Goal: Register for event/course

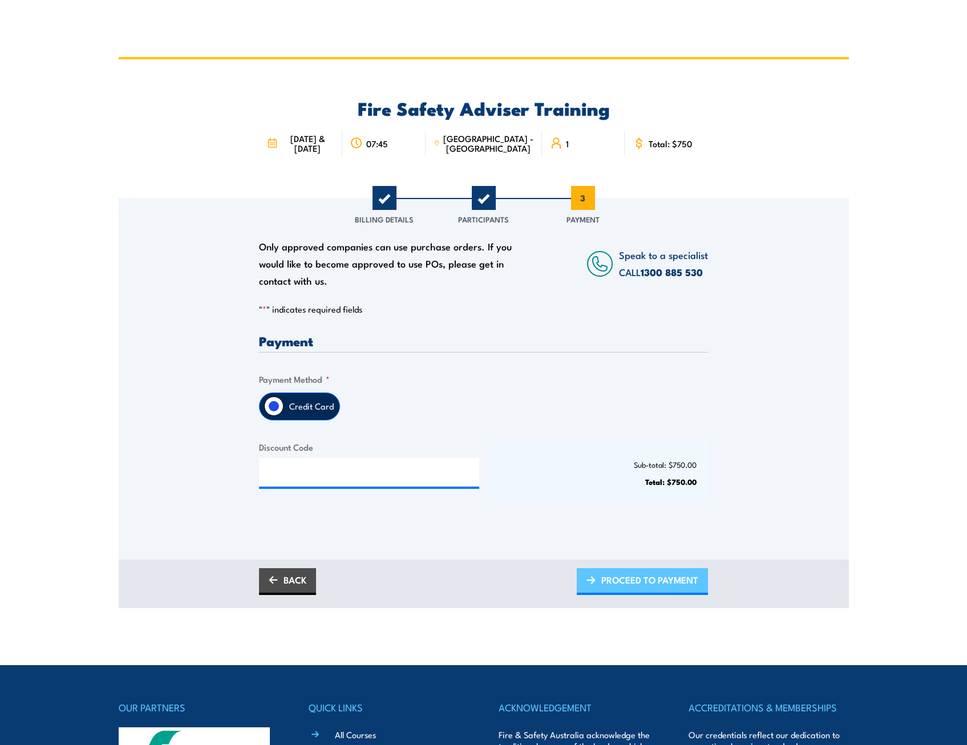
click at [648, 583] on span "PROCEED TO PAYMENT" at bounding box center [650, 580] width 97 height 30
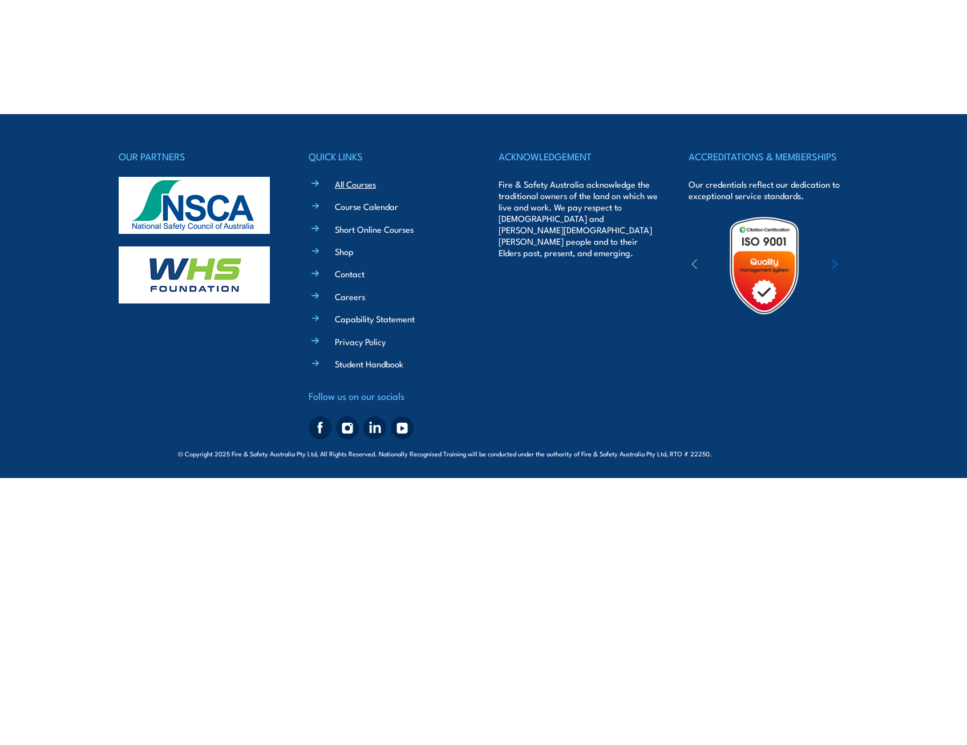
click at [358, 184] on link "All Courses" at bounding box center [355, 184] width 41 height 12
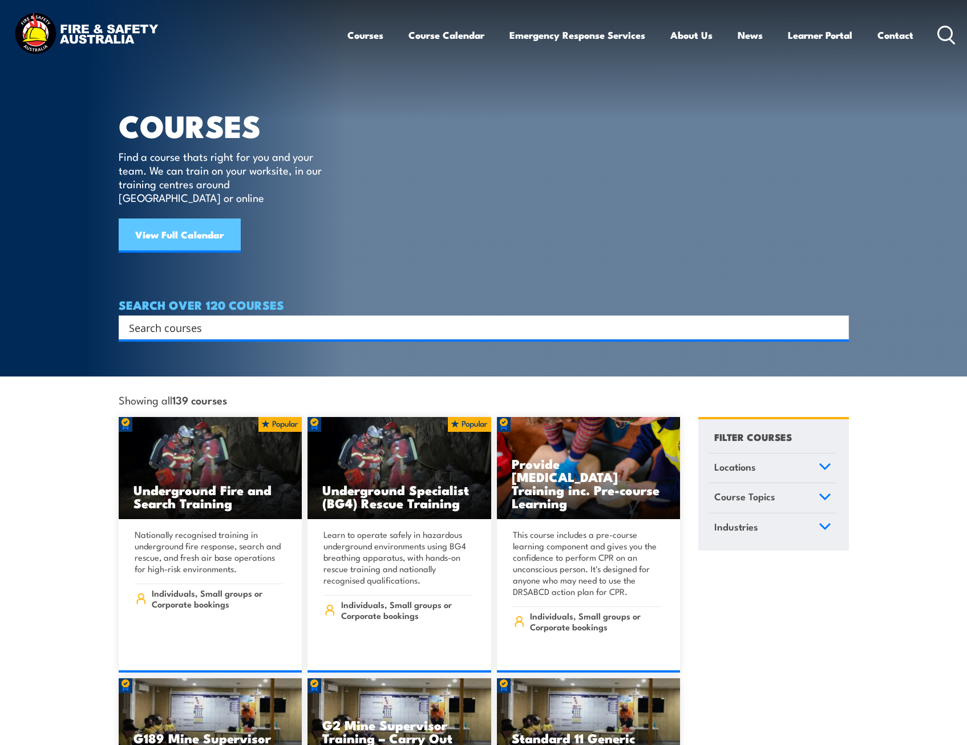
click at [193, 220] on link "View Full Calendar" at bounding box center [180, 236] width 122 height 34
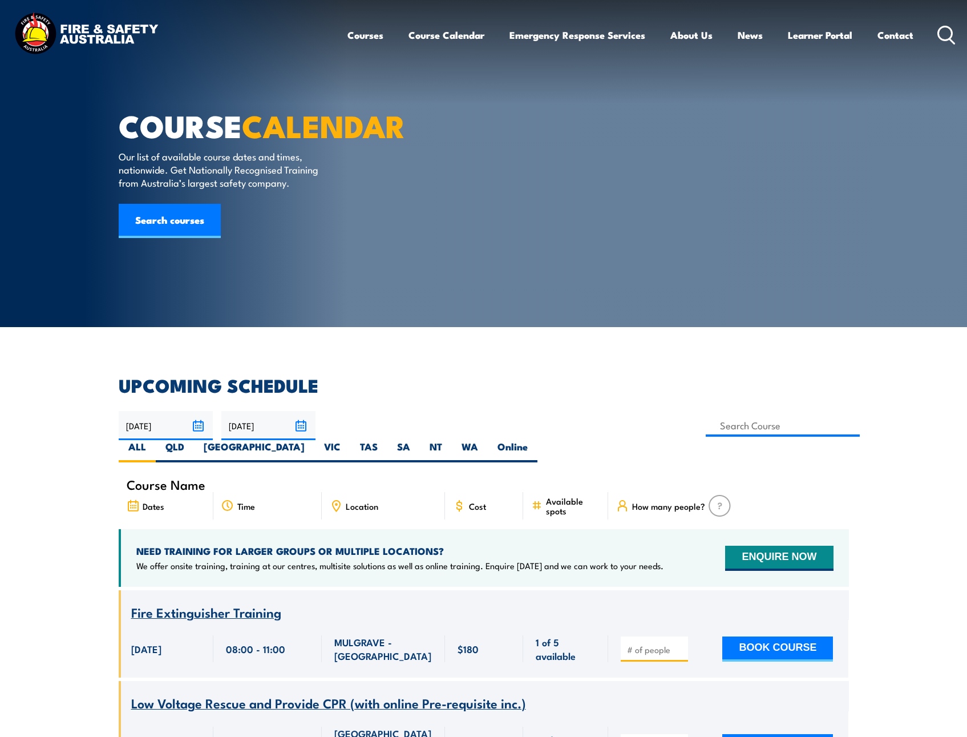
drag, startPoint x: 0, startPoint y: 0, endPoint x: 416, endPoint y: 421, distance: 591.7
click at [706, 421] on input at bounding box center [783, 425] width 155 height 22
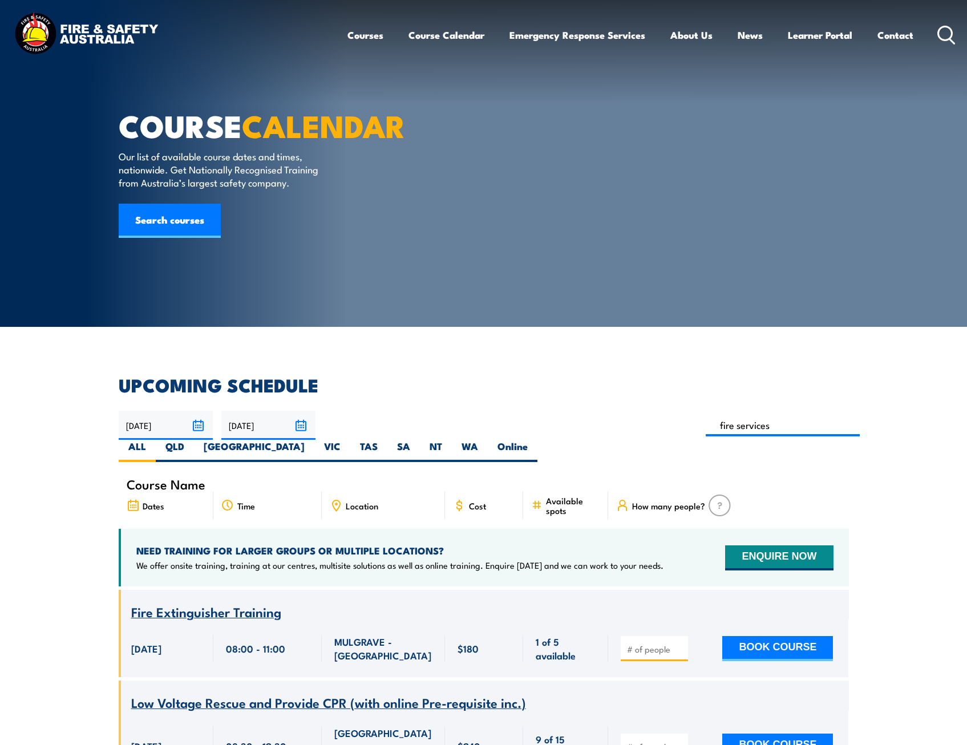
type input "fire services"
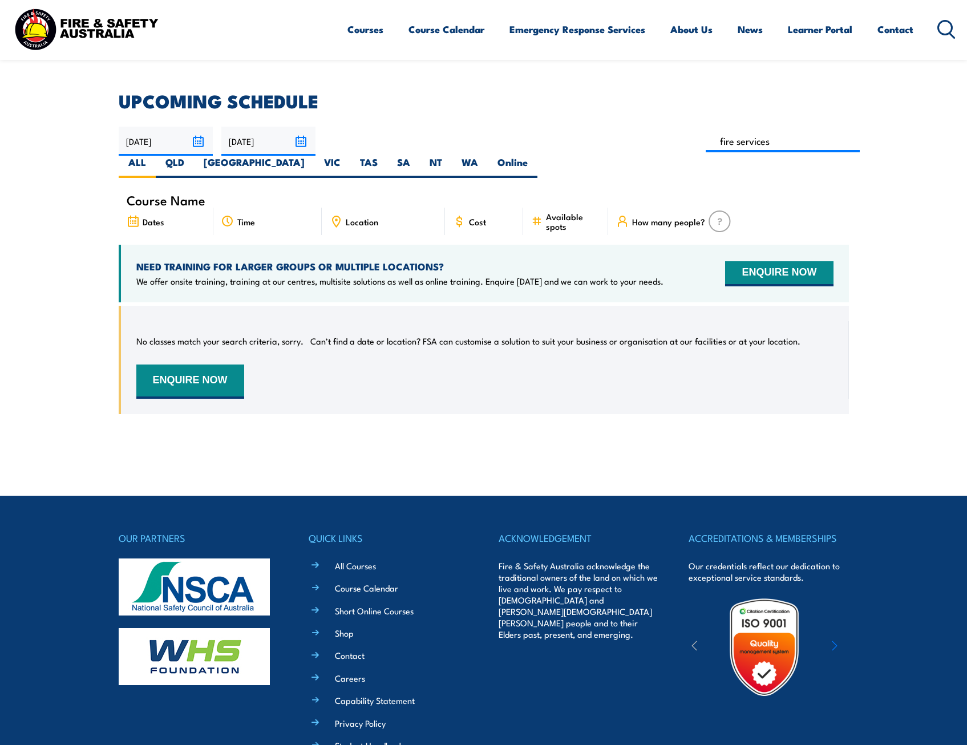
scroll to position [148, 0]
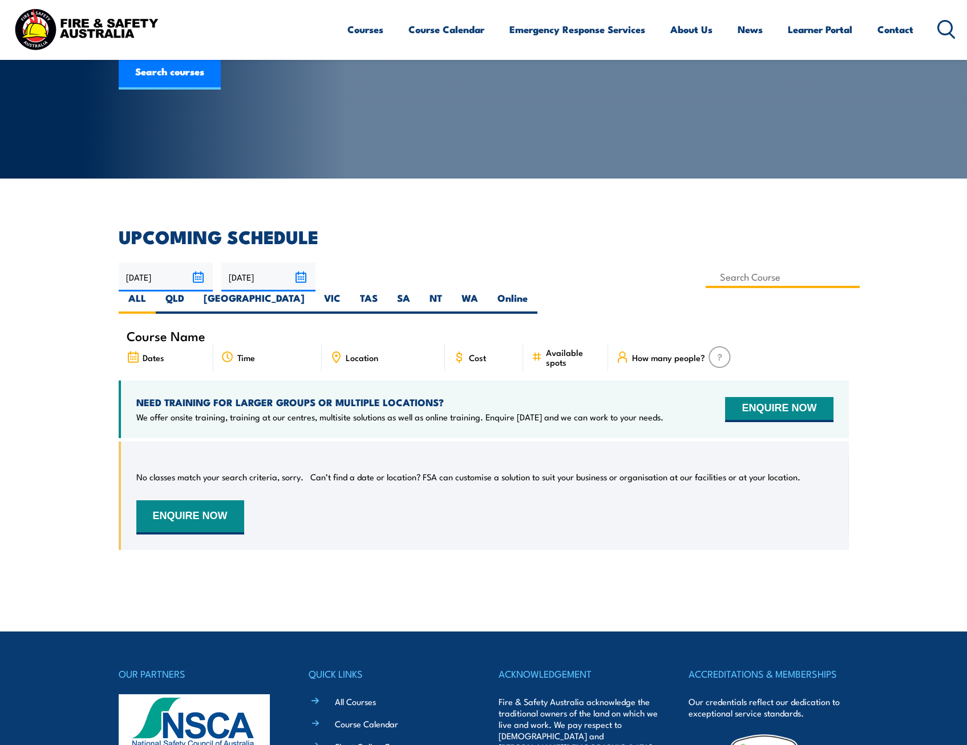
click at [706, 279] on input at bounding box center [783, 277] width 155 height 22
type input "Fire Safety Adviser Training"
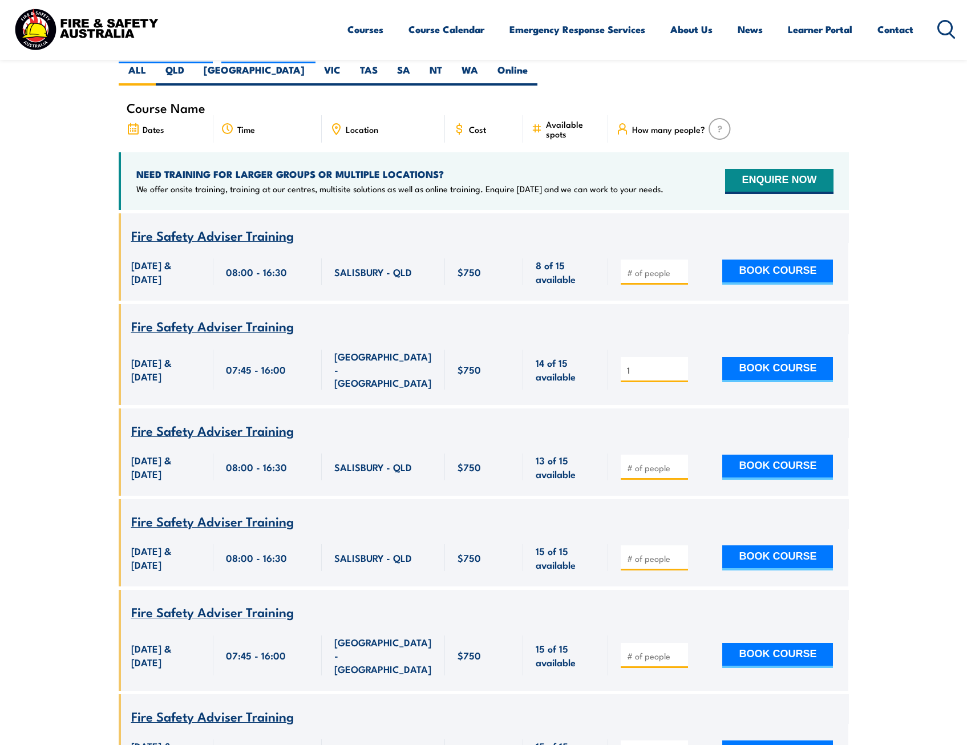
type input "1"
click at [676, 365] on input "1" at bounding box center [655, 370] width 57 height 11
click at [767, 357] on button "BOOK COURSE" at bounding box center [778, 369] width 111 height 25
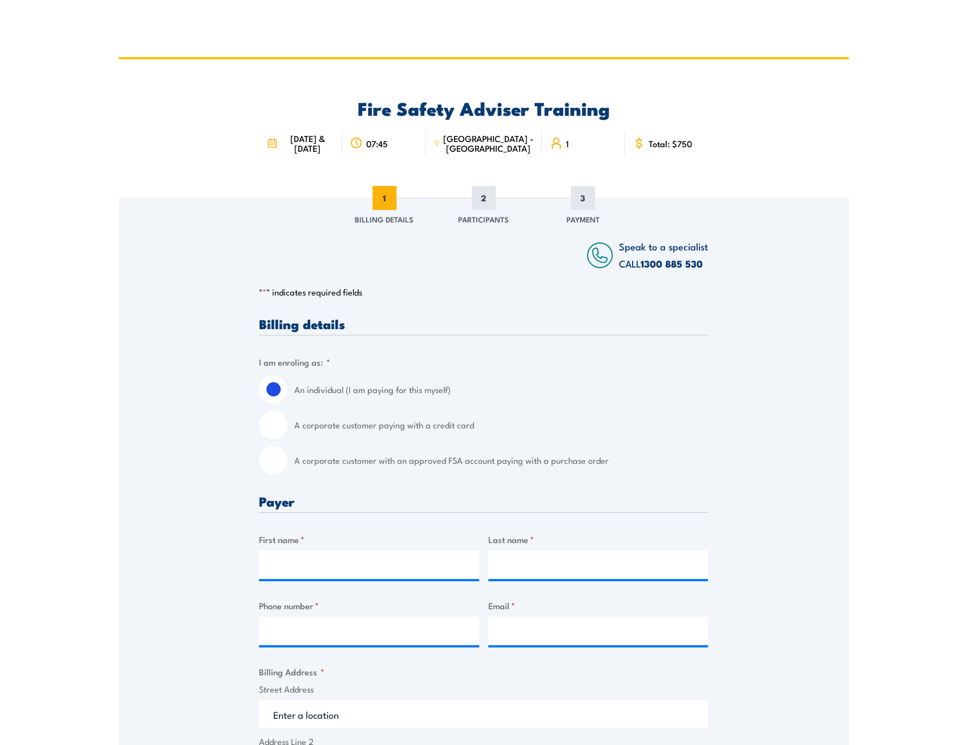
click at [277, 429] on input "A corporate customer paying with a credit card" at bounding box center [273, 425] width 29 height 29
radio input "true"
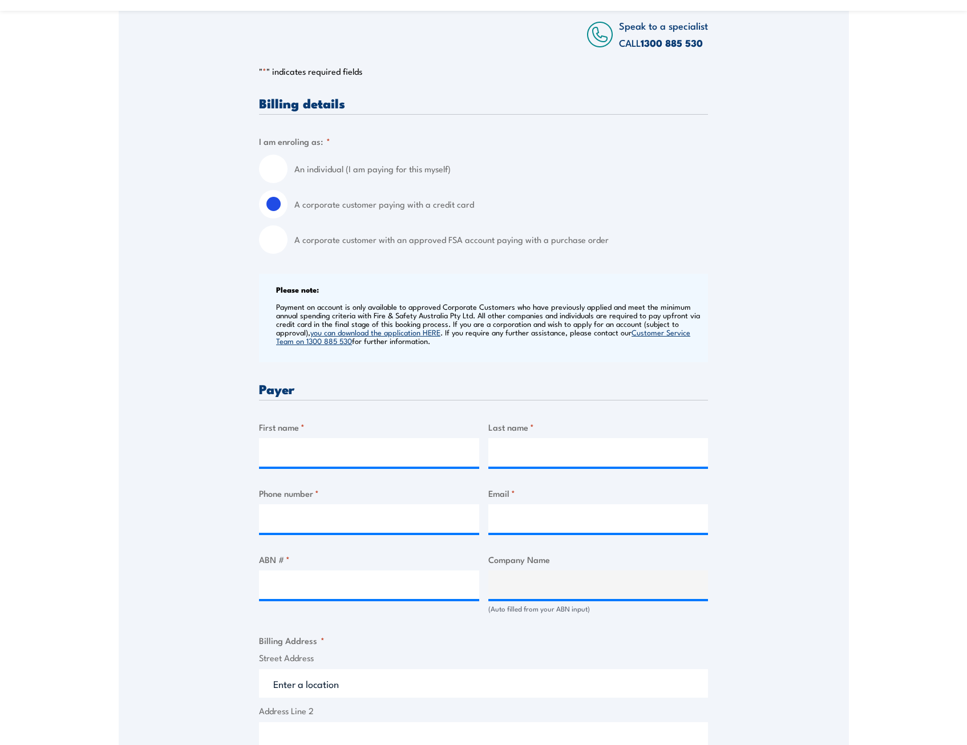
scroll to position [228, 0]
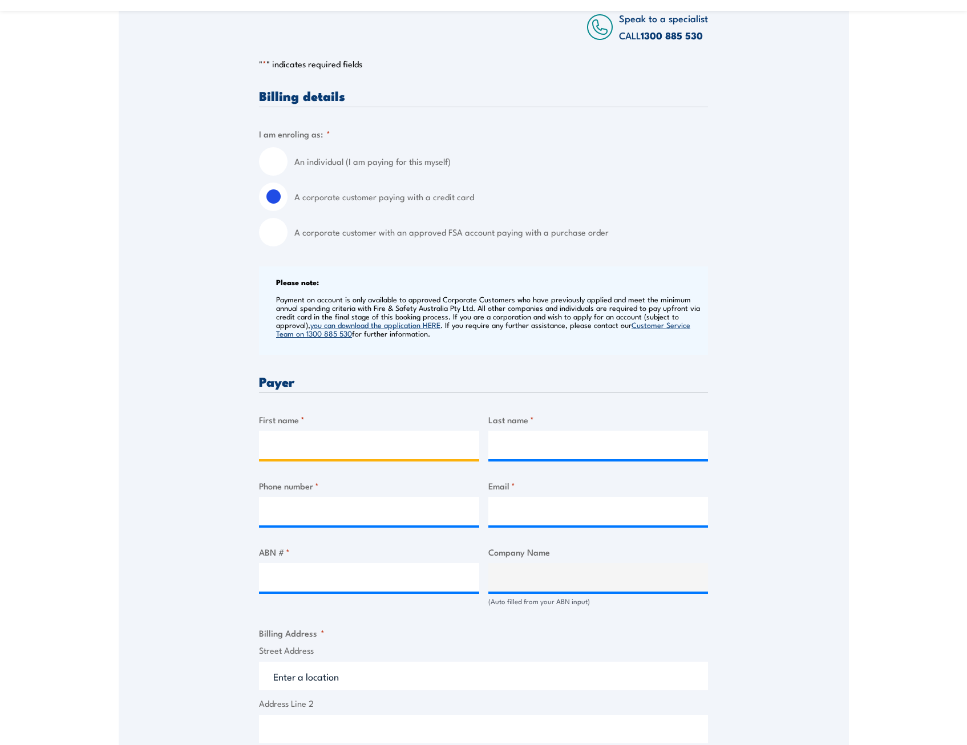
click at [342, 451] on input "First name *" at bounding box center [369, 445] width 220 height 29
type input "[PERSON_NAME]"
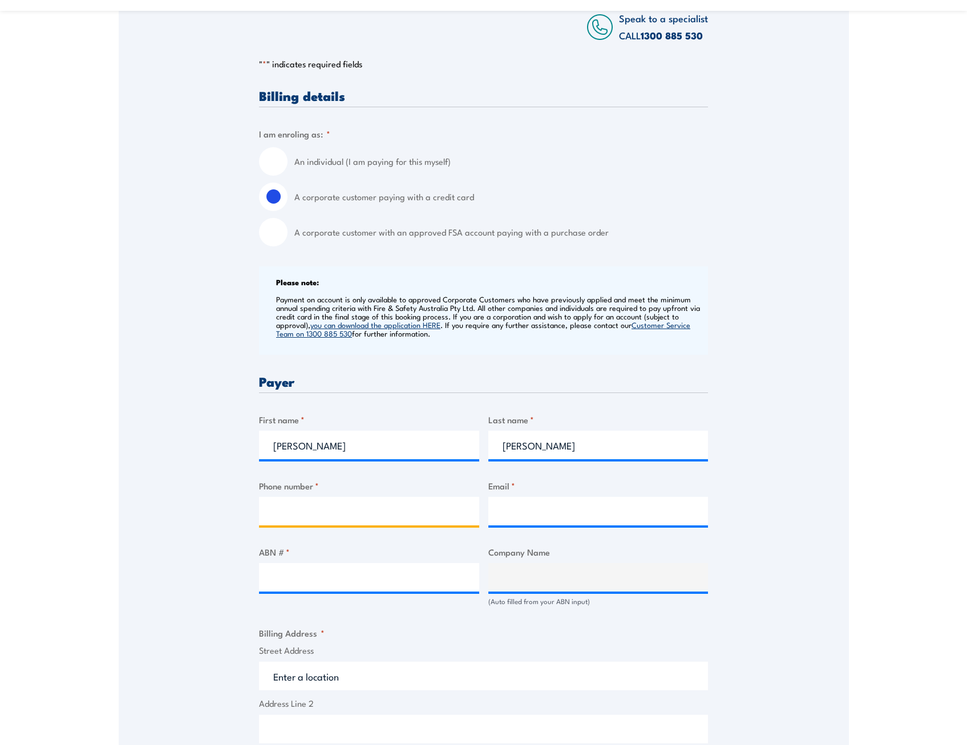
type input "0428482587"
type input "[PERSON_NAME][EMAIL_ADDRESS][PERSON_NAME][DOMAIN_NAME]"
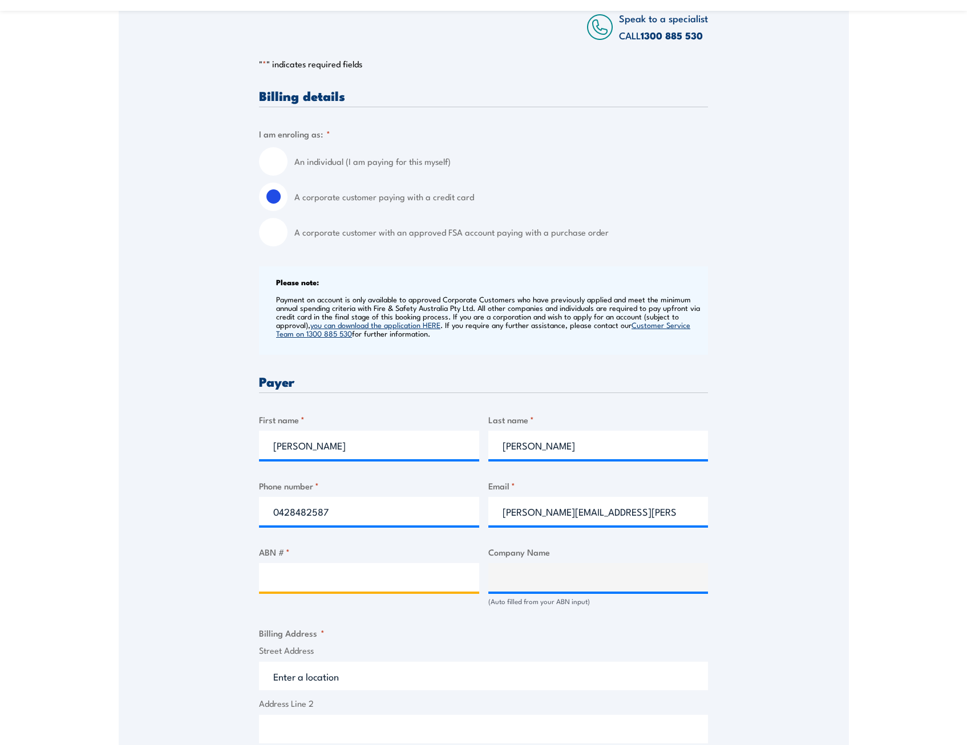
click at [313, 584] on input "ABN # *" at bounding box center [369, 577] width 220 height 29
click at [366, 571] on input "ABN # *" at bounding box center [369, 577] width 220 height 29
type input "14 146 335 622"
type input "AURIZON HOLDINGS LIMITED"
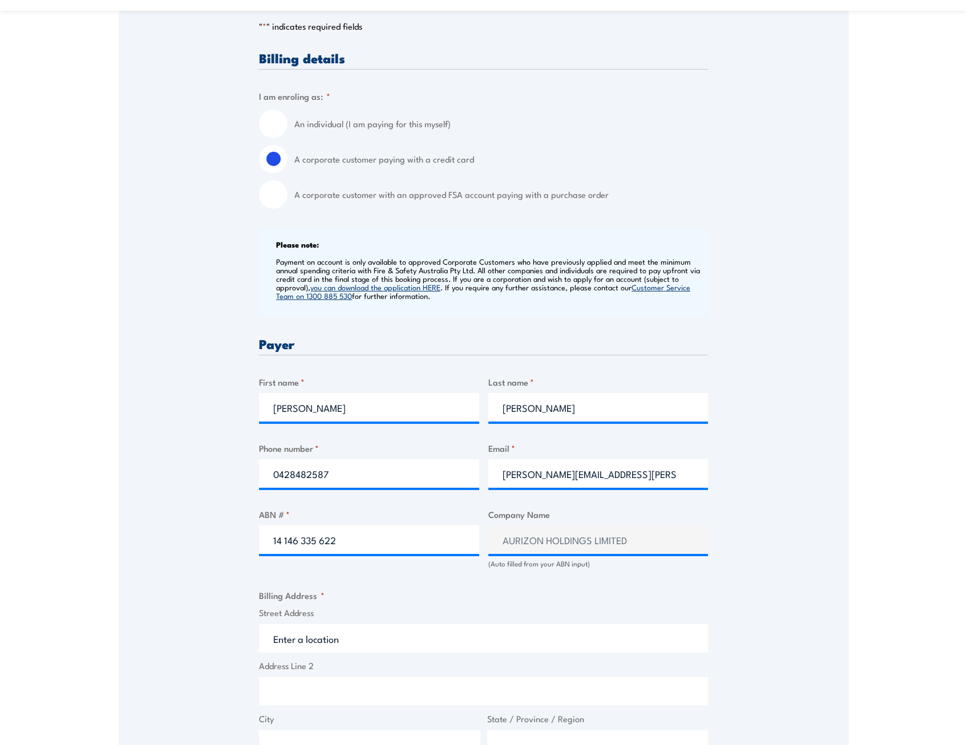
scroll to position [400, 0]
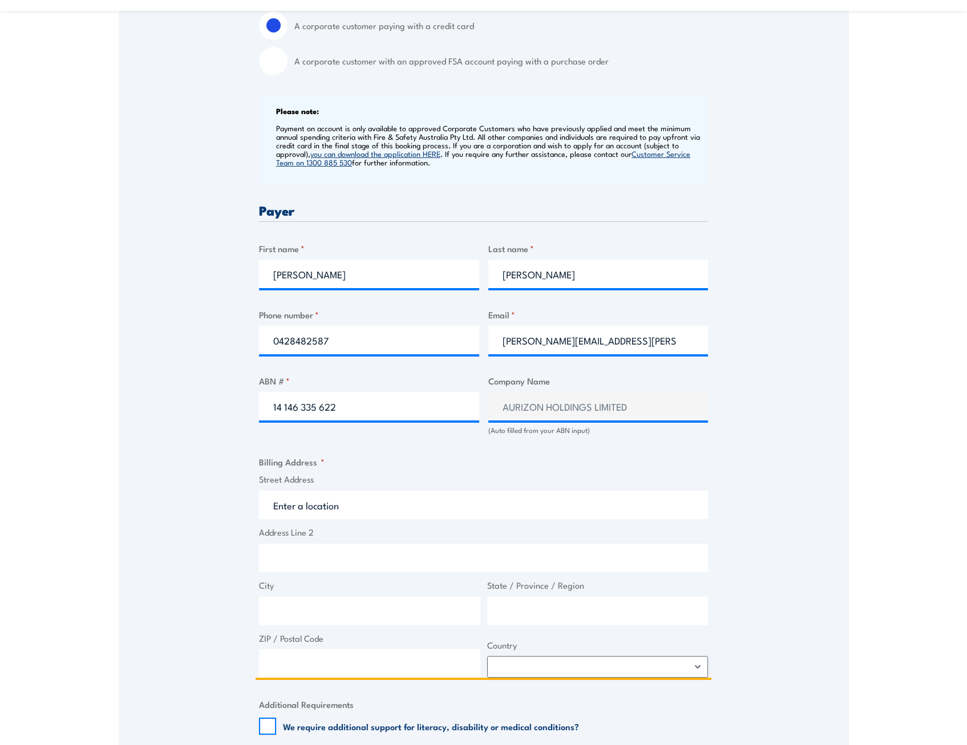
click at [383, 510] on input "Street Address" at bounding box center [483, 505] width 449 height 29
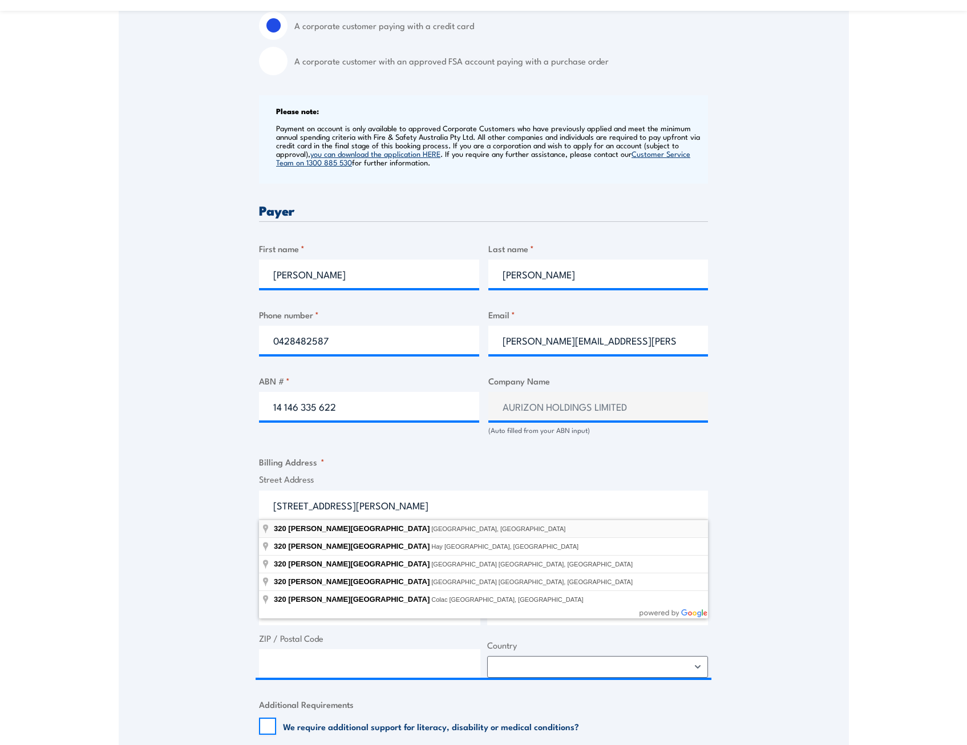
type input "320 Murray Street, Depot Hill QLD, Australia"
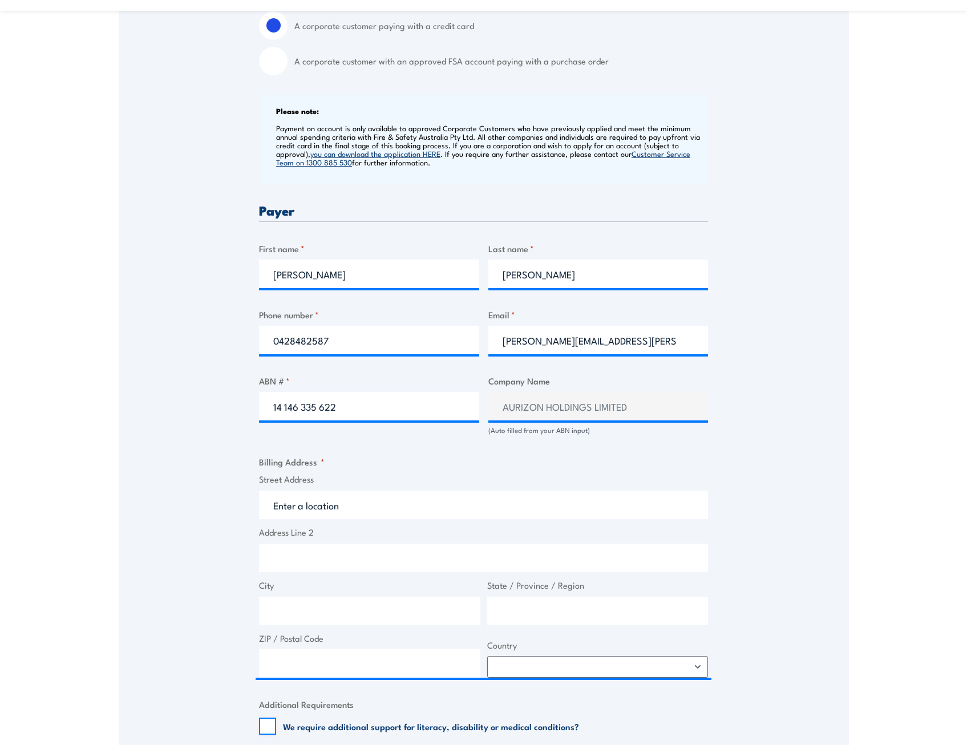
type input "320 Murray St"
type input "Depot Hill"
type input "Queensland"
type input "4700"
select select "[GEOGRAPHIC_DATA]"
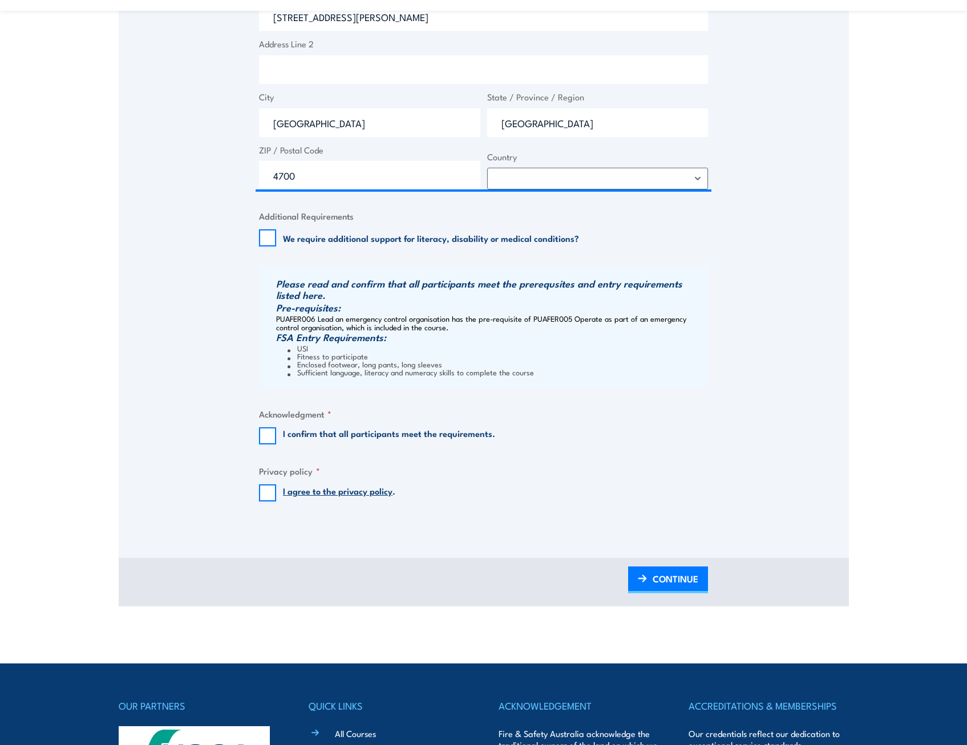
scroll to position [913, 0]
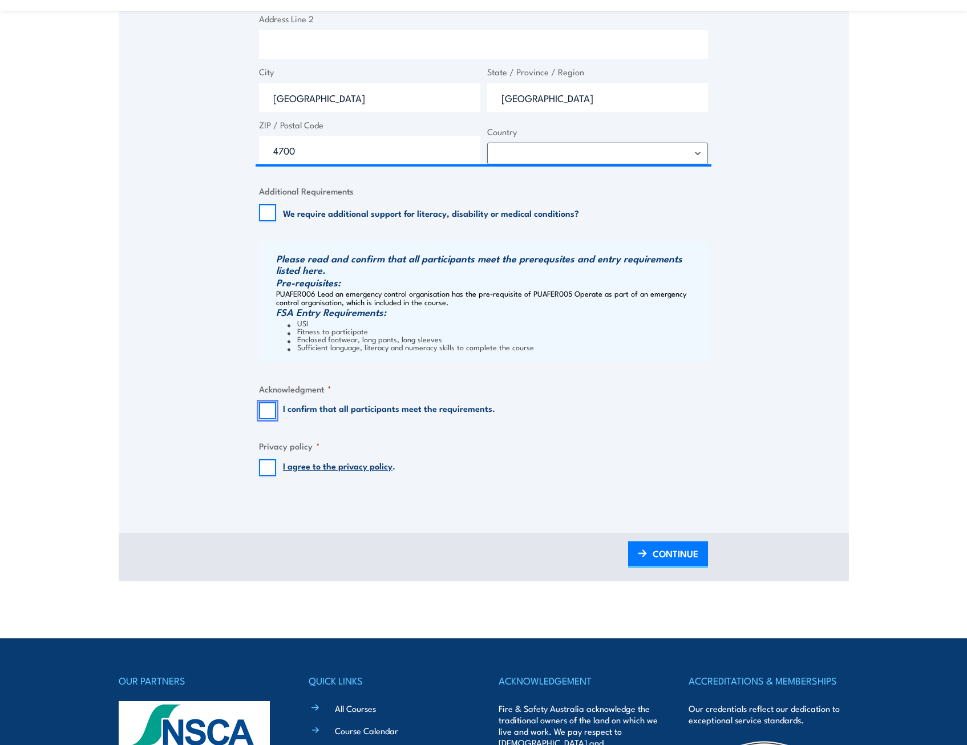
click at [268, 409] on input "I confirm that all participants meet the requirements." at bounding box center [267, 410] width 17 height 17
checkbox input "true"
click at [261, 467] on input "I agree to the privacy policy ." at bounding box center [267, 467] width 17 height 17
checkbox input "true"
click at [649, 559] on link "CONTINUE" at bounding box center [668, 555] width 80 height 27
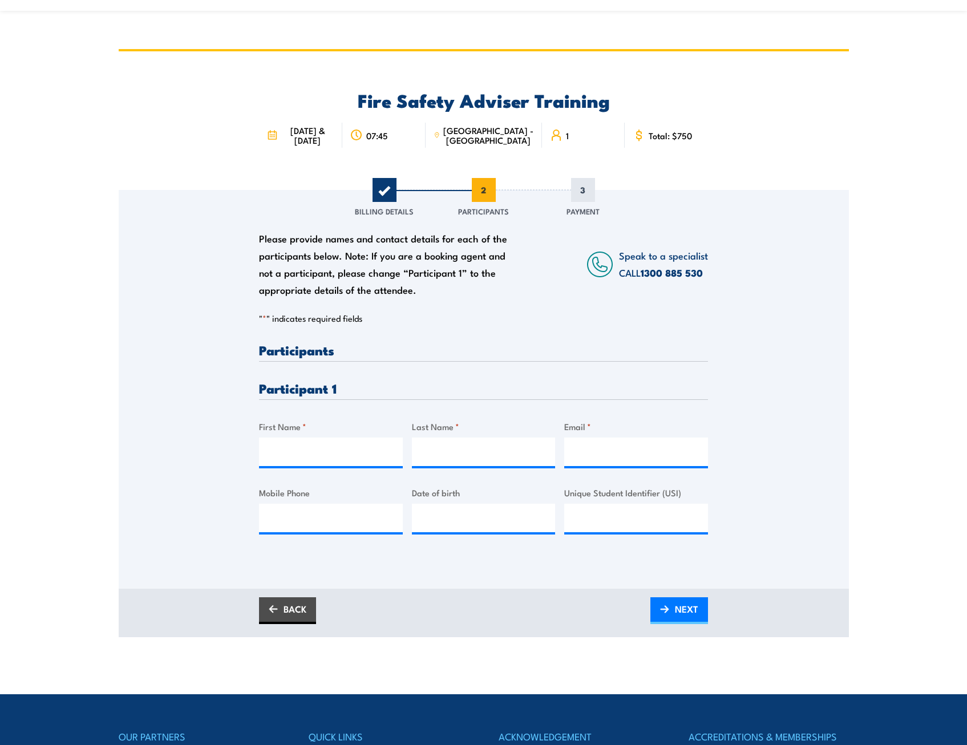
scroll to position [0, 0]
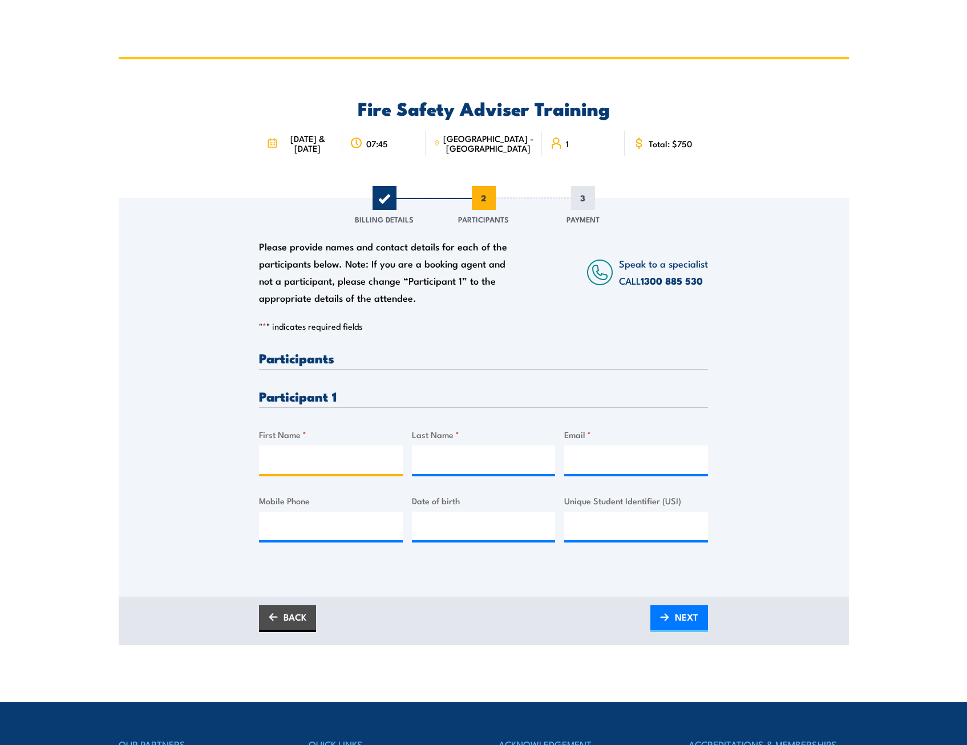
click at [352, 468] on input "First Name *" at bounding box center [331, 460] width 144 height 29
type input "[PERSON_NAME]"
type input "[PERSON_NAME][EMAIL_ADDRESS][PERSON_NAME][DOMAIN_NAME]"
type input "0428482587"
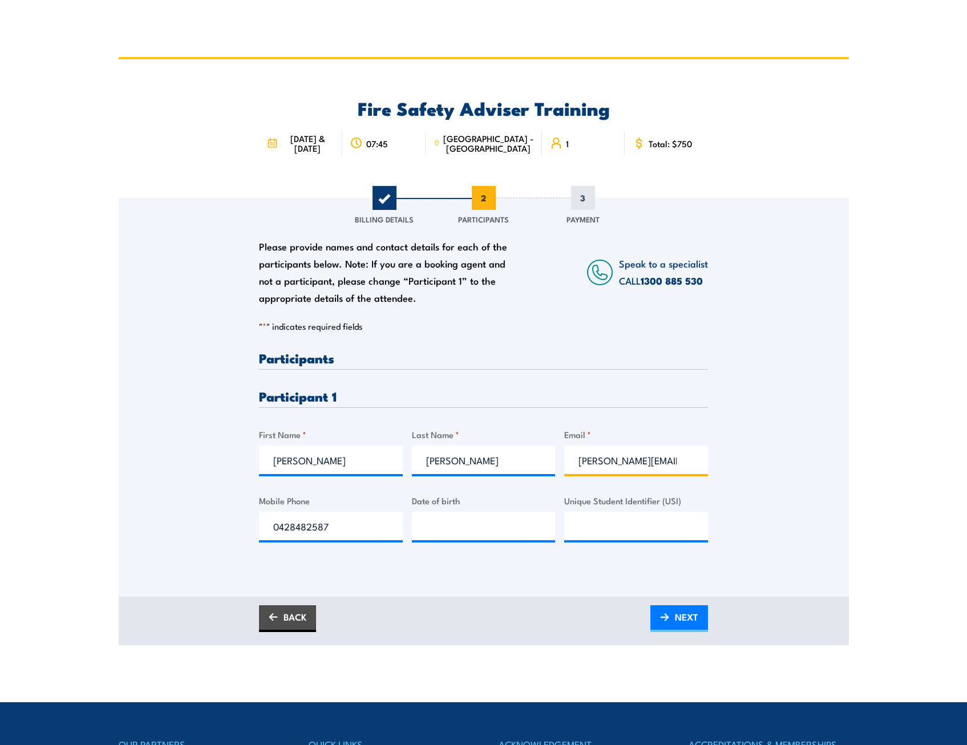
click at [683, 462] on input "[PERSON_NAME][EMAIL_ADDRESS][PERSON_NAME][DOMAIN_NAME]" at bounding box center [637, 460] width 144 height 29
click at [679, 465] on input "Rebecca.Ward@aurizon.com.au" at bounding box center [637, 460] width 144 height 29
click at [666, 462] on input "Rebecca.Ward@aurizon.com.au" at bounding box center [637, 460] width 144 height 29
click at [493, 527] on input "__/__/____" at bounding box center [484, 526] width 144 height 29
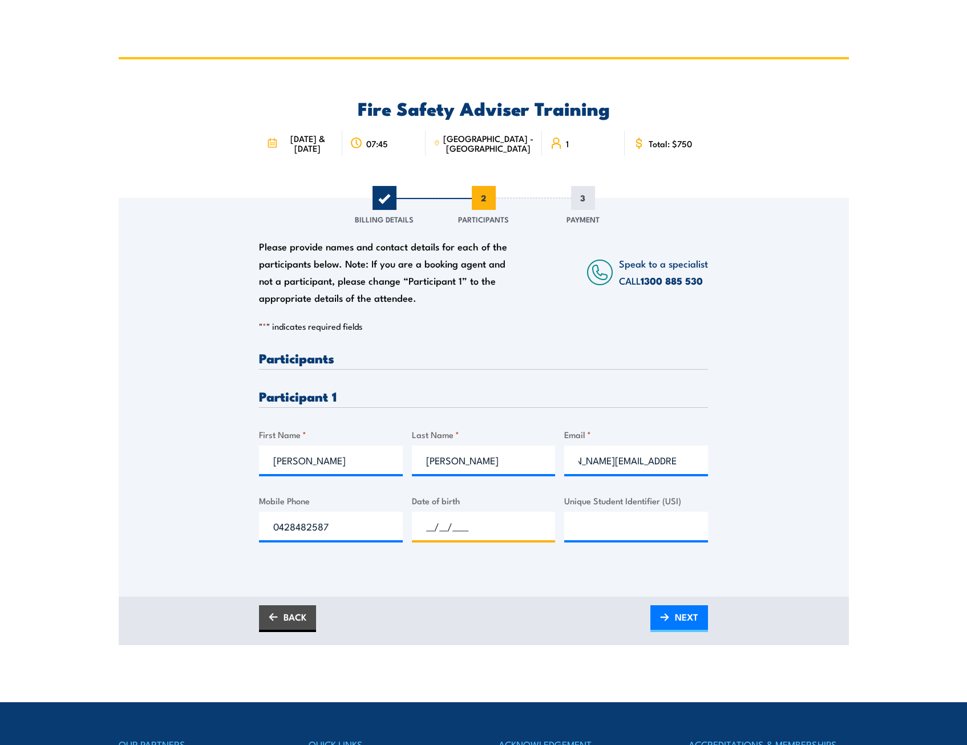
scroll to position [0, 0]
click at [429, 529] on input "__/__/____" at bounding box center [484, 526] width 144 height 29
type input "08/07/1986"
drag, startPoint x: 644, startPoint y: 529, endPoint x: 658, endPoint y: 505, distance: 26.8
click at [645, 527] on input "Unique Student Identifier (USI)" at bounding box center [637, 526] width 144 height 29
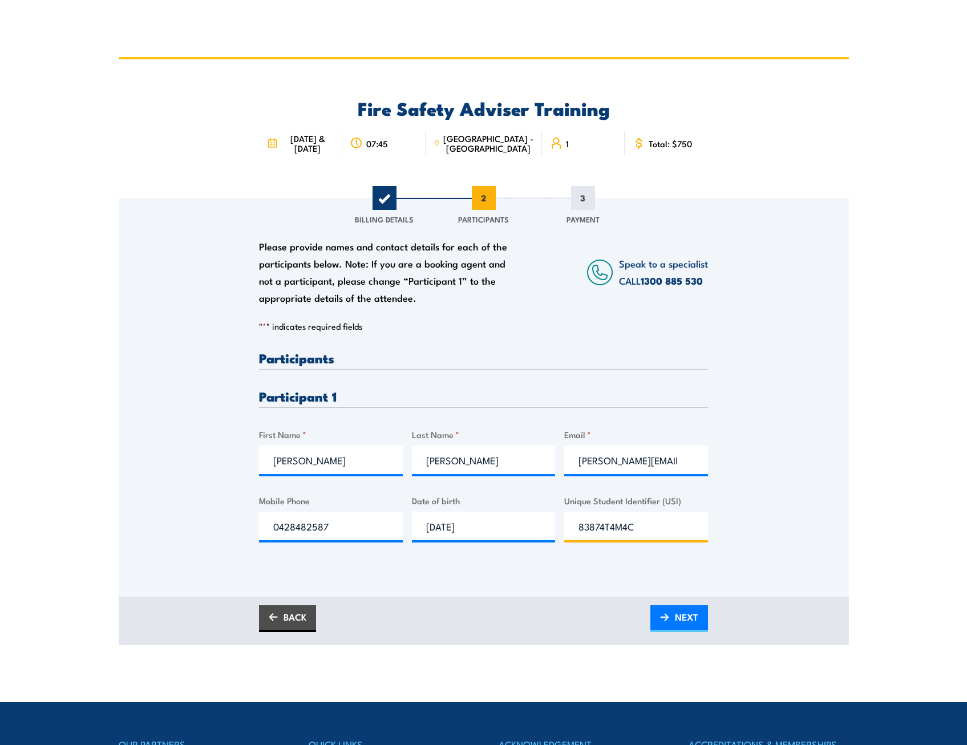
type input "83874T4M4C"
click at [677, 620] on span "NEXT" at bounding box center [686, 617] width 23 height 30
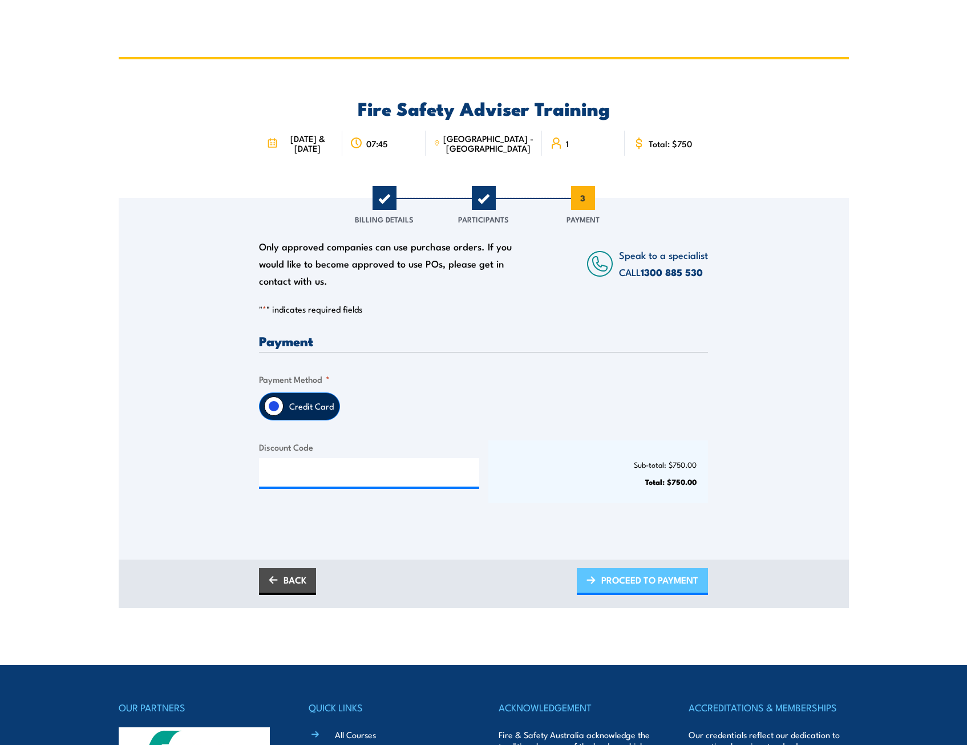
click at [588, 577] on img at bounding box center [591, 581] width 9 height 8
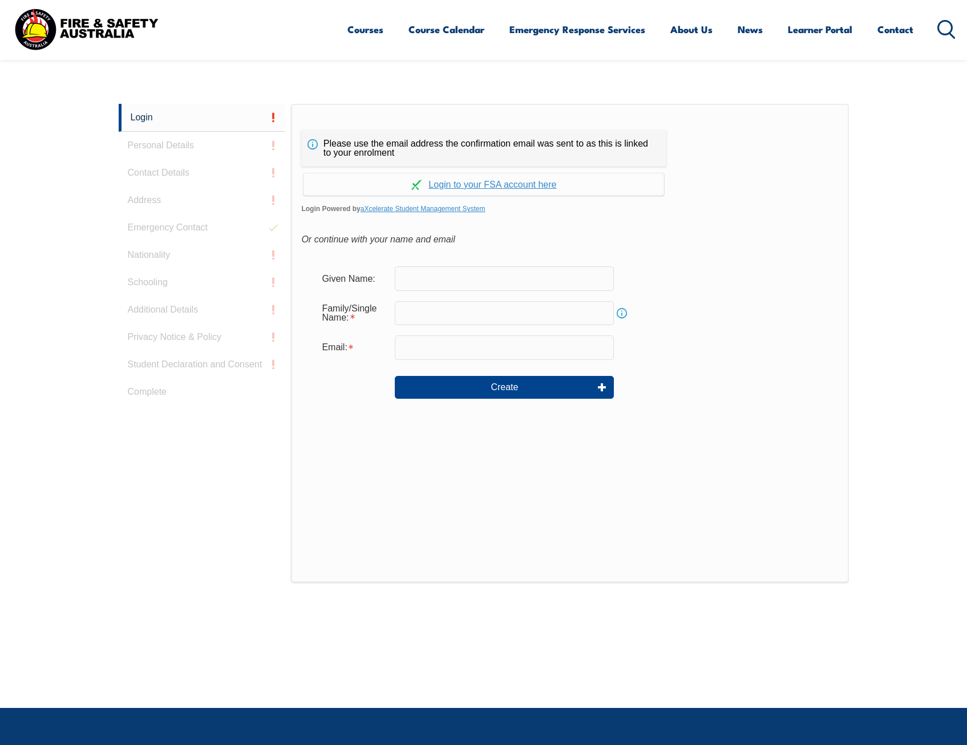
scroll to position [304, 0]
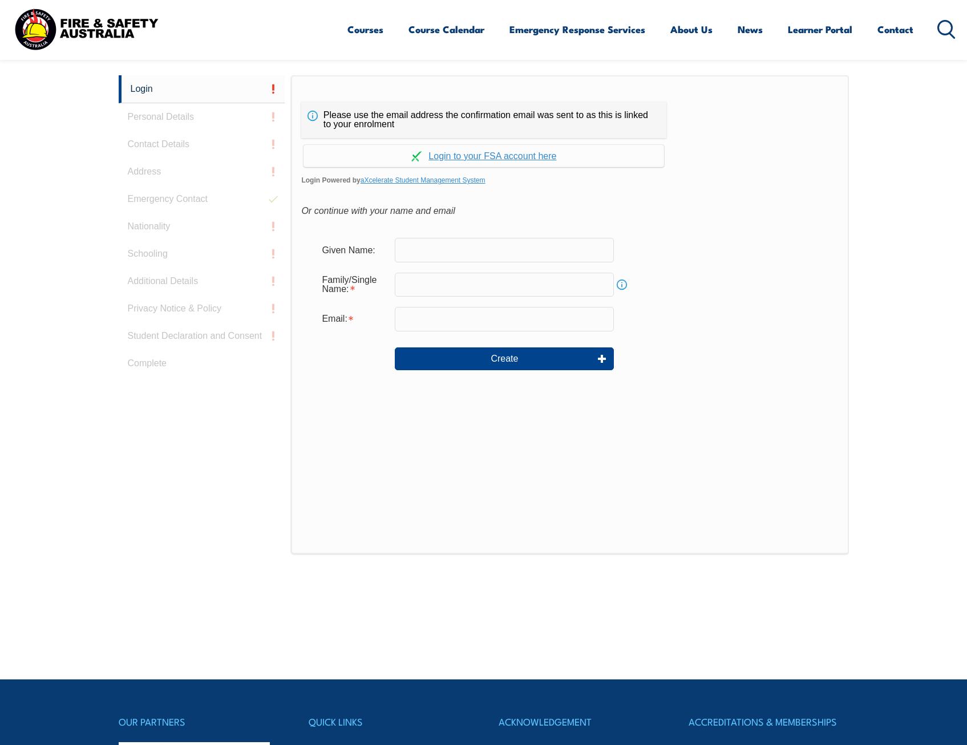
click at [408, 252] on input "text" at bounding box center [504, 250] width 219 height 24
type input "[PERSON_NAME]"
type input "[PERSON_NAME][EMAIL_ADDRESS][PERSON_NAME][DOMAIN_NAME]"
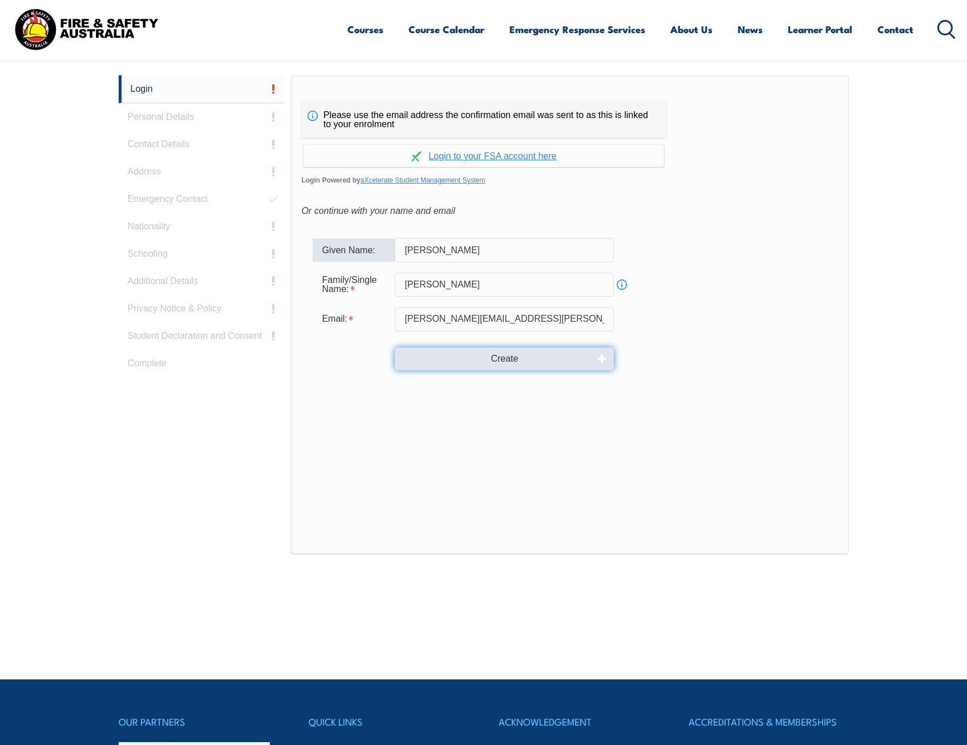
click at [437, 358] on button "Create" at bounding box center [504, 359] width 219 height 23
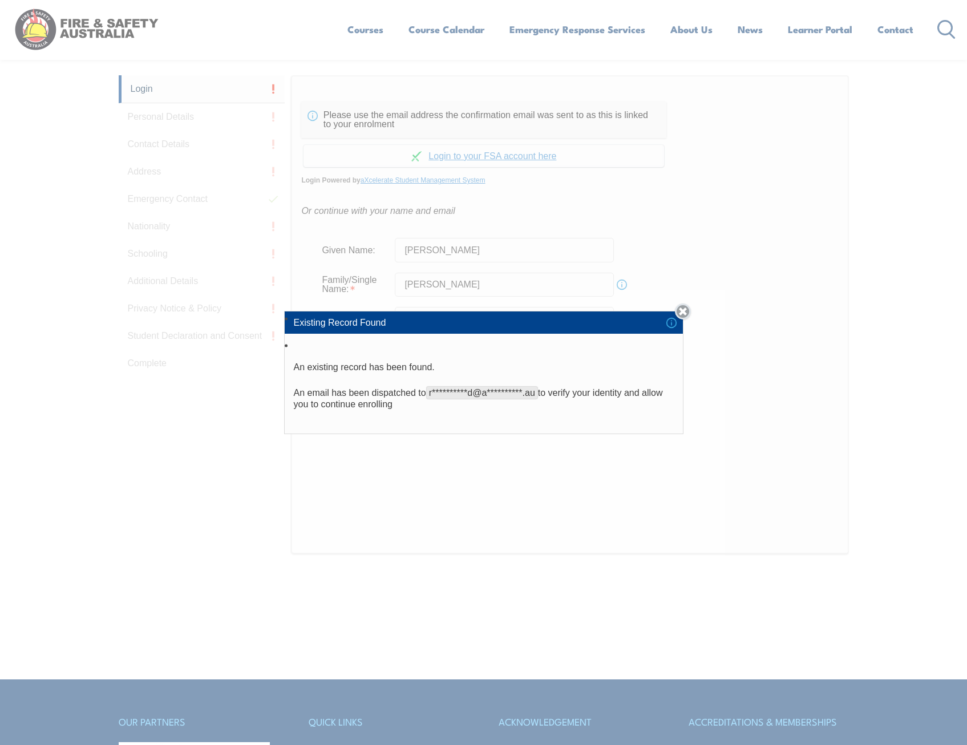
click at [686, 312] on link "Close" at bounding box center [683, 312] width 16 height 16
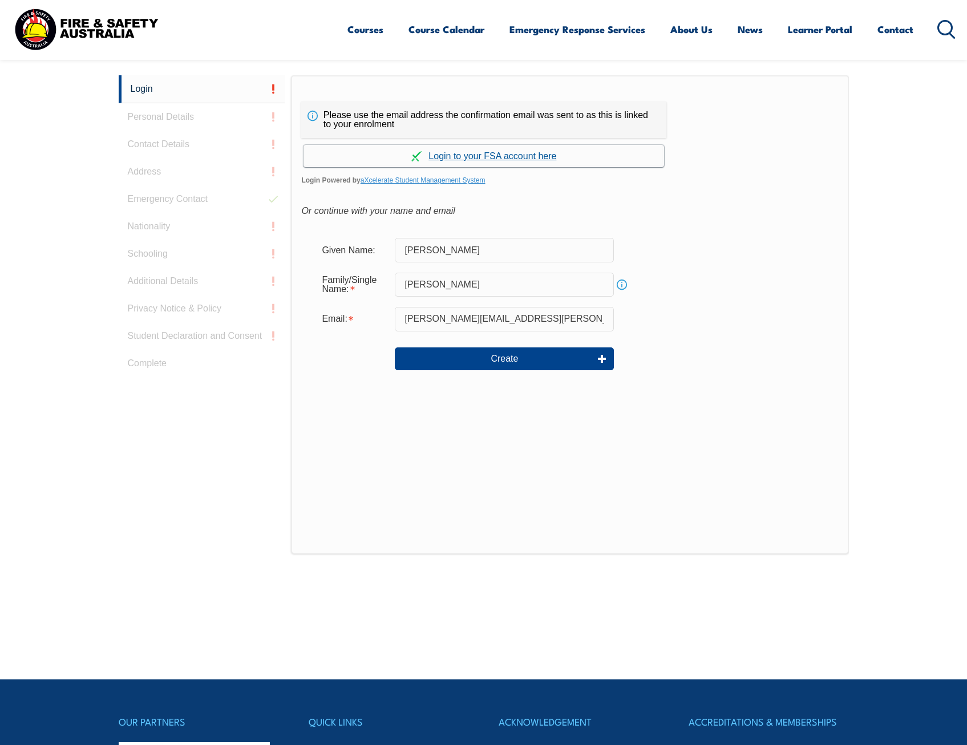
click at [503, 158] on link "Continue with aXcelerate" at bounding box center [484, 156] width 361 height 22
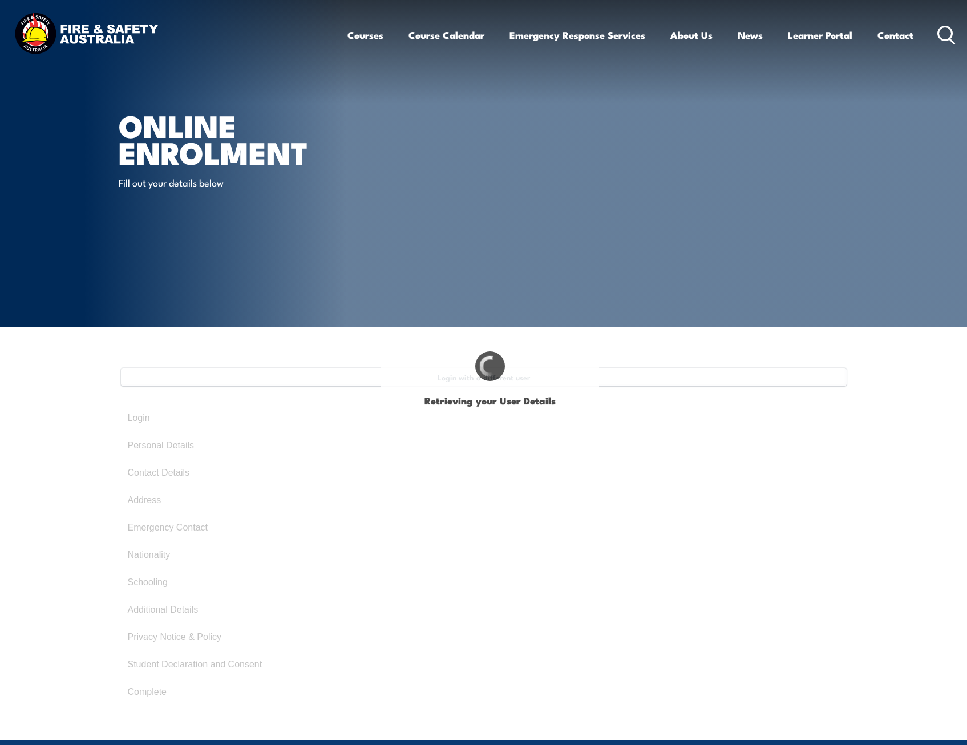
type input "[PERSON_NAME]"
type input "July 8, 1986"
type input "83874T4M4C"
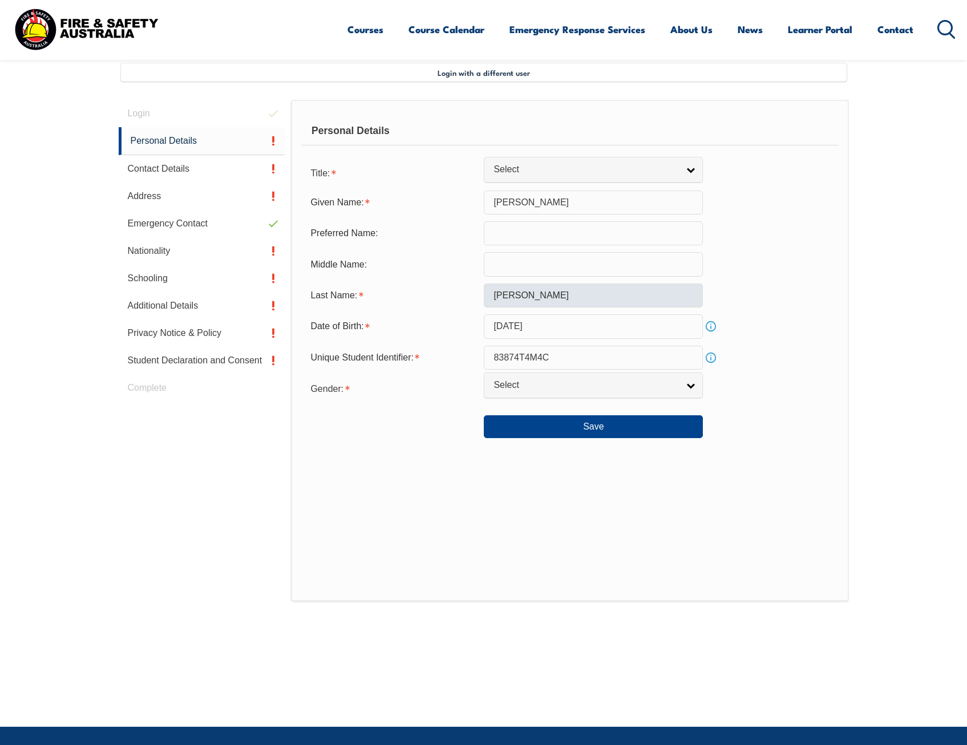
scroll to position [311, 0]
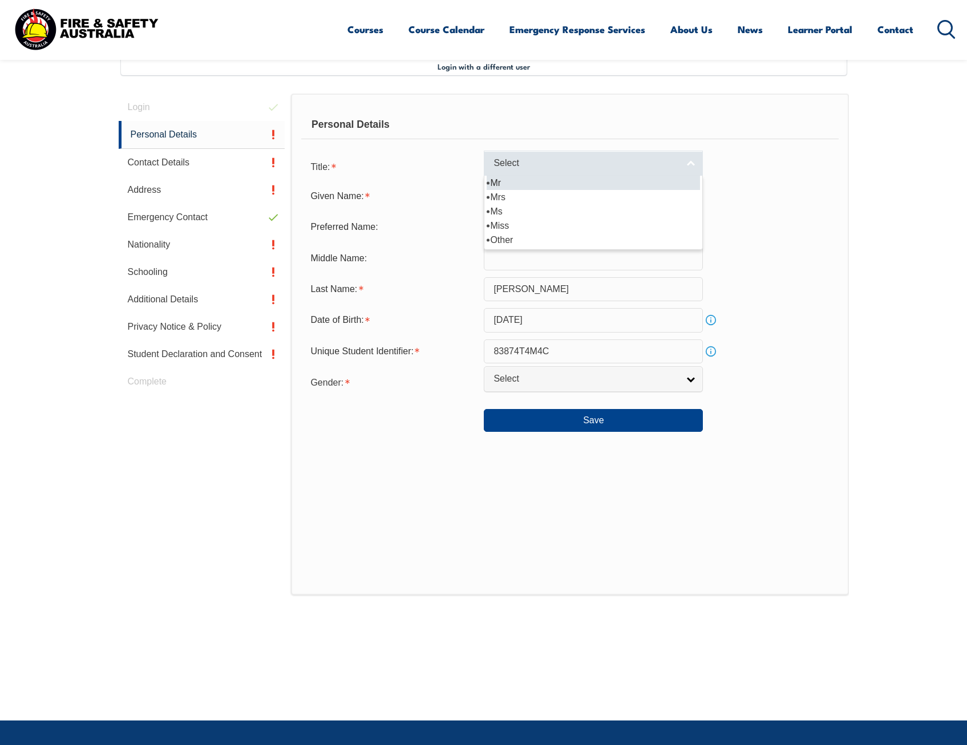
click at [556, 167] on span "Select" at bounding box center [586, 164] width 185 height 12
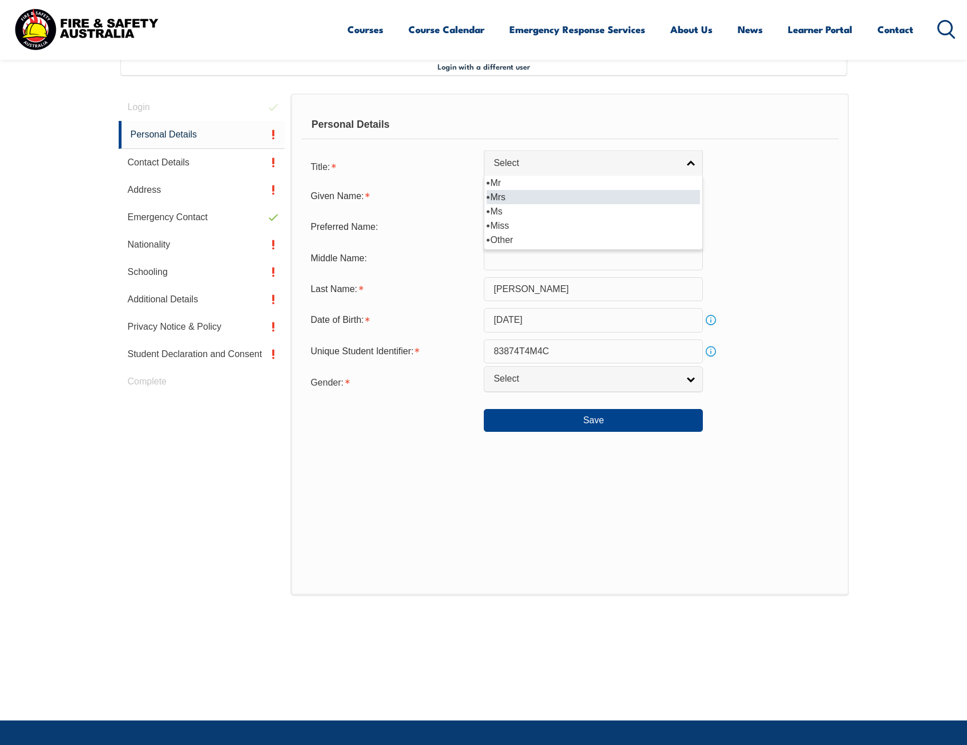
click at [530, 198] on li "Mrs" at bounding box center [593, 197] width 213 height 14
select select "Mrs"
click at [519, 220] on input "text" at bounding box center [593, 227] width 219 height 24
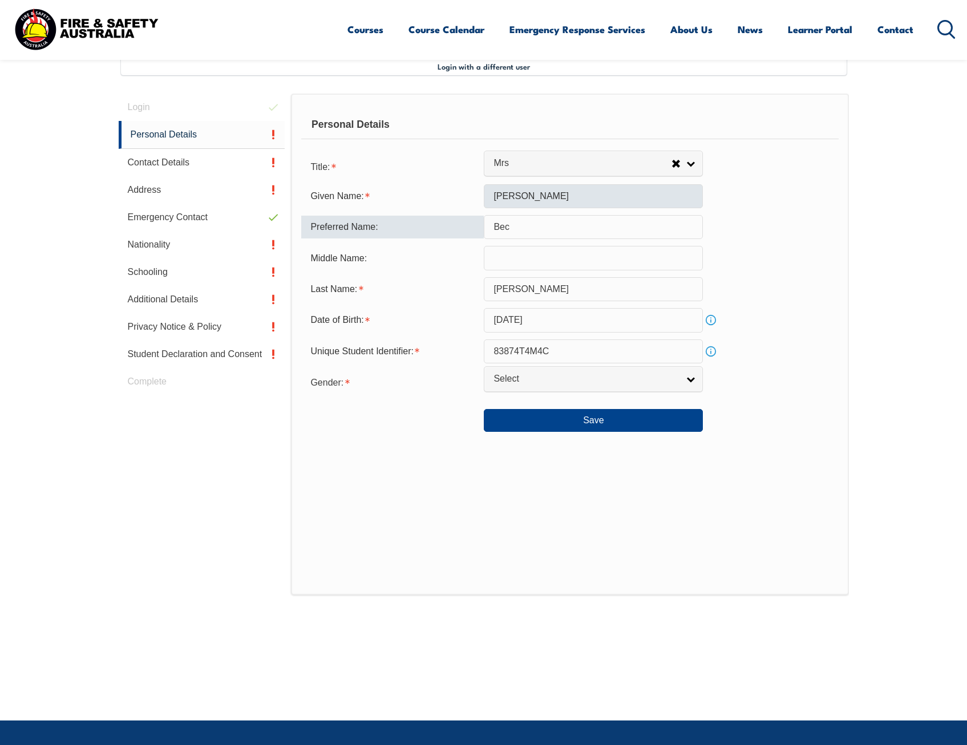
type input "Bec"
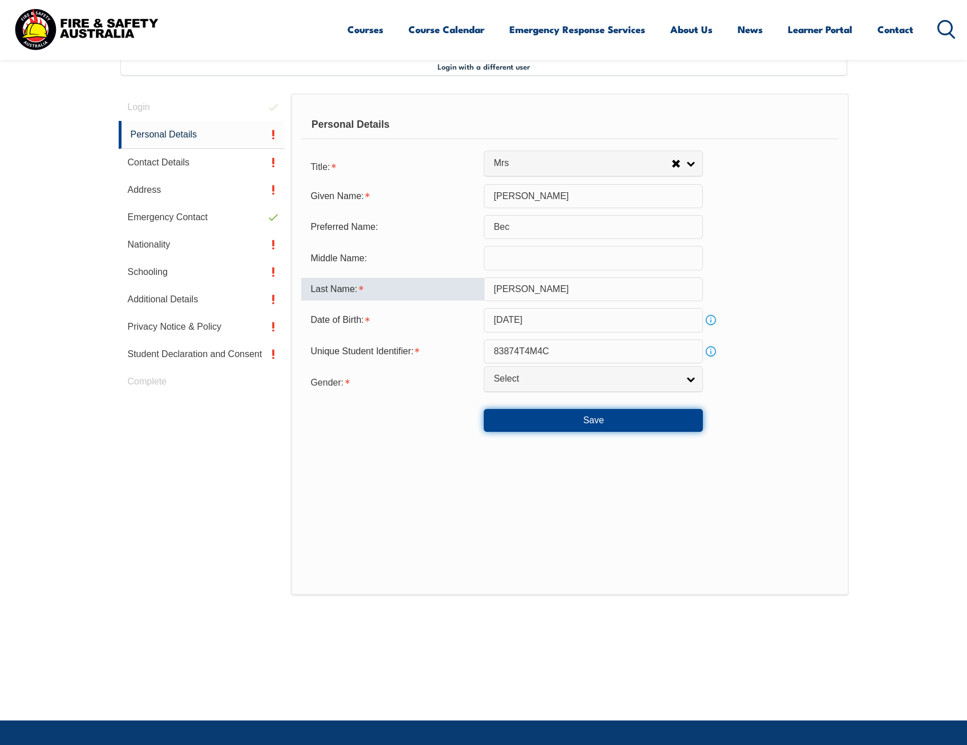
click at [588, 423] on button "Save" at bounding box center [593, 420] width 219 height 23
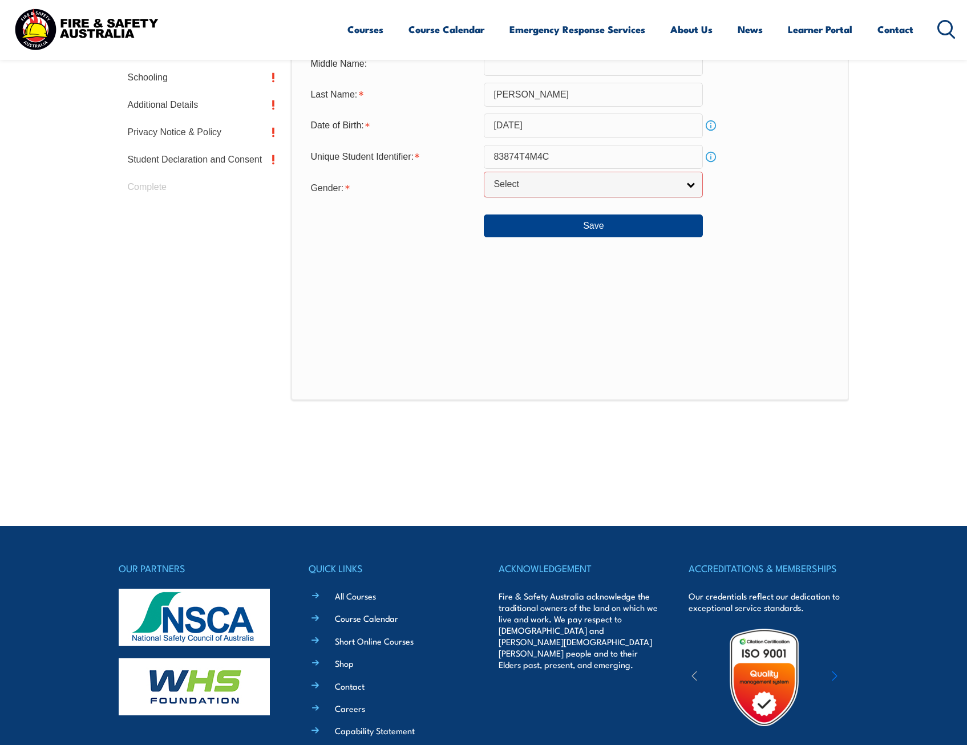
scroll to position [505, 0]
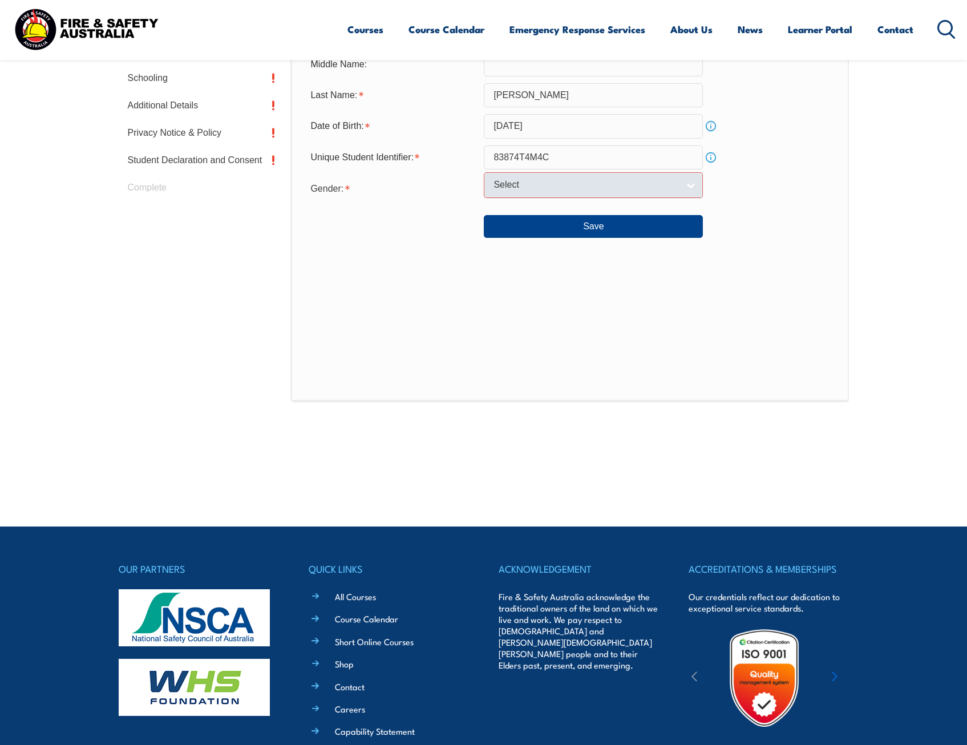
click at [501, 181] on span "Select" at bounding box center [586, 185] width 185 height 12
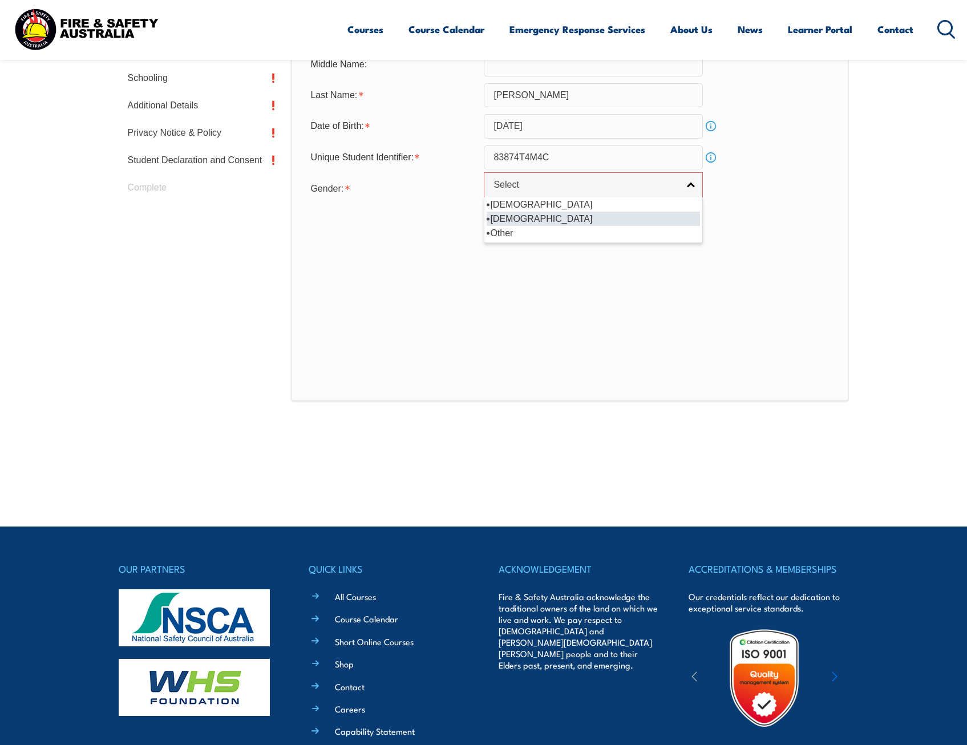
click at [488, 224] on li "[DEMOGRAPHIC_DATA]" at bounding box center [593, 219] width 213 height 14
select select "F"
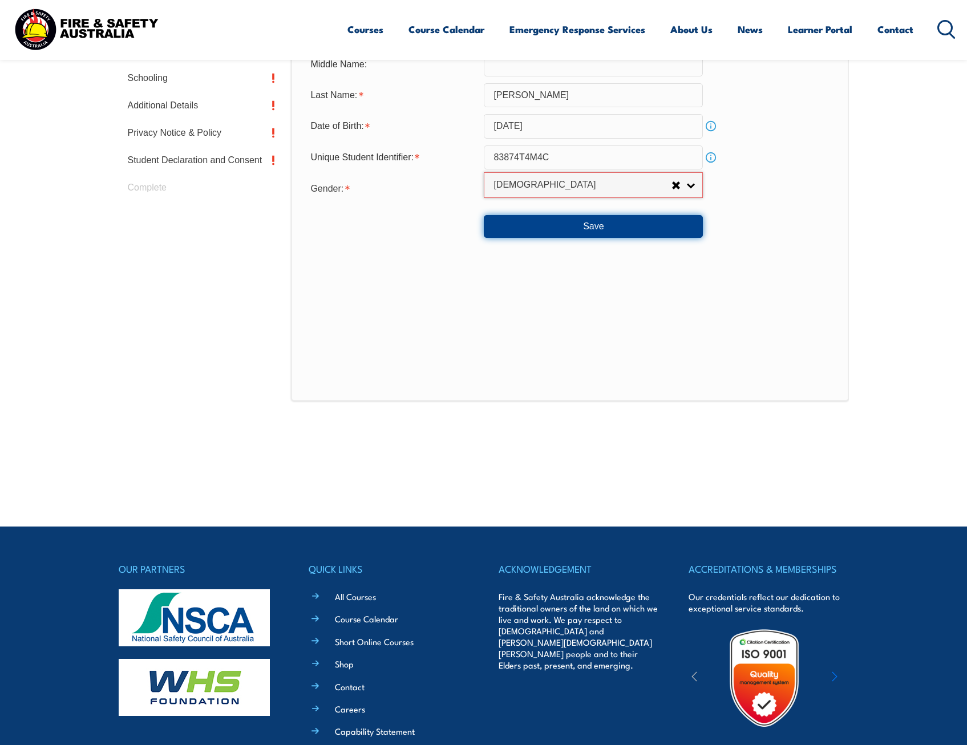
click at [525, 224] on button "Save" at bounding box center [593, 226] width 219 height 23
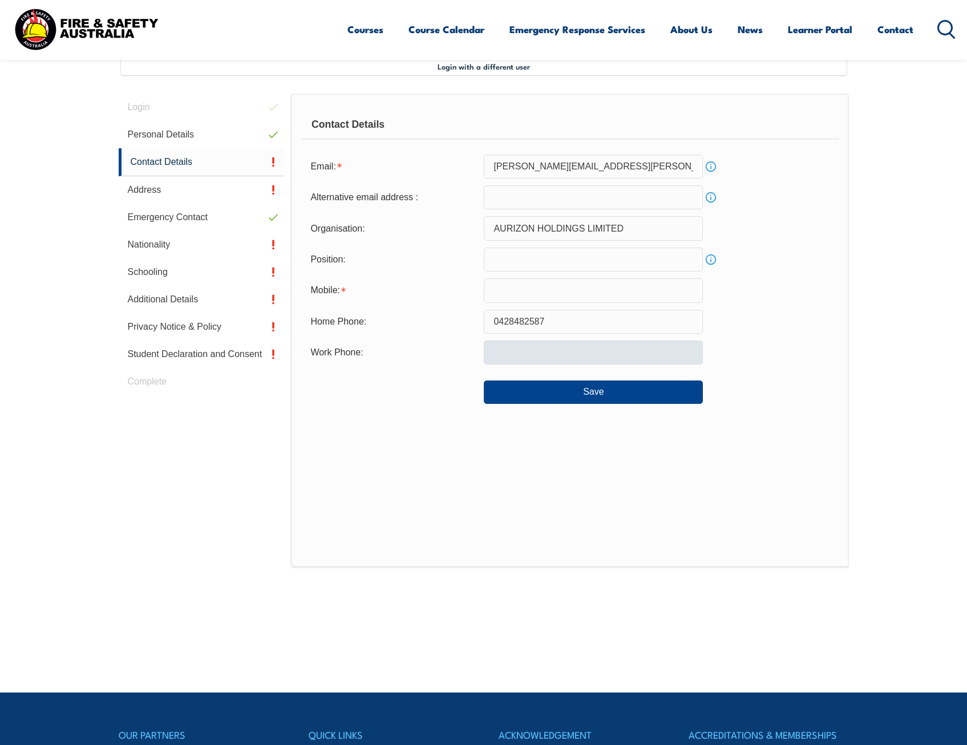
scroll to position [254, 0]
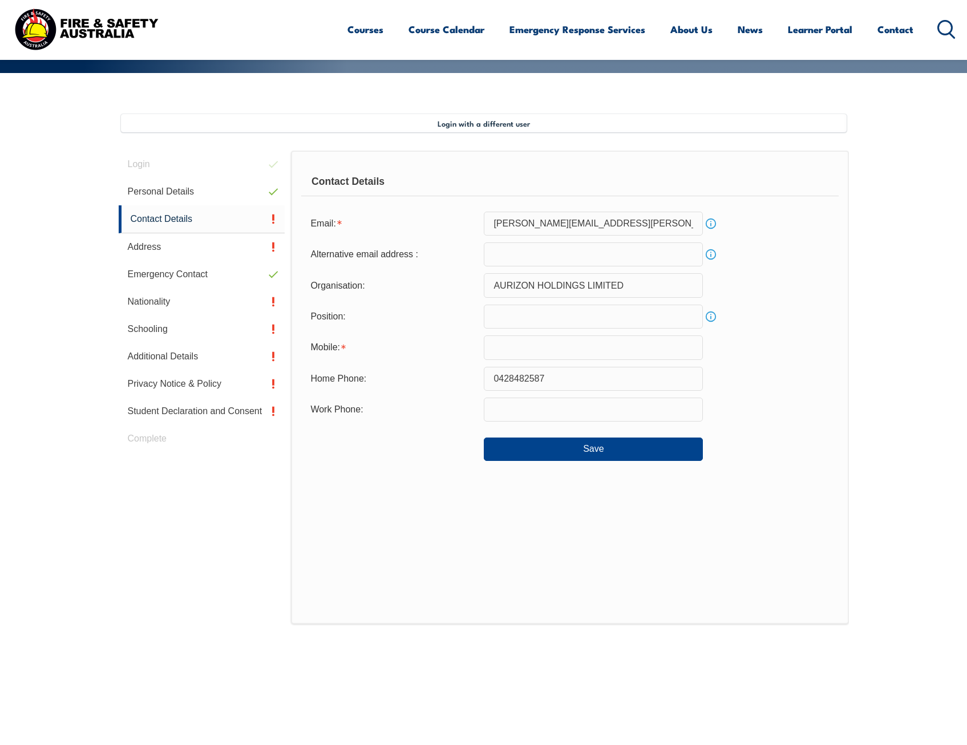
click at [537, 257] on input "email" at bounding box center [593, 255] width 219 height 24
type input "rebeccasward1@outlook.com"
click at [541, 321] on input "text" at bounding box center [593, 317] width 219 height 24
type input "Corporate Facilities Supervisor"
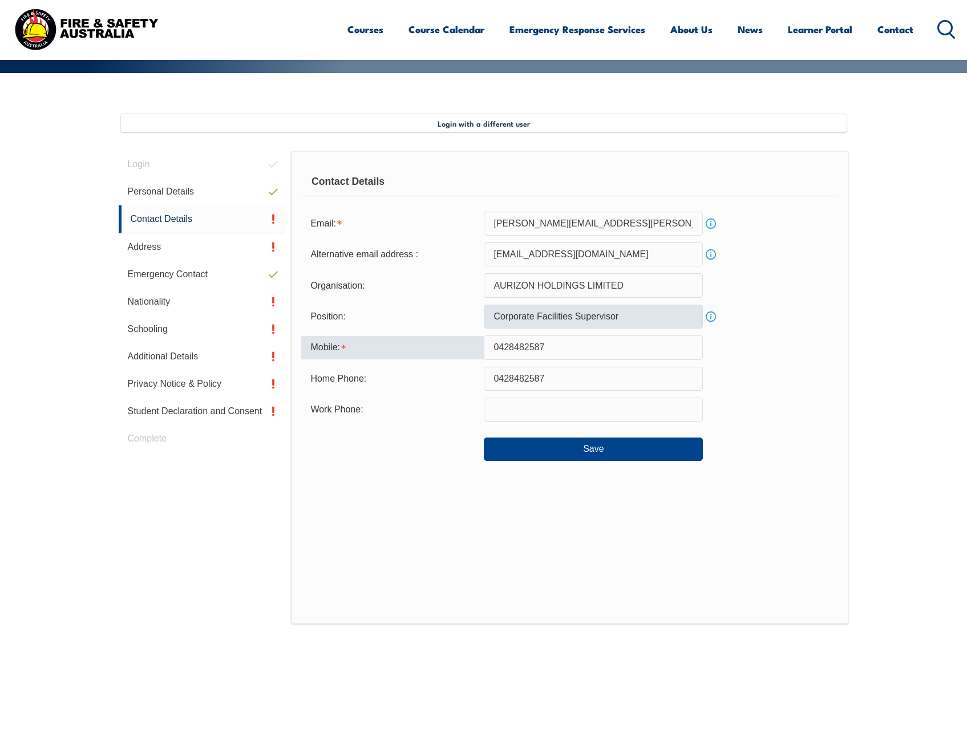
type input "0428482587"
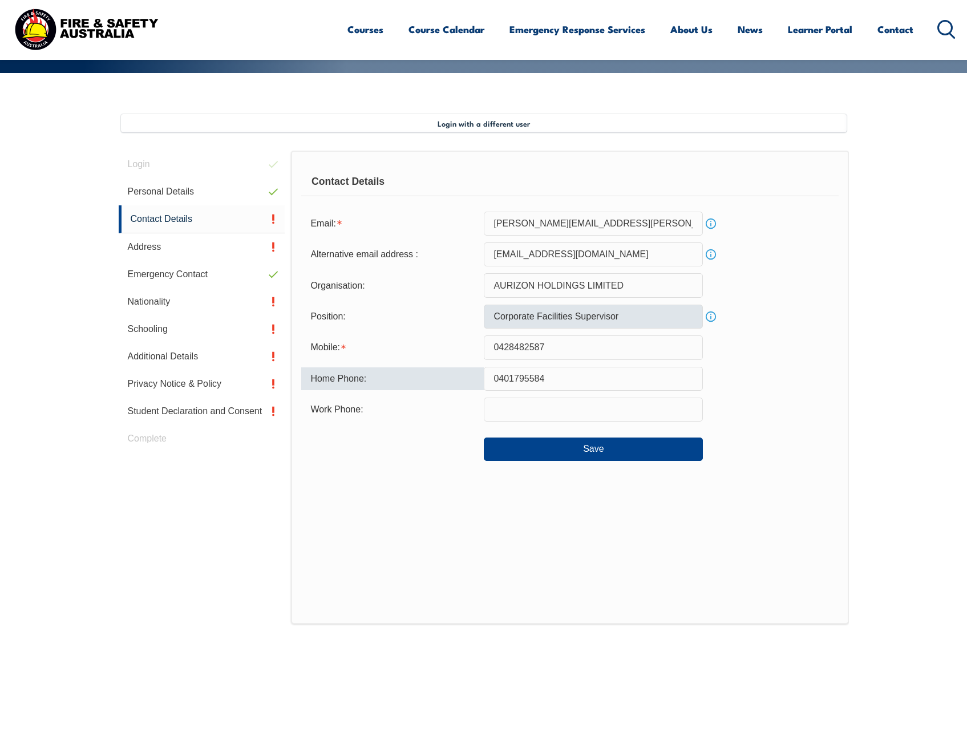
type input "0401795584"
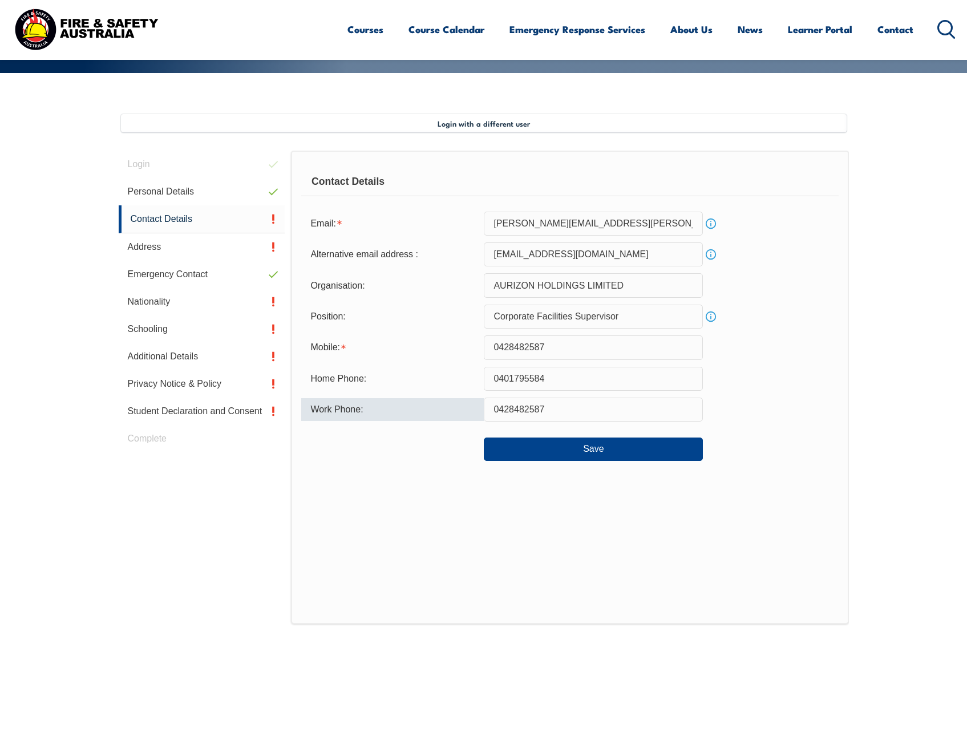
type input "0428482587"
click at [374, 481] on div "Contact Details Email: Rebecca.Ward@aurizon.com.au Info Alternative email addre…" at bounding box center [570, 388] width 558 height 474
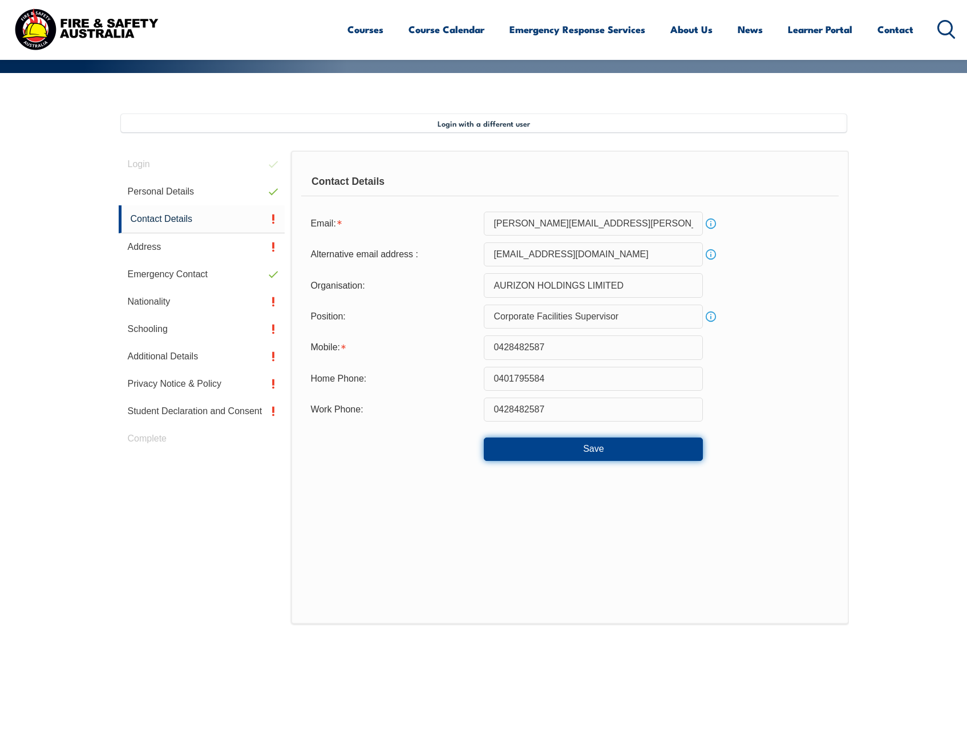
click at [505, 453] on button "Save" at bounding box center [593, 449] width 219 height 23
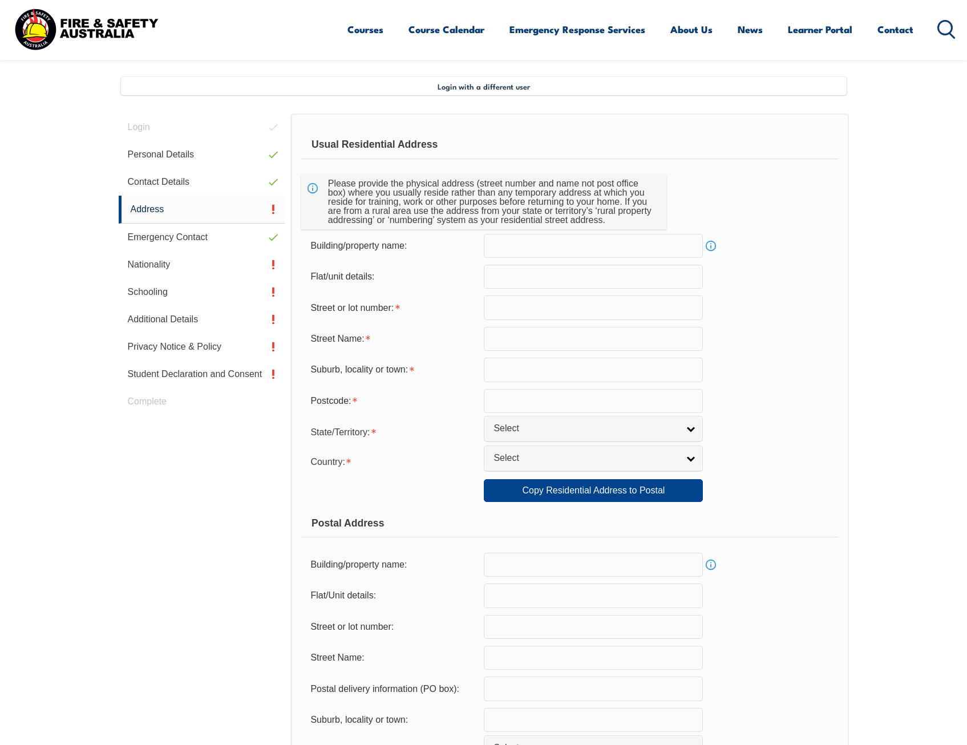
scroll to position [311, 0]
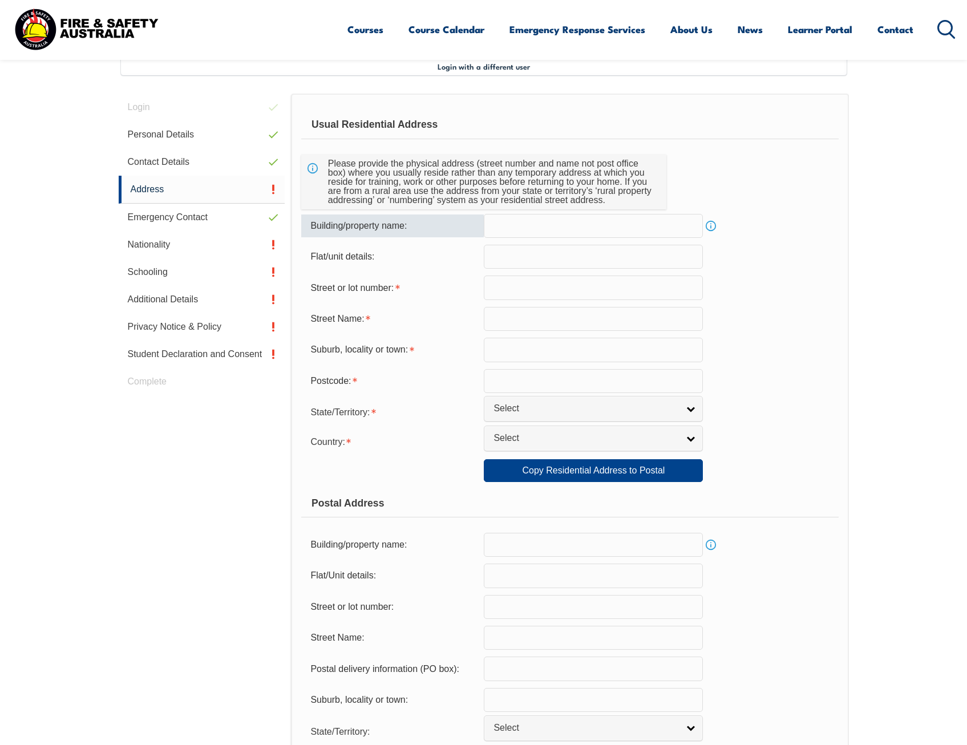
click at [566, 234] on input "text" at bounding box center [593, 226] width 219 height 24
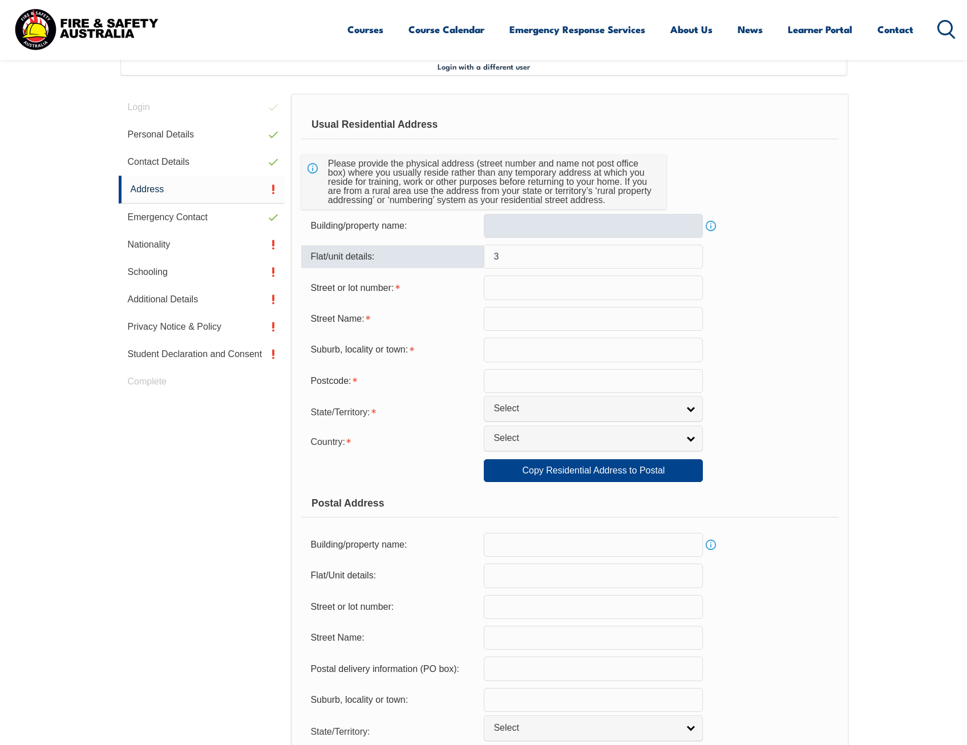
type input "3"
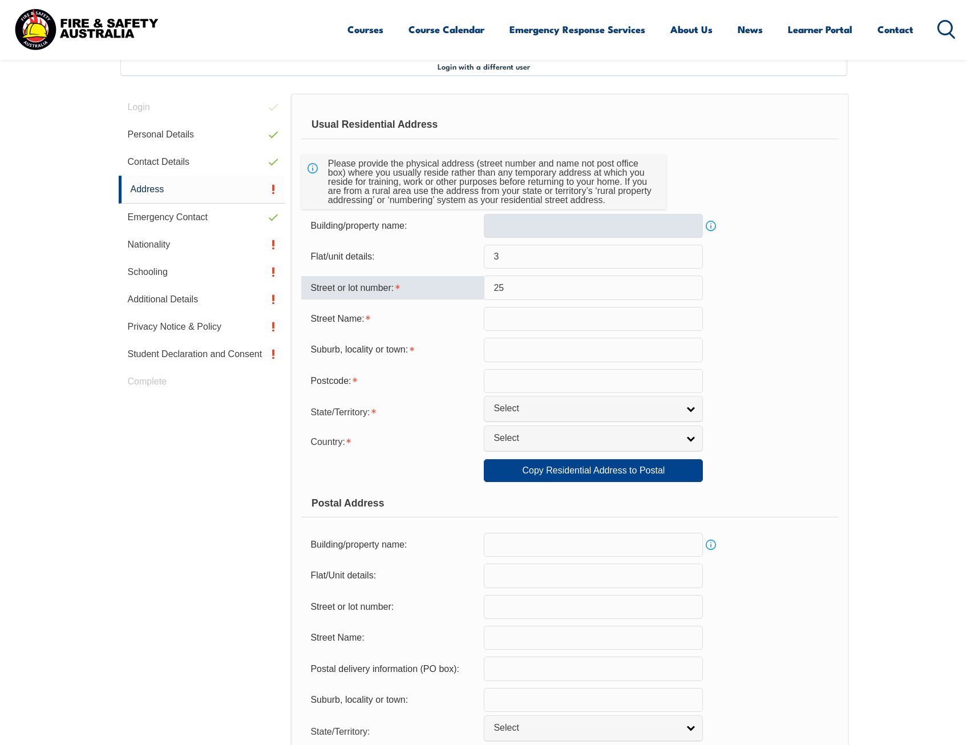
type input "25"
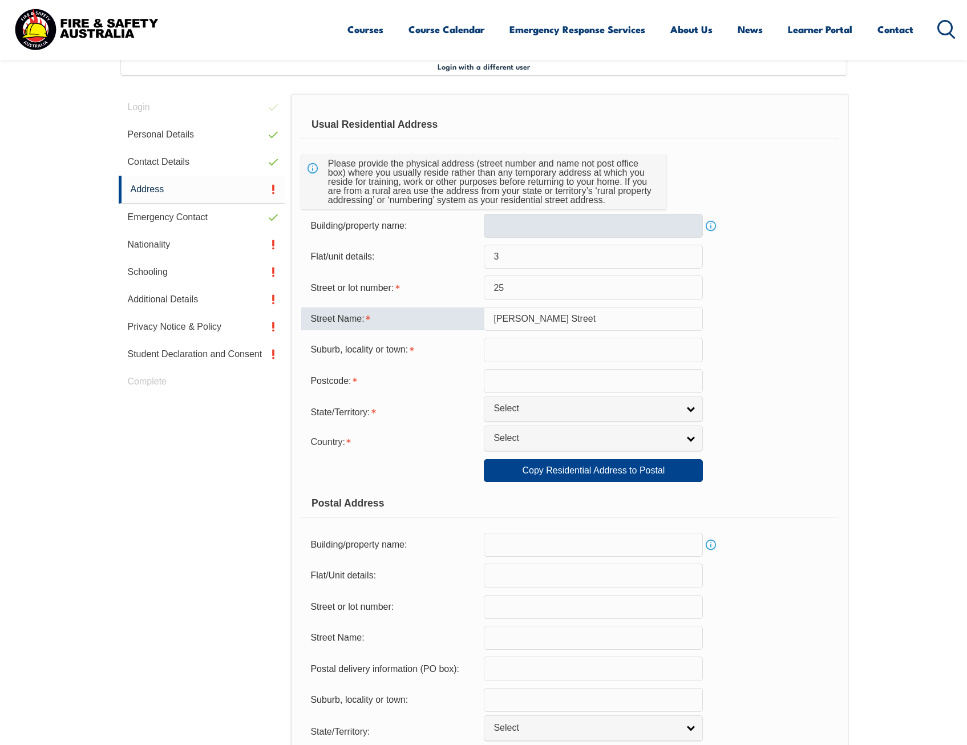
type input "John Street"
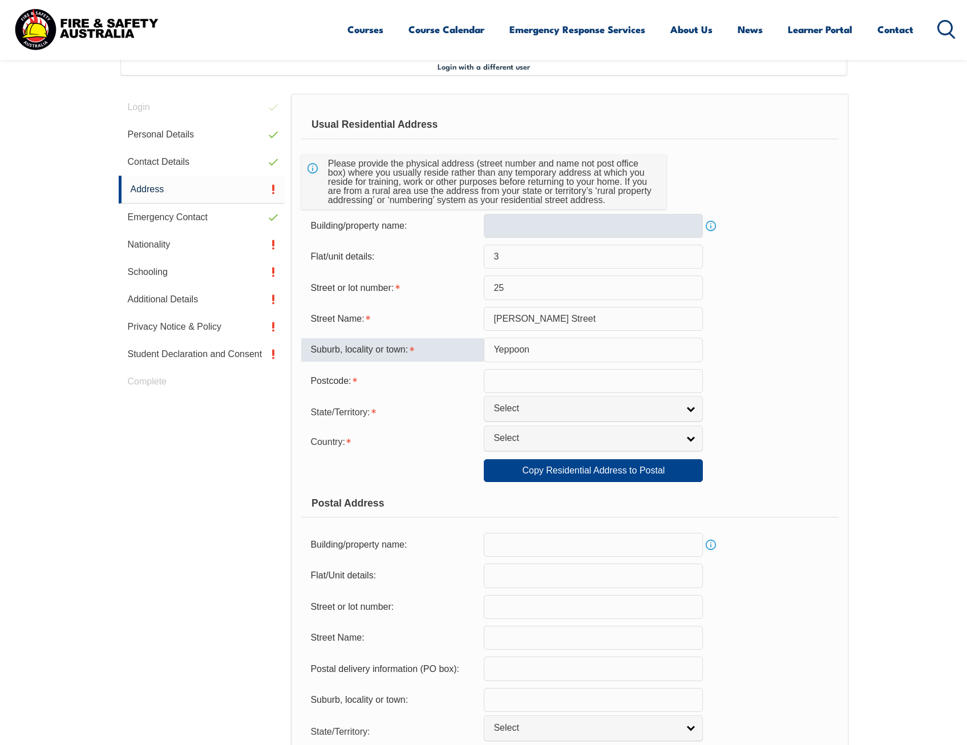
type input "Yeppoon"
type input "4703"
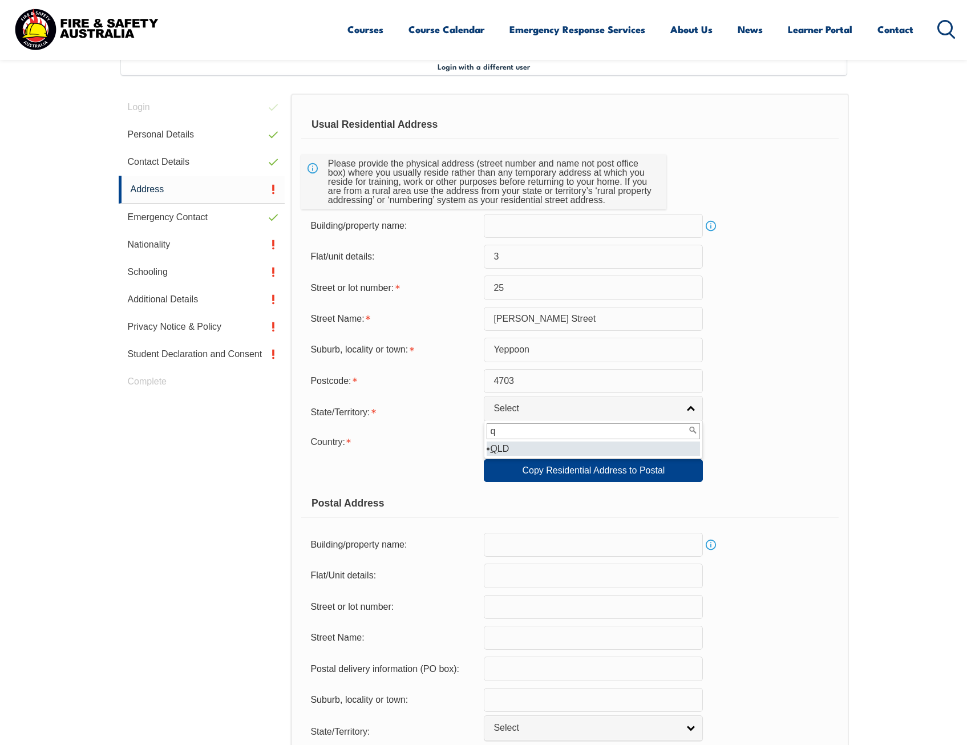
type input "q"
select select "QLD"
click at [509, 443] on span "Select" at bounding box center [586, 439] width 185 height 12
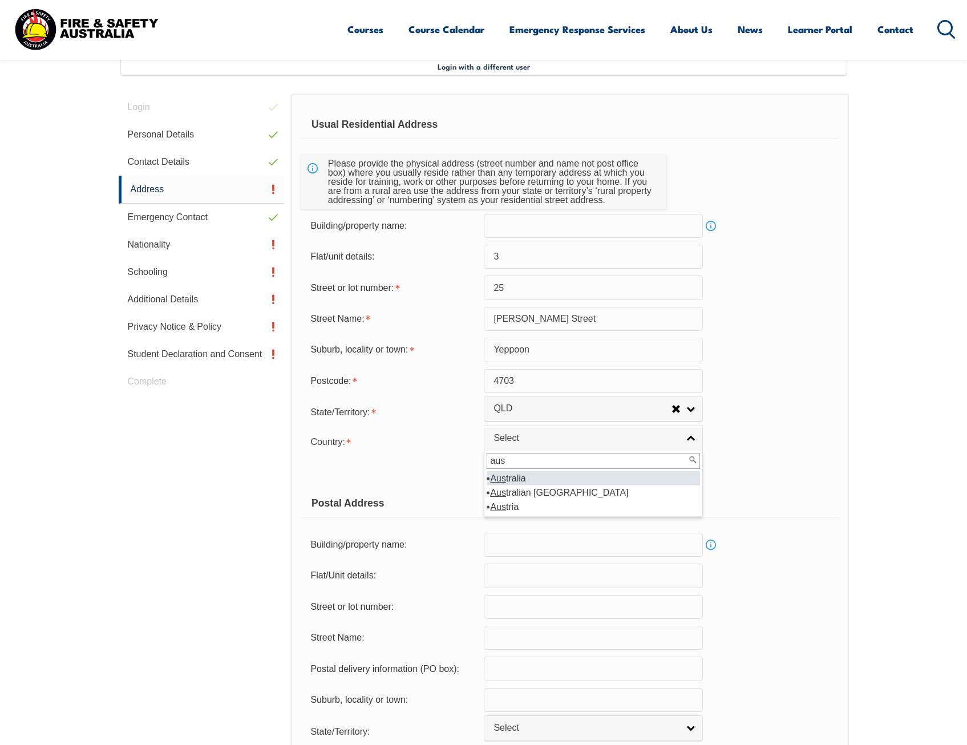
type input "aus"
click at [495, 478] on em "Aus" at bounding box center [498, 479] width 16 height 10
select select "1101"
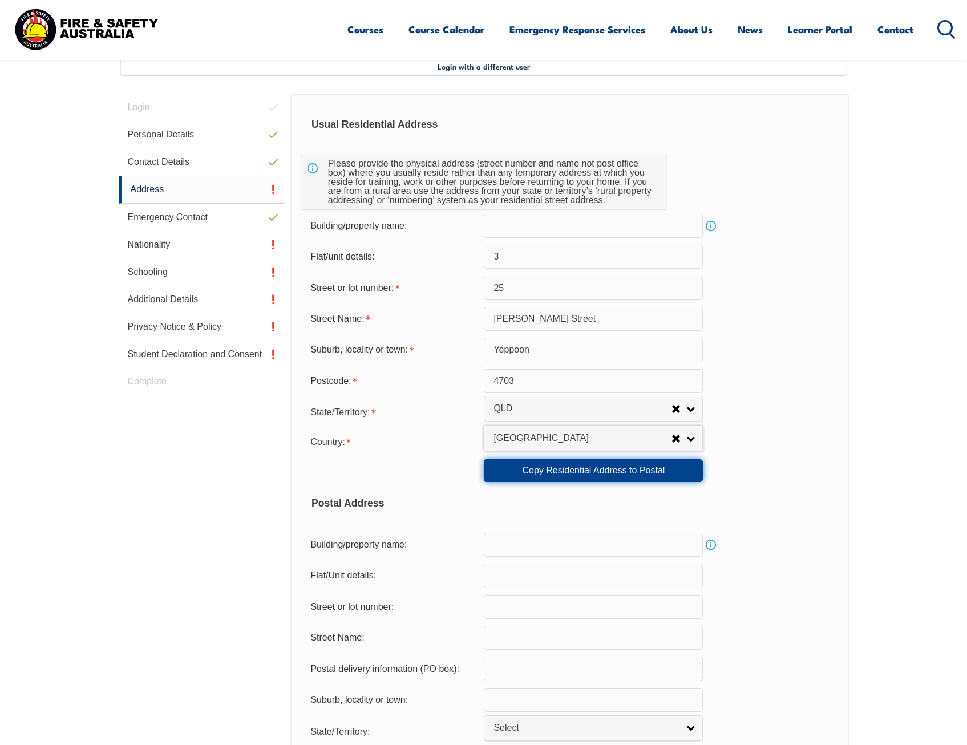
click at [600, 469] on link "Copy Residential Address to Postal" at bounding box center [593, 470] width 219 height 23
type input "3"
type input "25"
type input "[PERSON_NAME] Street"
type input "Yeppoon"
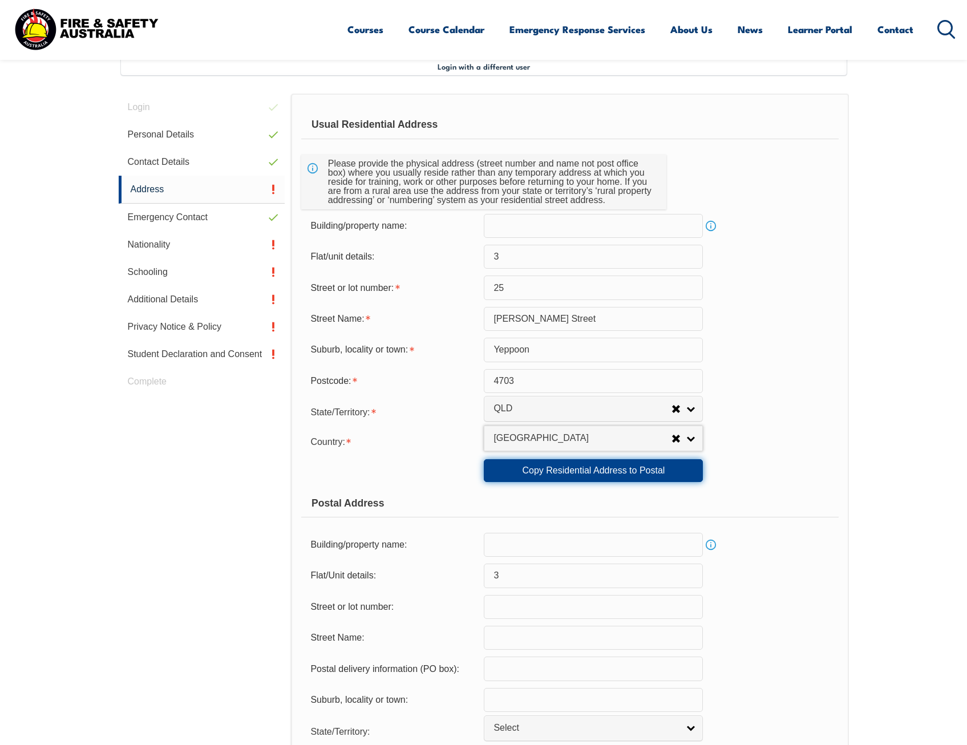
select select "QLD"
type input "4703"
select select "1101"
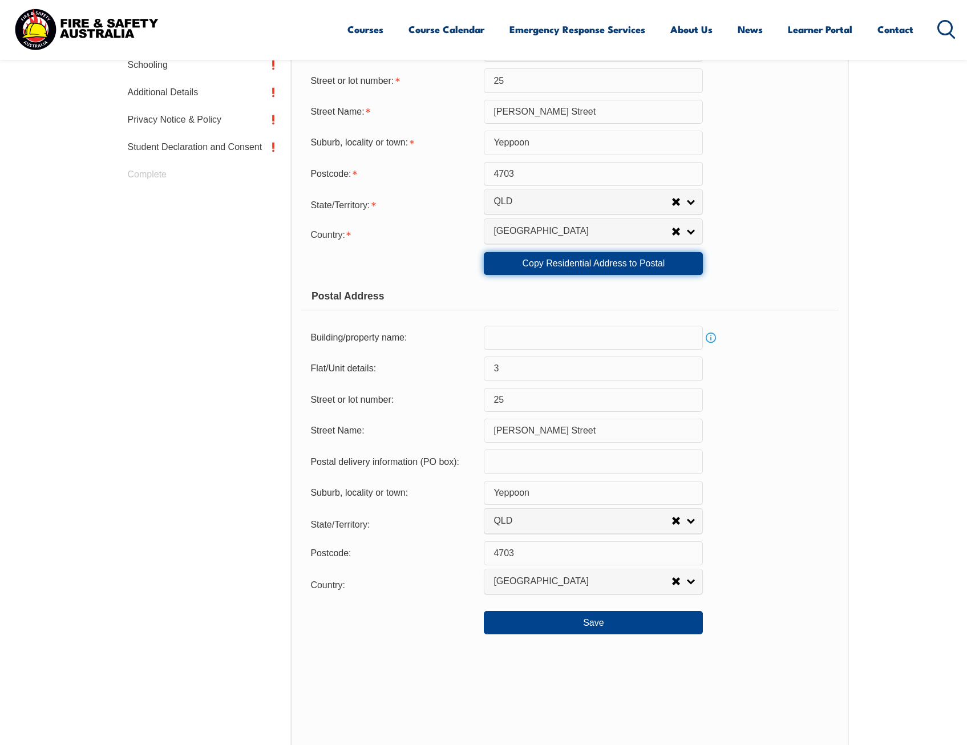
scroll to position [596, 0]
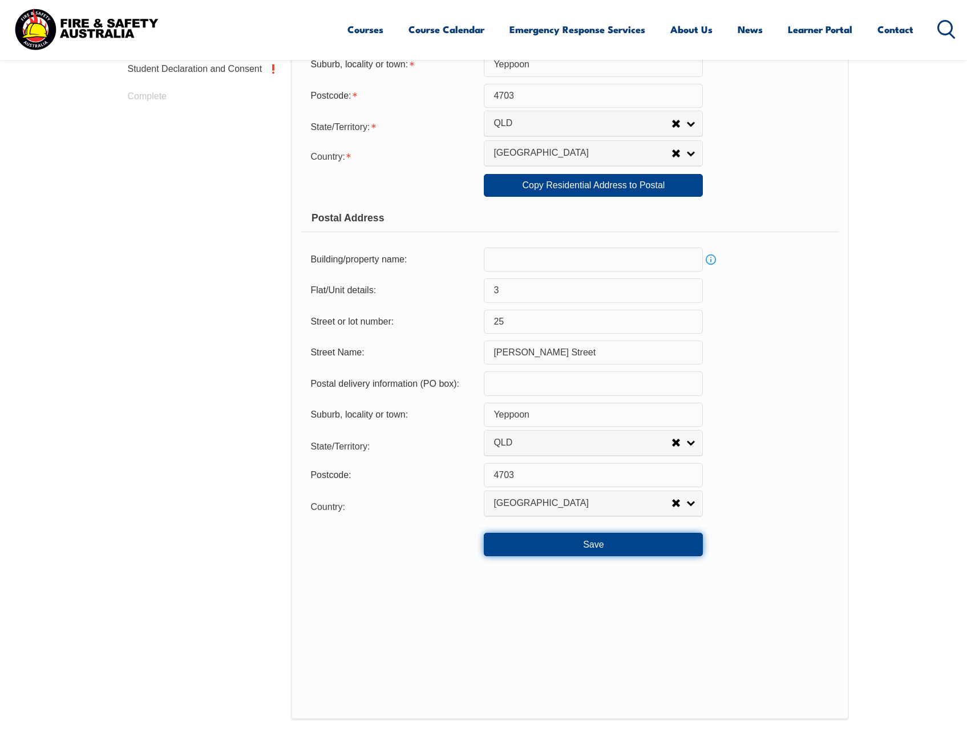
click at [540, 537] on button "Save" at bounding box center [593, 544] width 219 height 23
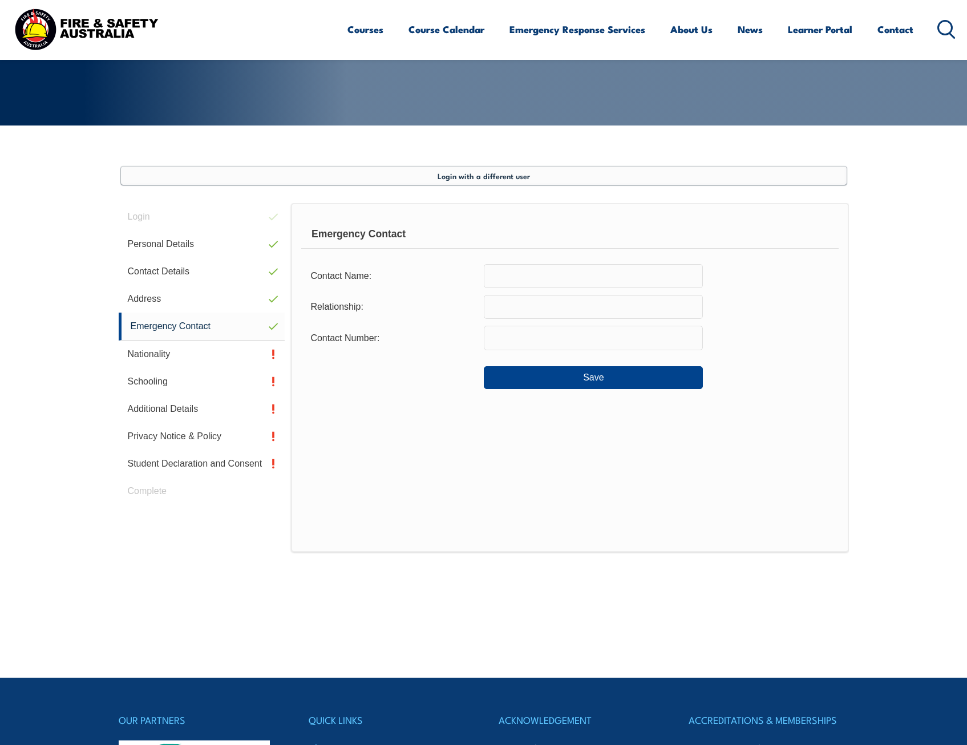
scroll to position [197, 0]
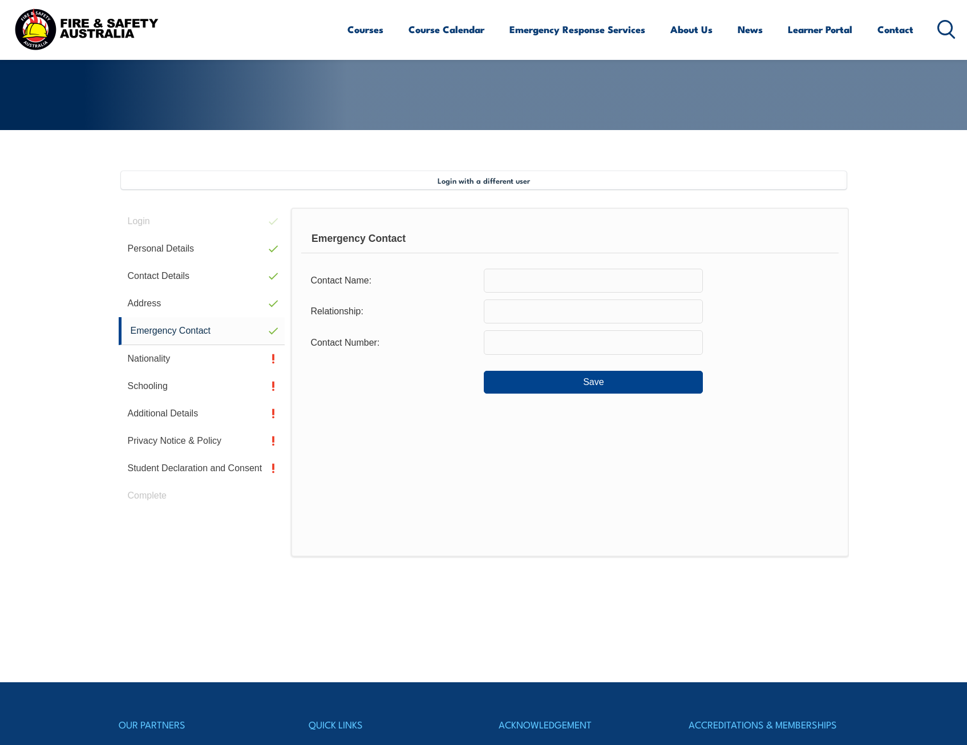
click at [553, 282] on input "text" at bounding box center [593, 281] width 219 height 24
type input "Timothy Ward"
type input "Husband"
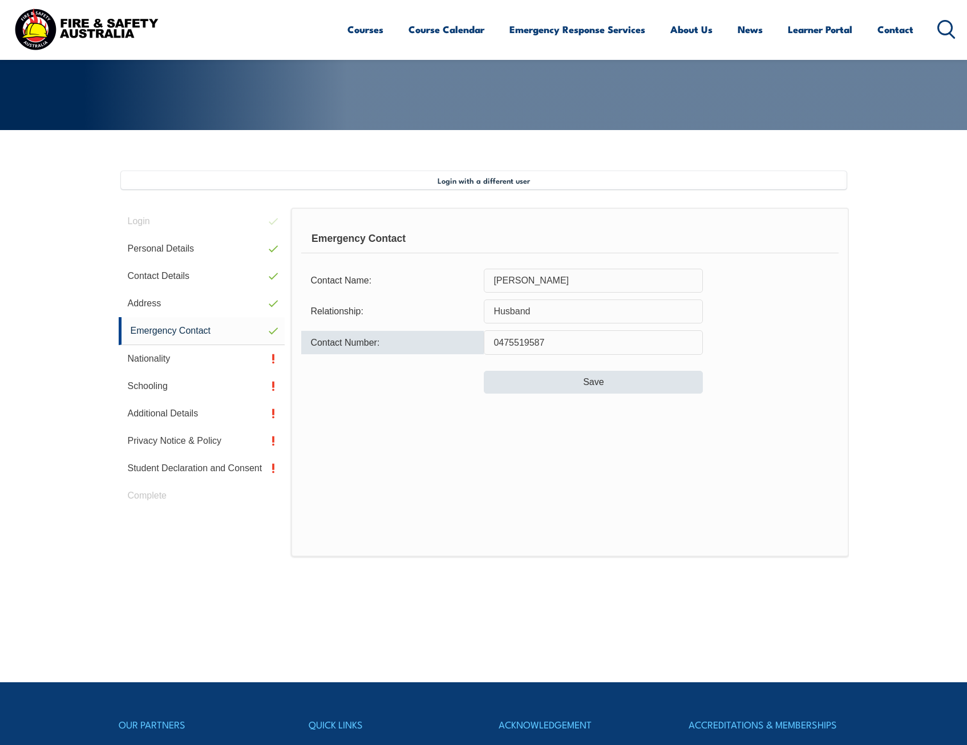
type input "0475519587"
click at [563, 378] on button "Save" at bounding box center [593, 382] width 219 height 23
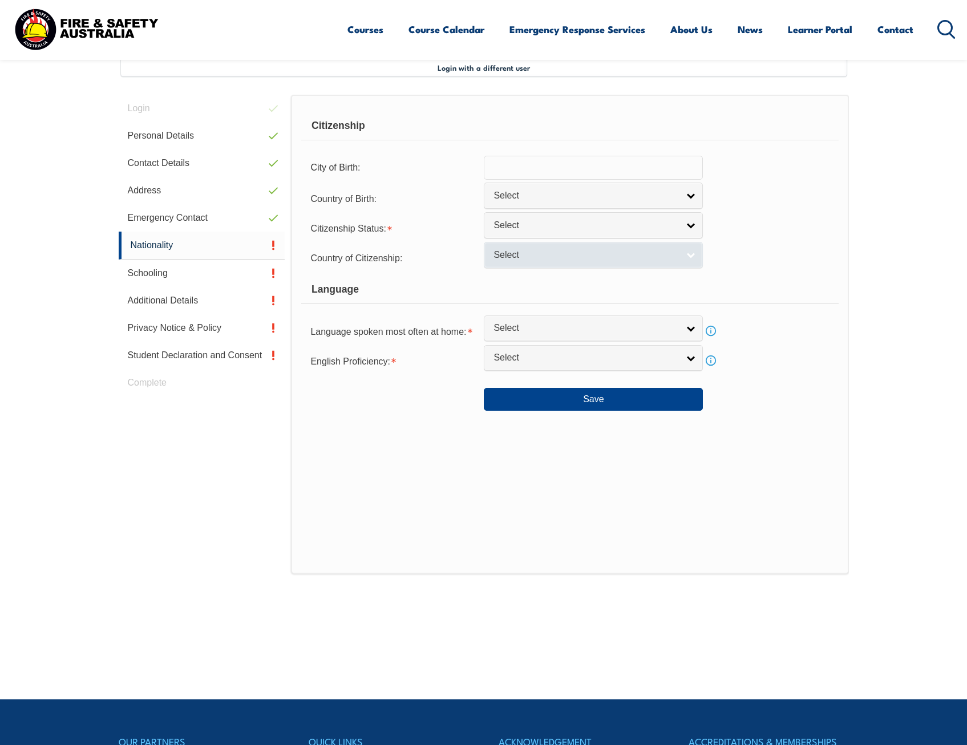
scroll to position [311, 0]
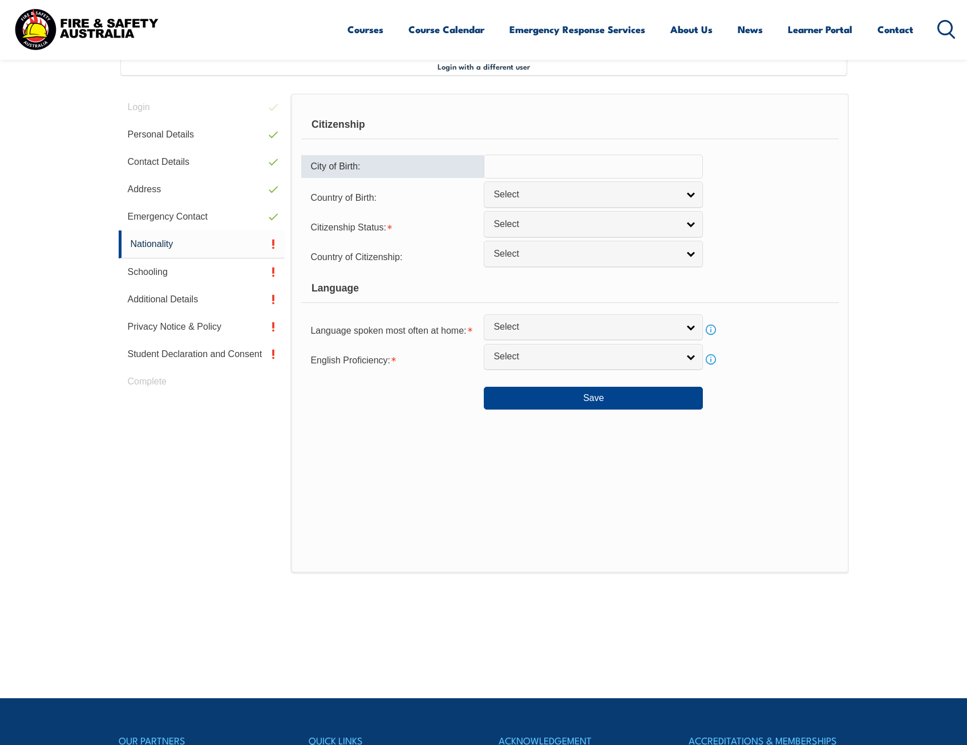
click at [562, 167] on input "text" at bounding box center [593, 167] width 219 height 24
type input "Moonee Ponds"
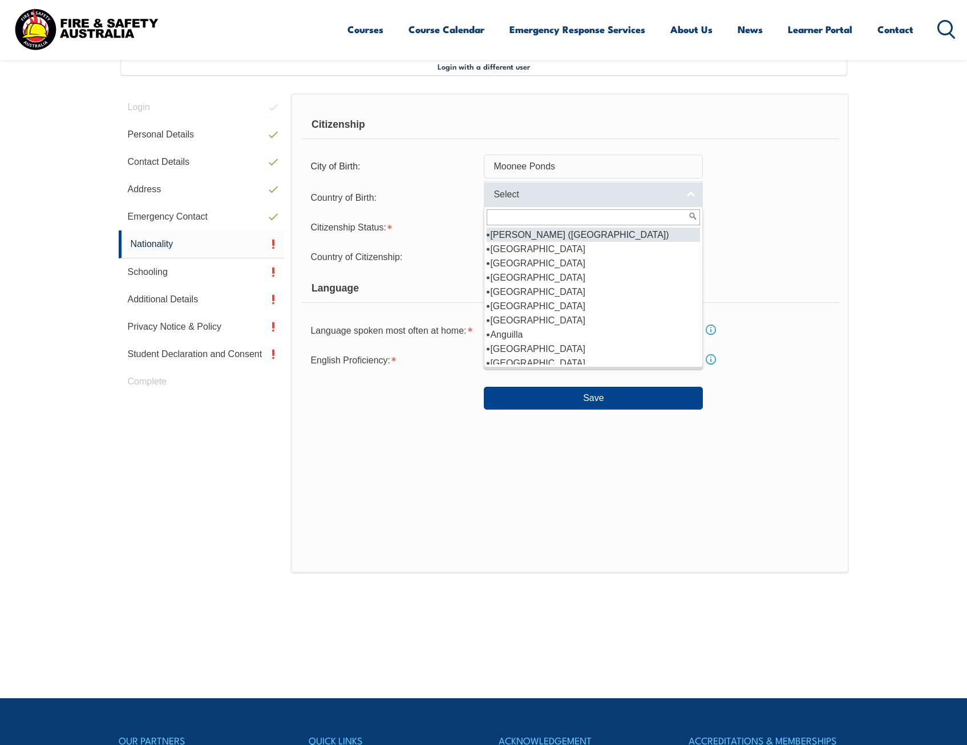
click at [562, 197] on span "Select" at bounding box center [586, 195] width 185 height 12
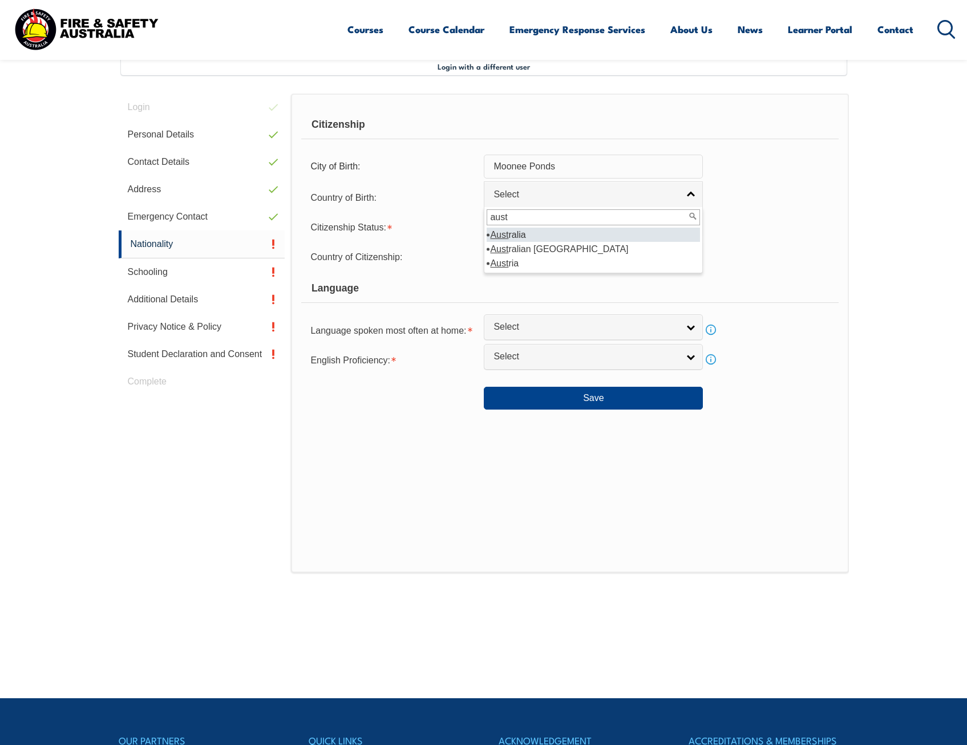
type input "aust"
click at [507, 233] on em "Aust" at bounding box center [499, 235] width 18 height 10
select select "1101"
click at [507, 230] on span "Select" at bounding box center [586, 225] width 185 height 12
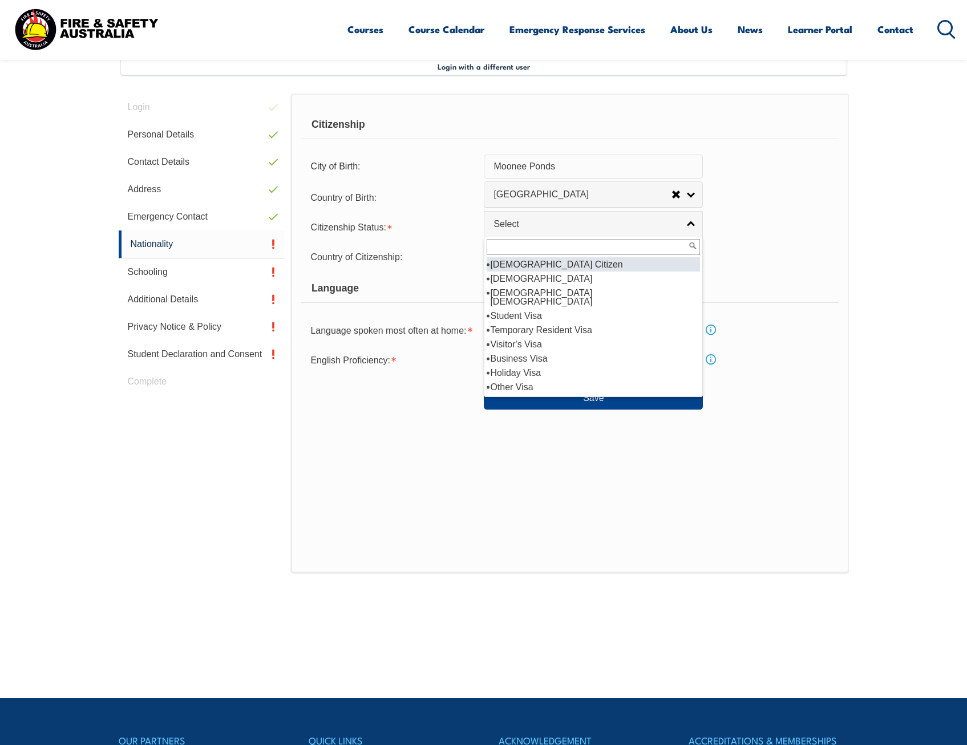
click at [506, 263] on li "Australian Citizen" at bounding box center [593, 264] width 213 height 14
select select "1"
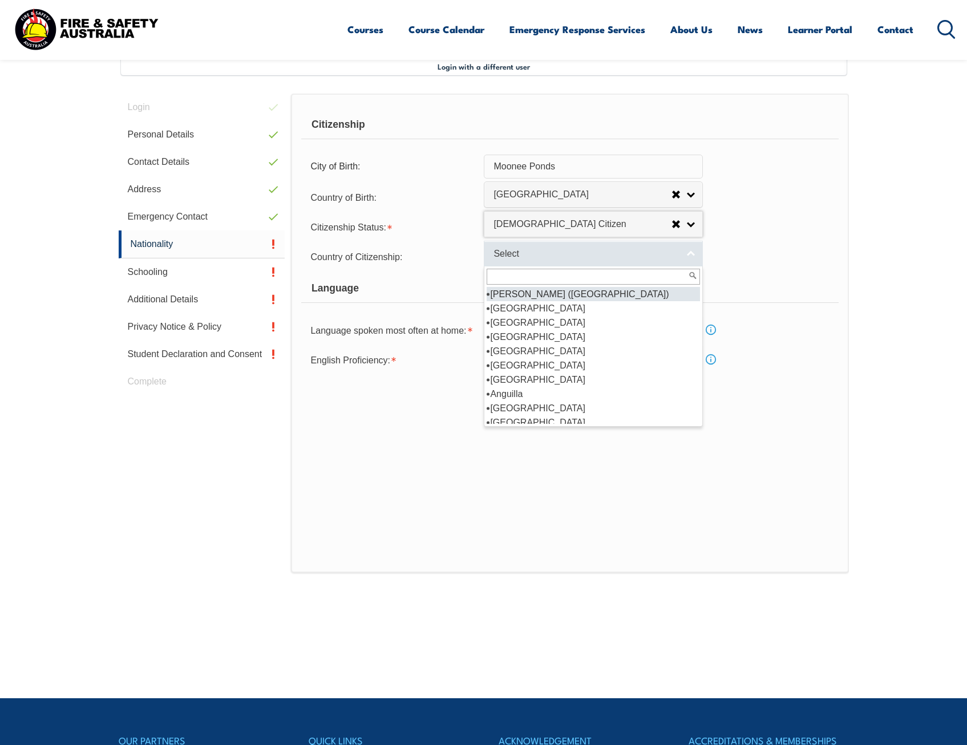
click at [507, 258] on span "Select" at bounding box center [586, 254] width 185 height 12
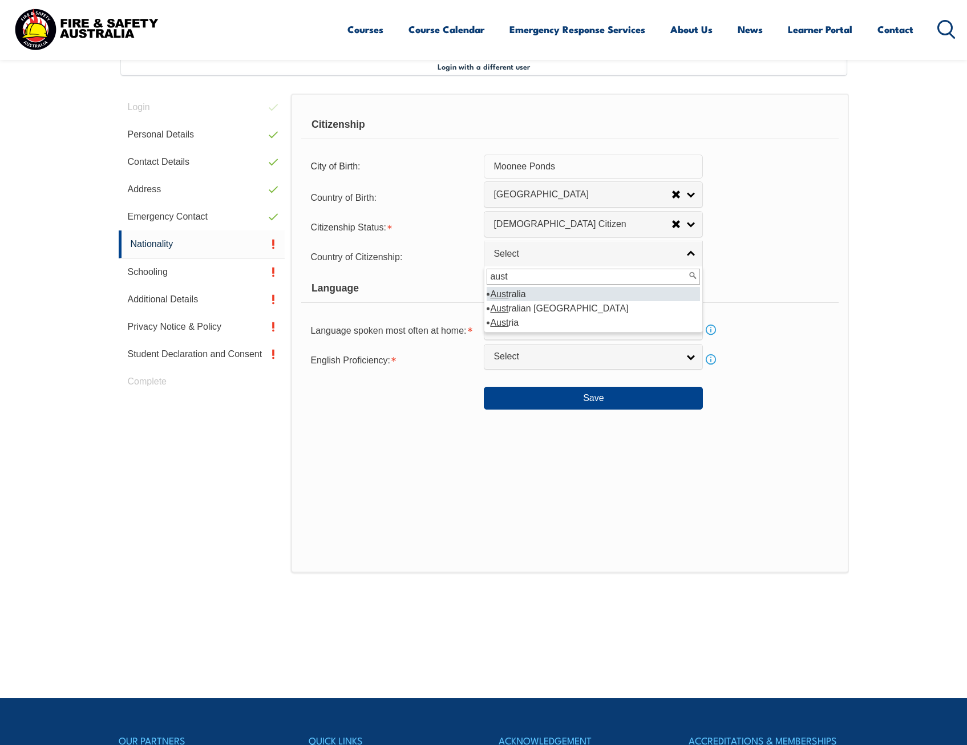
type input "aust"
click at [511, 296] on li "Aust ralia" at bounding box center [593, 294] width 213 height 14
select select "1101"
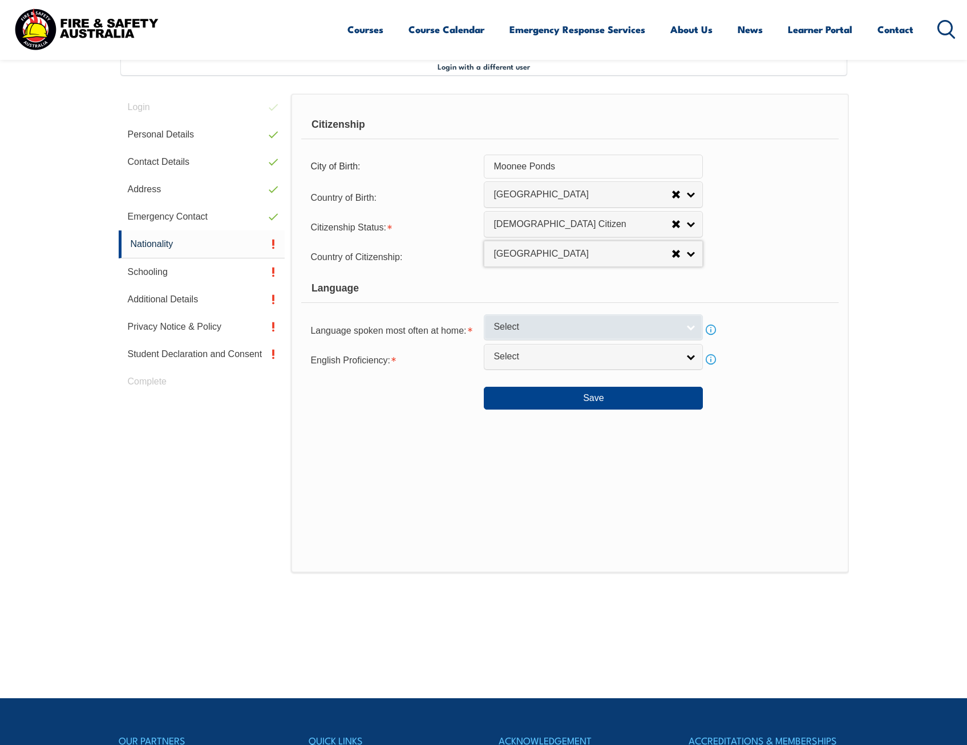
click at [528, 332] on span "Select" at bounding box center [586, 327] width 185 height 12
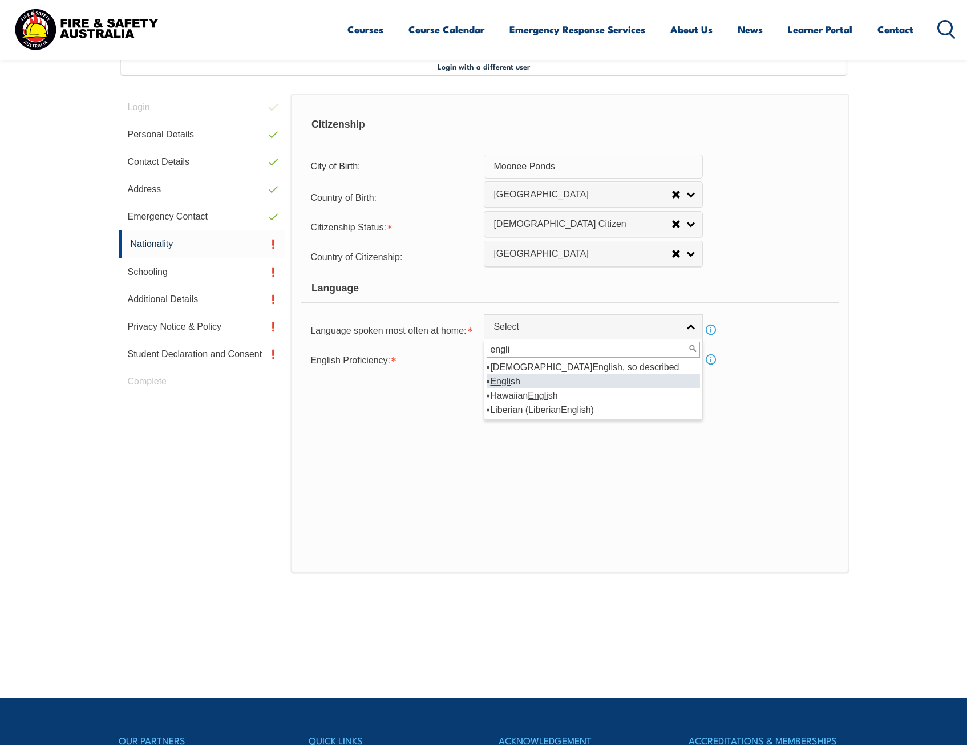
type input "engli"
click at [499, 384] on em "Engli" at bounding box center [500, 382] width 21 height 10
select select "1201"
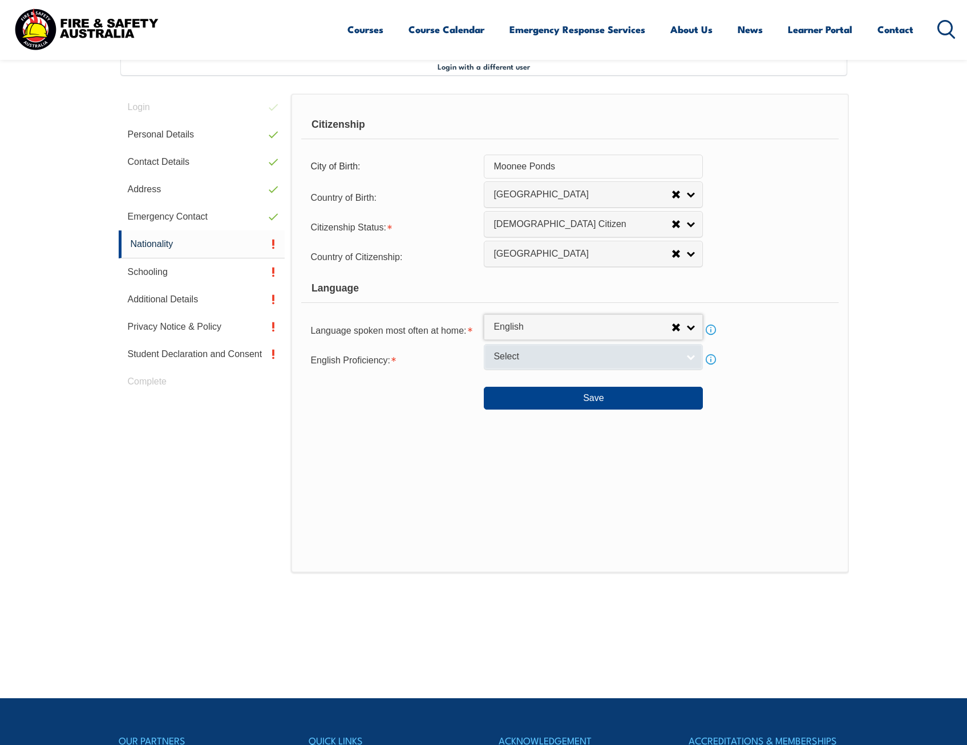
click at [504, 361] on span "Select" at bounding box center [586, 357] width 185 height 12
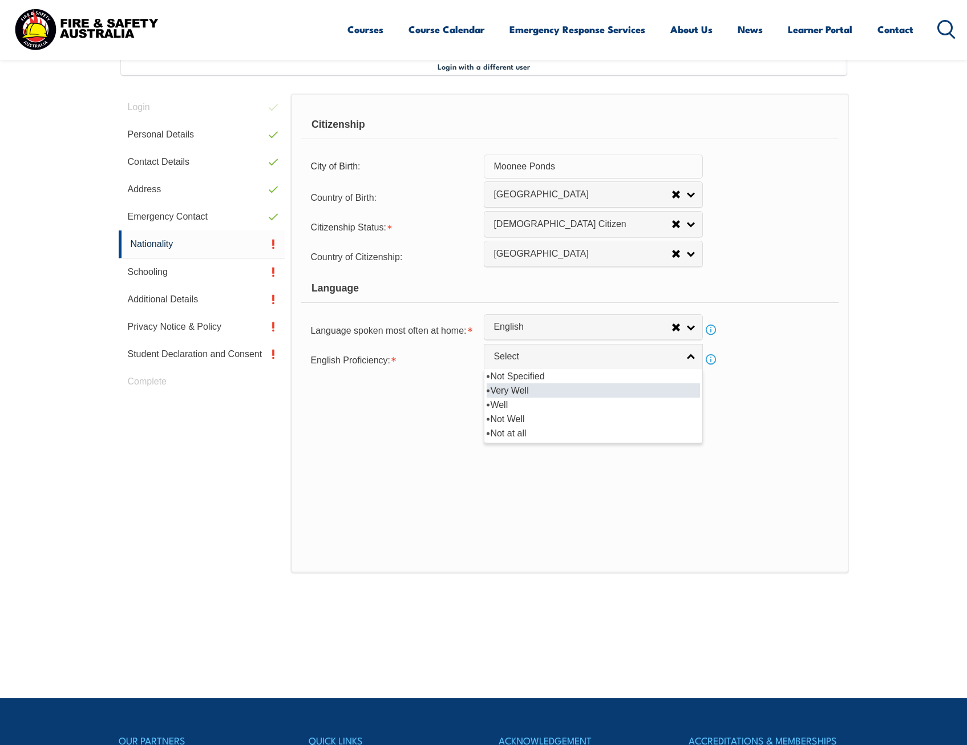
click at [497, 386] on li "Very Well" at bounding box center [593, 391] width 213 height 14
select select "1"
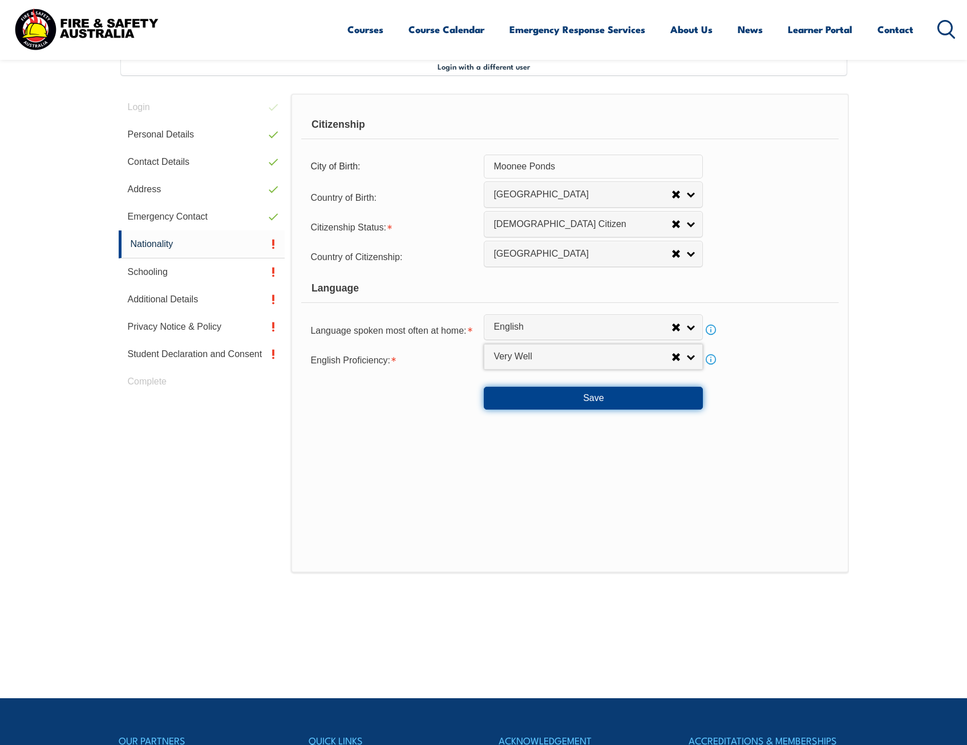
click at [526, 396] on button "Save" at bounding box center [593, 398] width 219 height 23
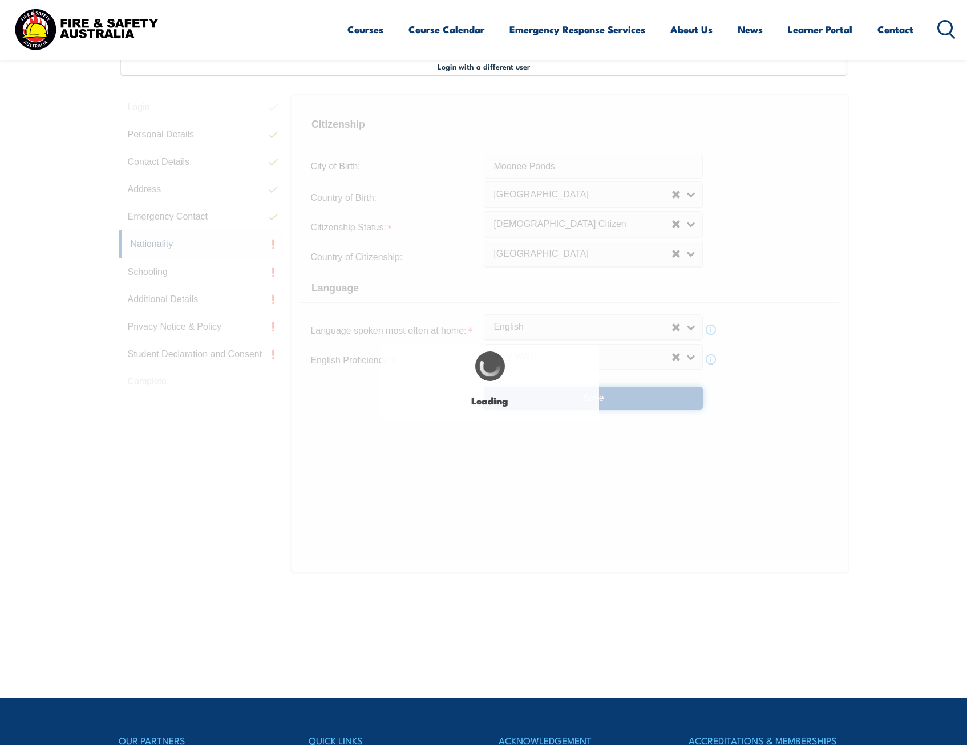
select select "false"
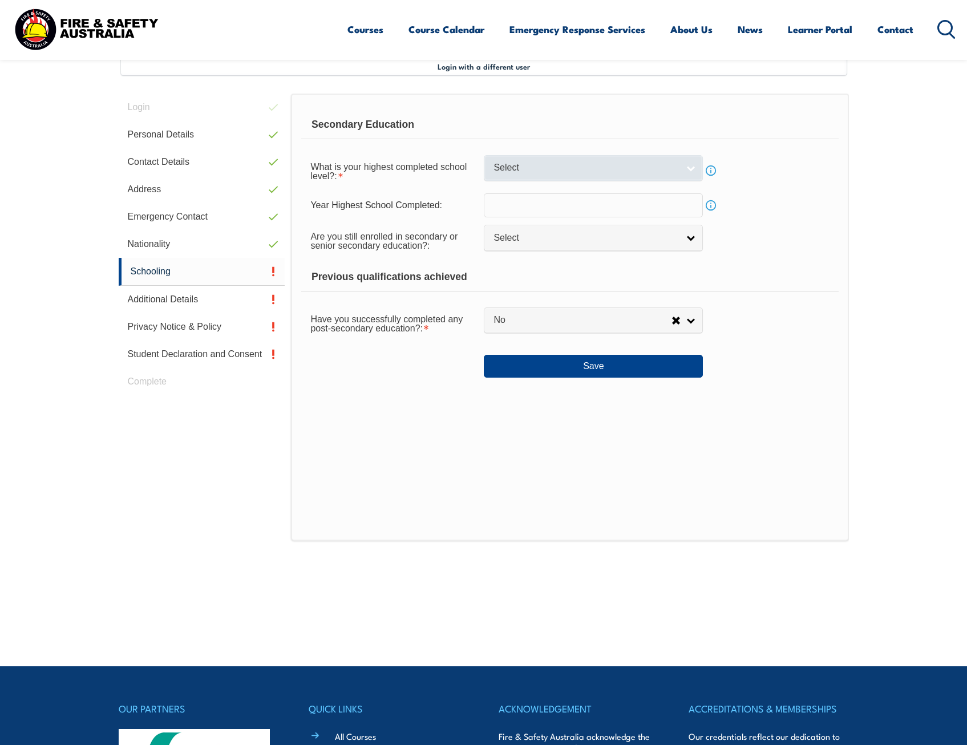
click at [547, 169] on span "Select" at bounding box center [586, 168] width 185 height 12
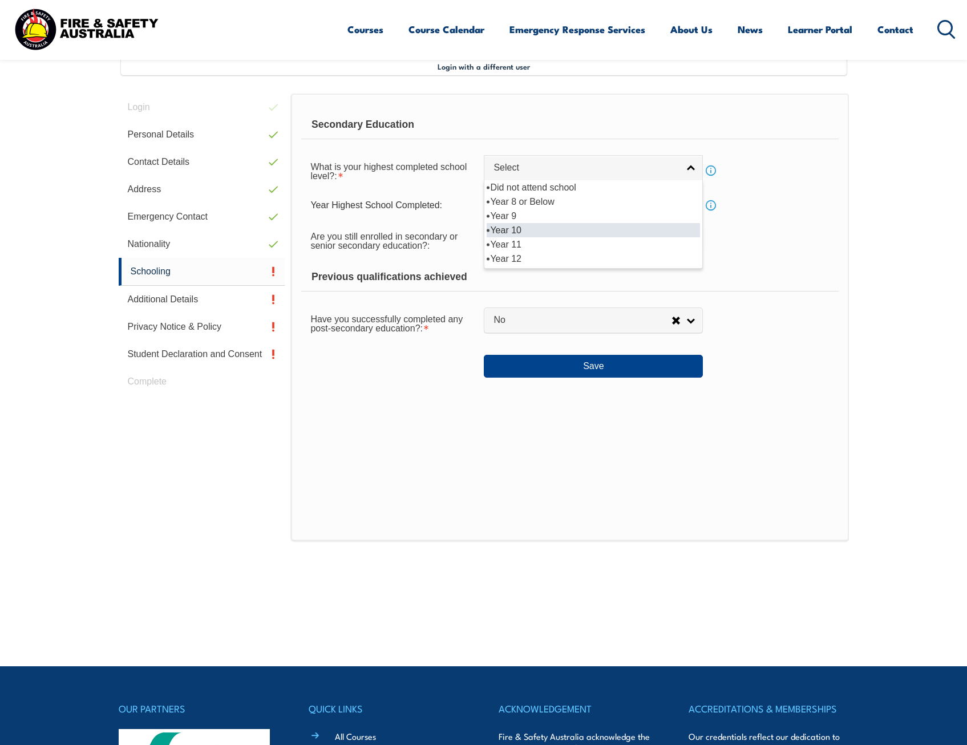
click at [523, 223] on li "Year 10" at bounding box center [593, 230] width 213 height 14
select select "10"
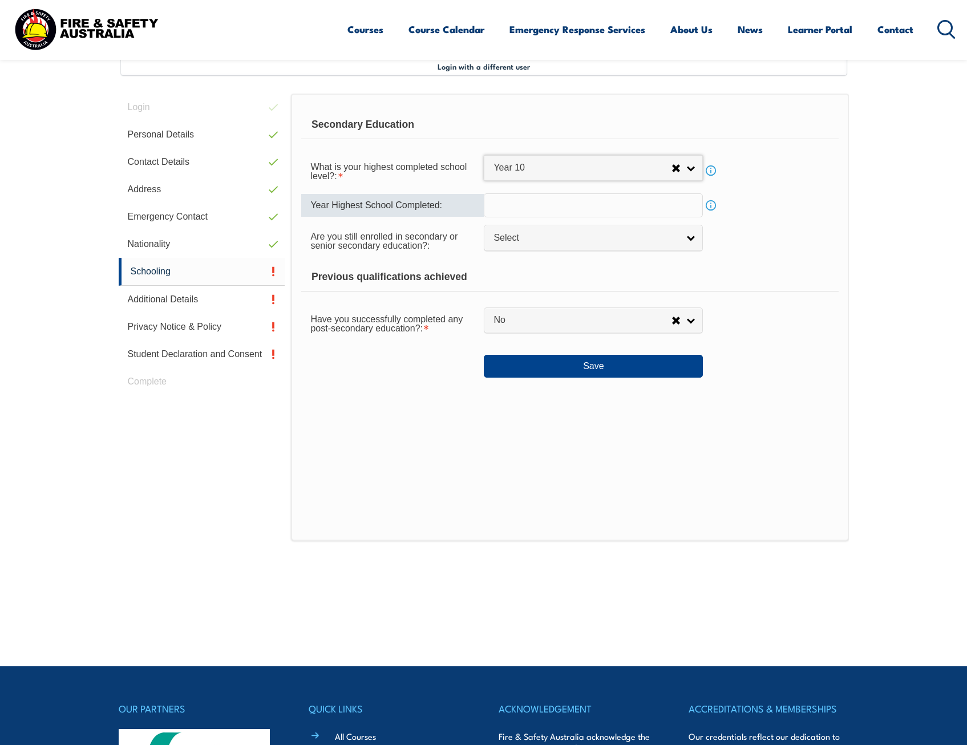
click at [524, 205] on input "text" at bounding box center [593, 205] width 219 height 24
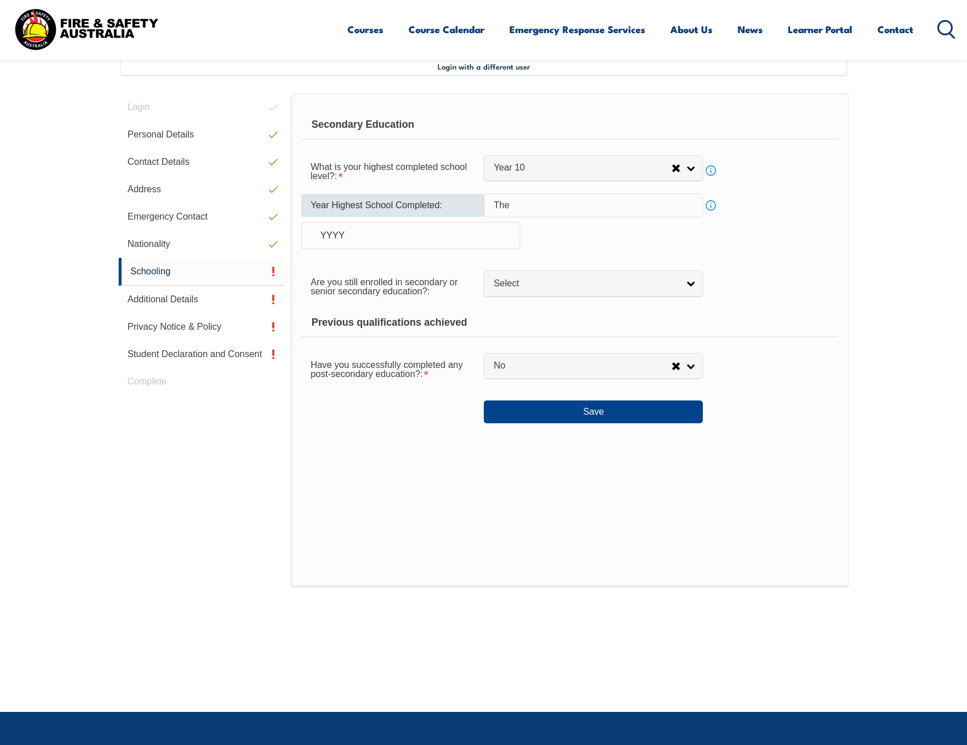
type input "The"
click at [537, 205] on input "The" at bounding box center [593, 205] width 219 height 24
drag, startPoint x: 548, startPoint y: 204, endPoint x: 396, endPoint y: 193, distance: 152.3
click at [405, 203] on div "Year Highest School Completed: The Info YYYY" at bounding box center [569, 228] width 537 height 70
click at [374, 228] on div "YYYY" at bounding box center [410, 235] width 219 height 27
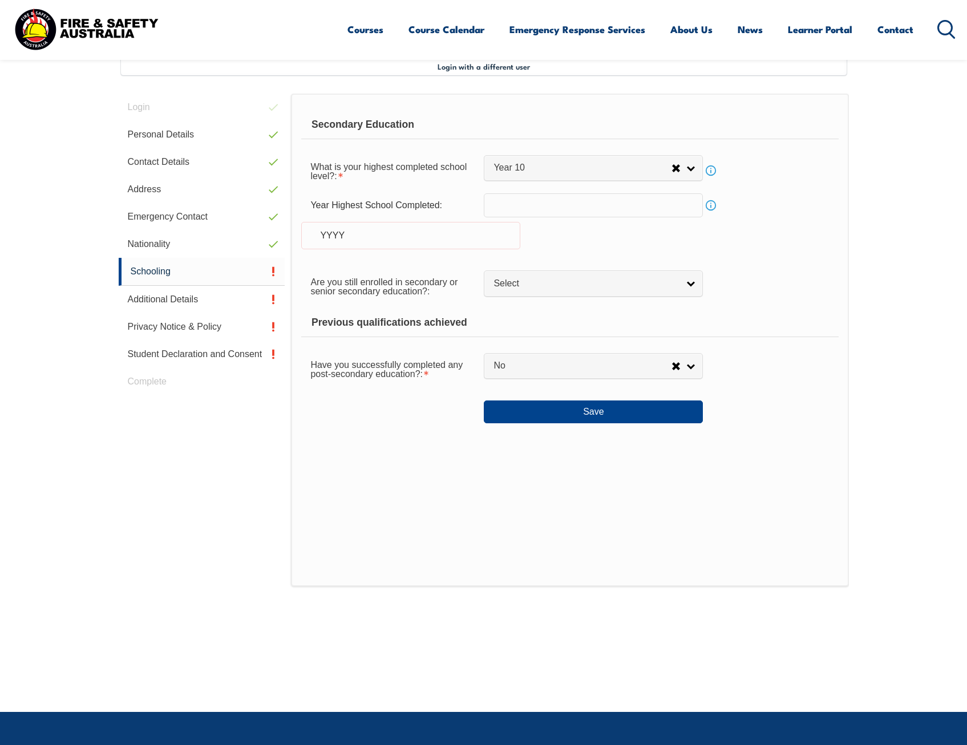
click at [361, 240] on div "YYYY" at bounding box center [410, 235] width 219 height 27
click at [587, 203] on input "text" at bounding box center [593, 205] width 219 height 24
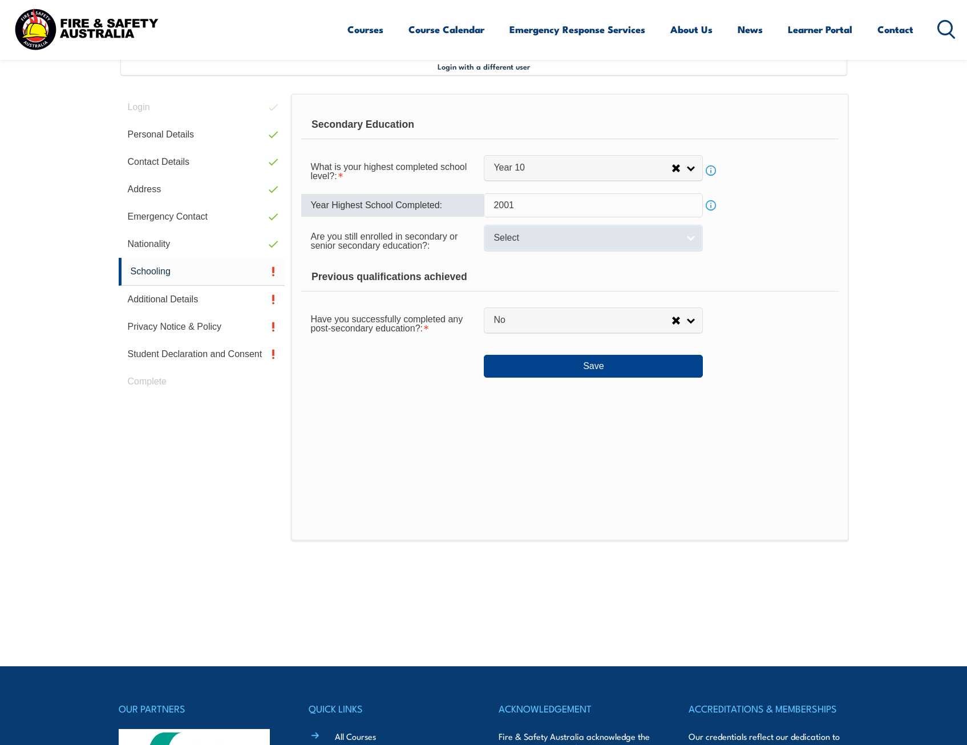
type input "2001"
click at [551, 244] on span "Select" at bounding box center [586, 238] width 185 height 12
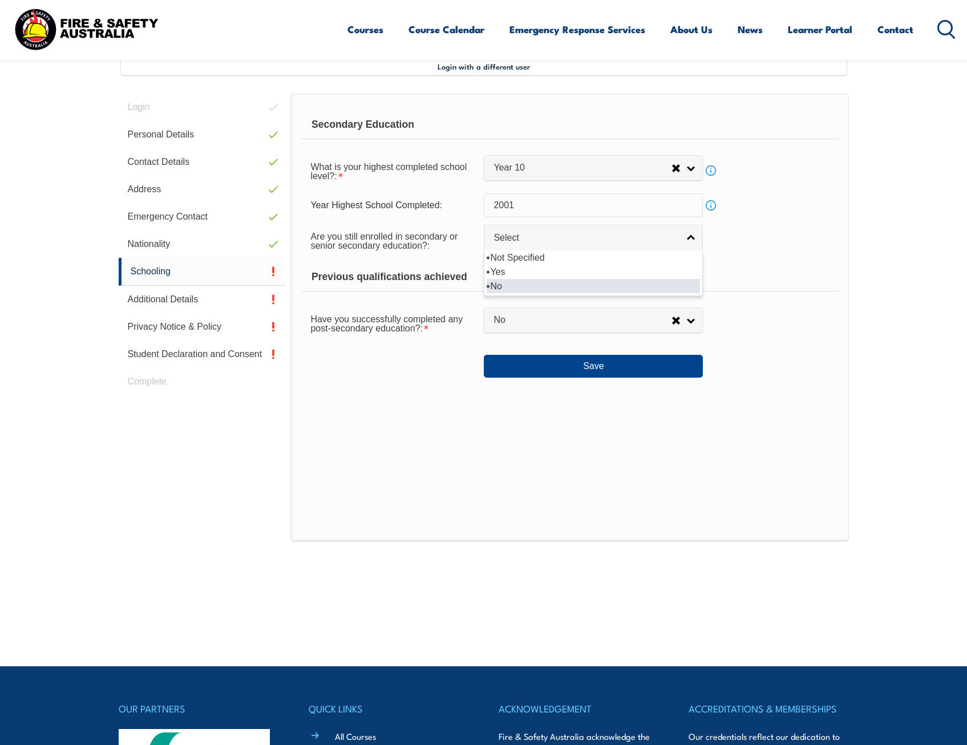
click at [529, 282] on li "No" at bounding box center [593, 286] width 213 height 14
select select "false"
click at [522, 323] on span "No" at bounding box center [583, 321] width 178 height 12
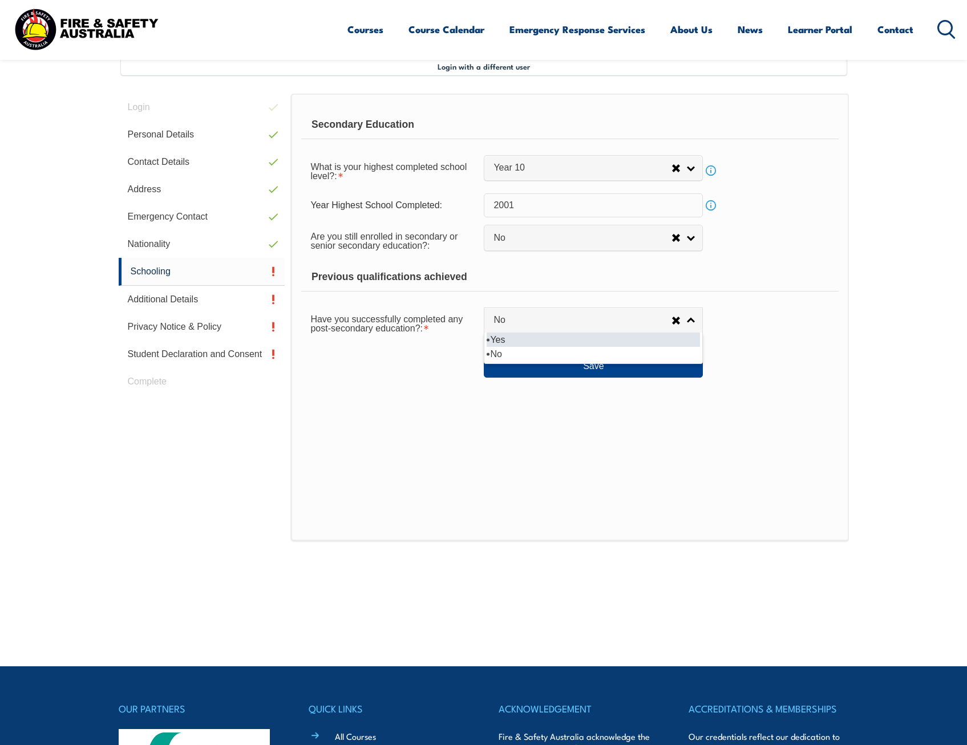
click at [515, 339] on li "Yes" at bounding box center [593, 340] width 213 height 14
select select "true"
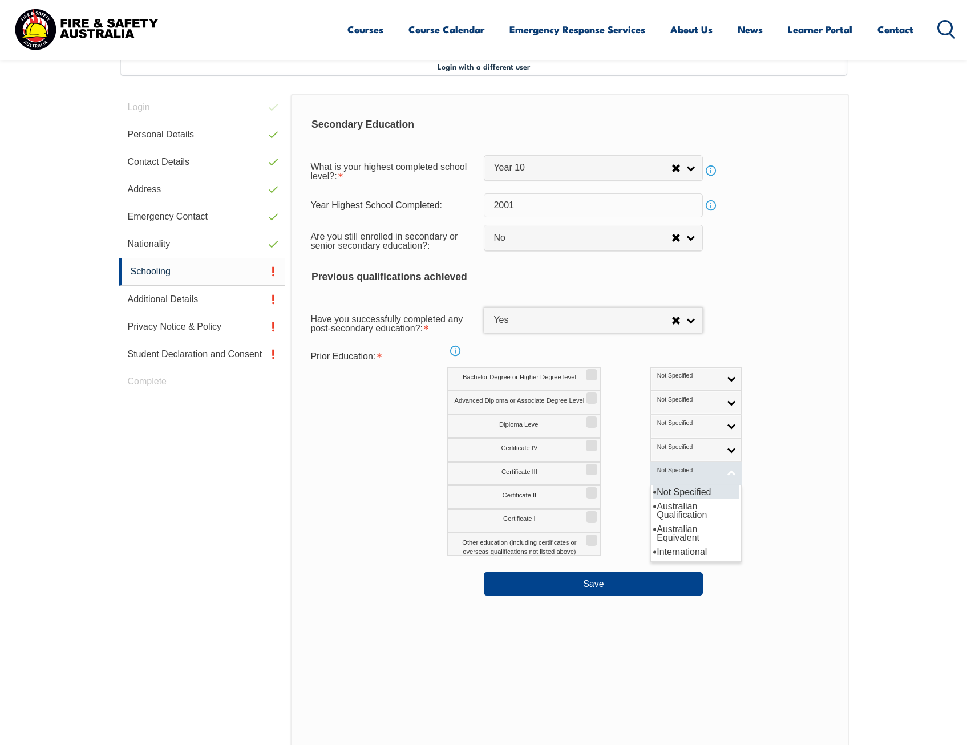
click at [659, 471] on span "Not Specified" at bounding box center [689, 471] width 63 height 8
click at [654, 509] on li "Australian Qualification" at bounding box center [697, 510] width 86 height 23
click at [594, 466] on input "Certificate III" at bounding box center [590, 465] width 7 height 1
checkbox input "true"
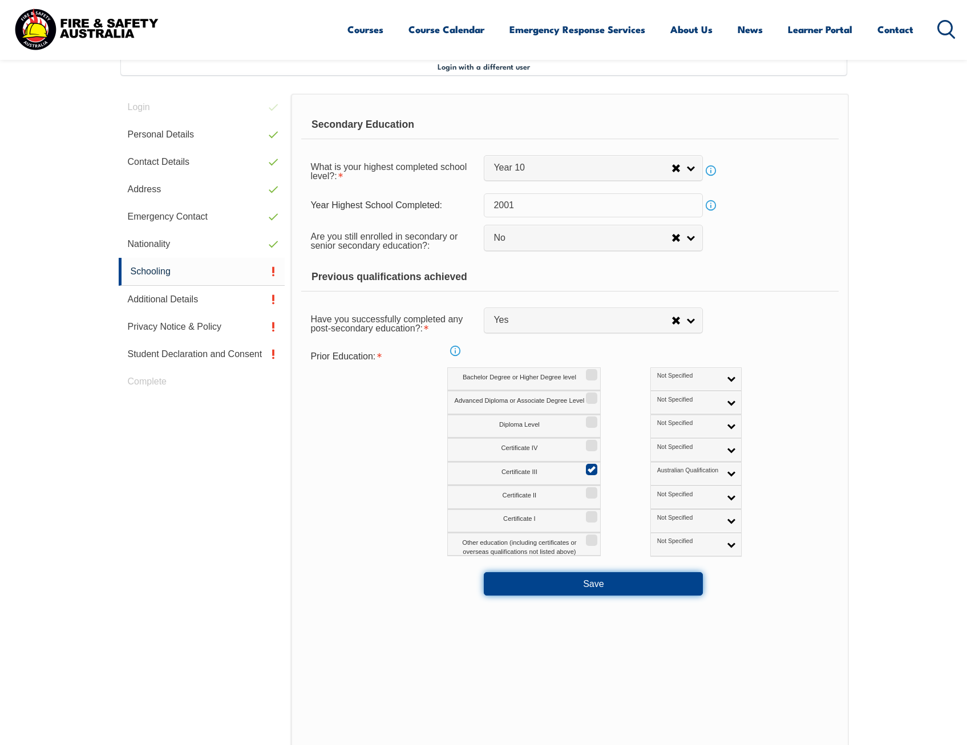
click at [585, 582] on button "Save" at bounding box center [593, 584] width 219 height 23
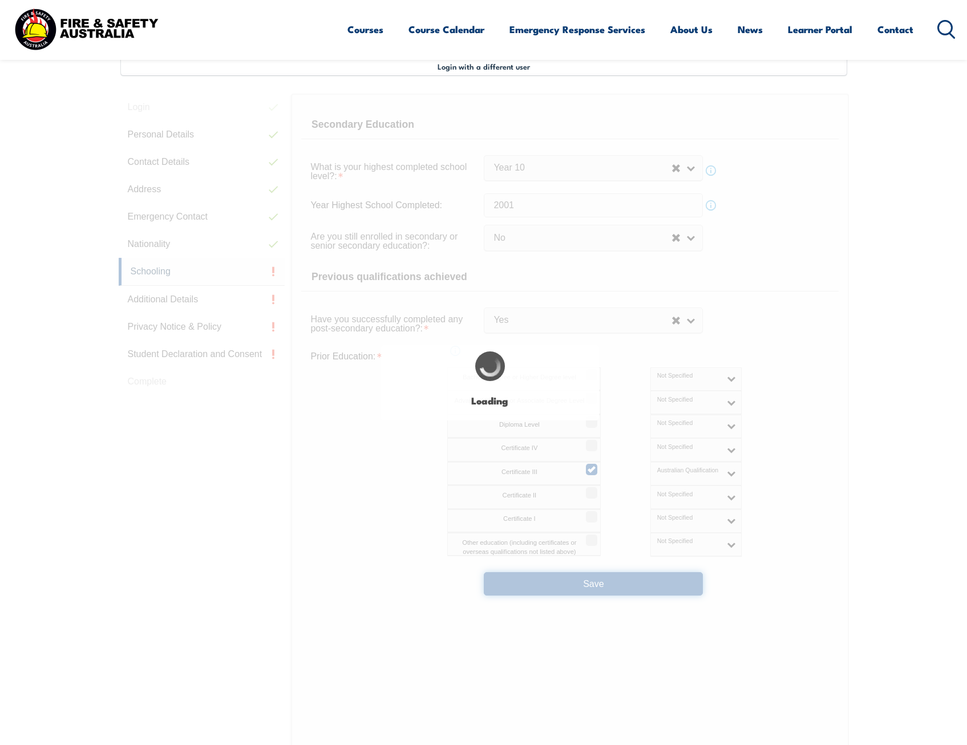
select select
select select "false"
select select "true"
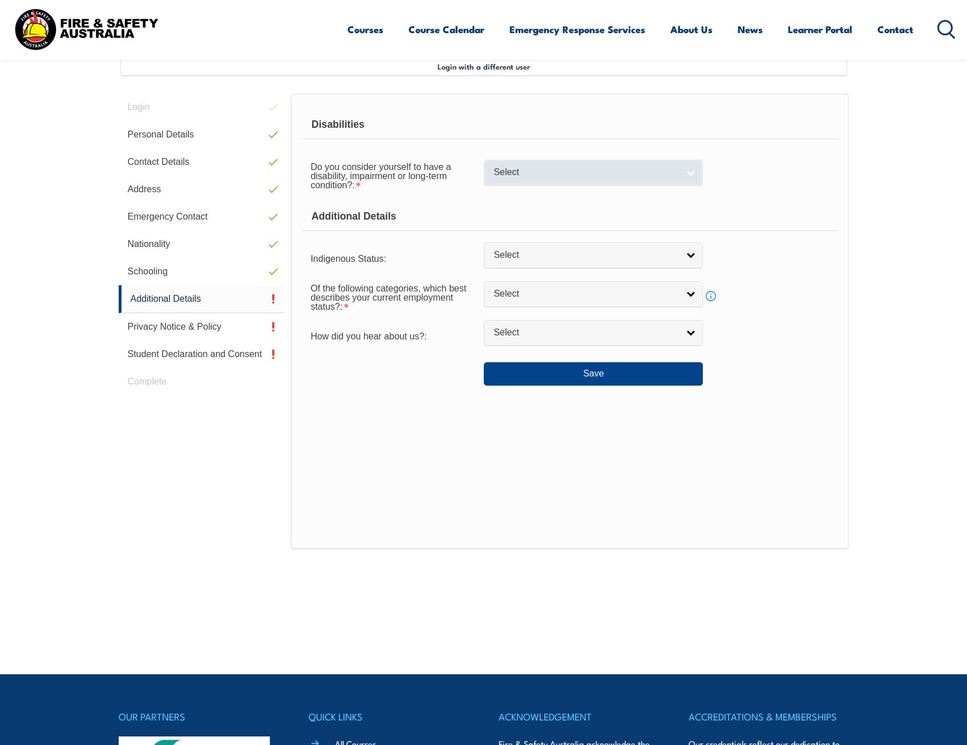
click at [571, 172] on span "Select" at bounding box center [586, 173] width 185 height 12
click at [550, 194] on li "No" at bounding box center [593, 192] width 213 height 14
select select "false"
click at [514, 269] on div "Indigenous Status: No Aboriginal Torres Strait Islander Aboriginal & Torres Str…" at bounding box center [569, 257] width 537 height 23
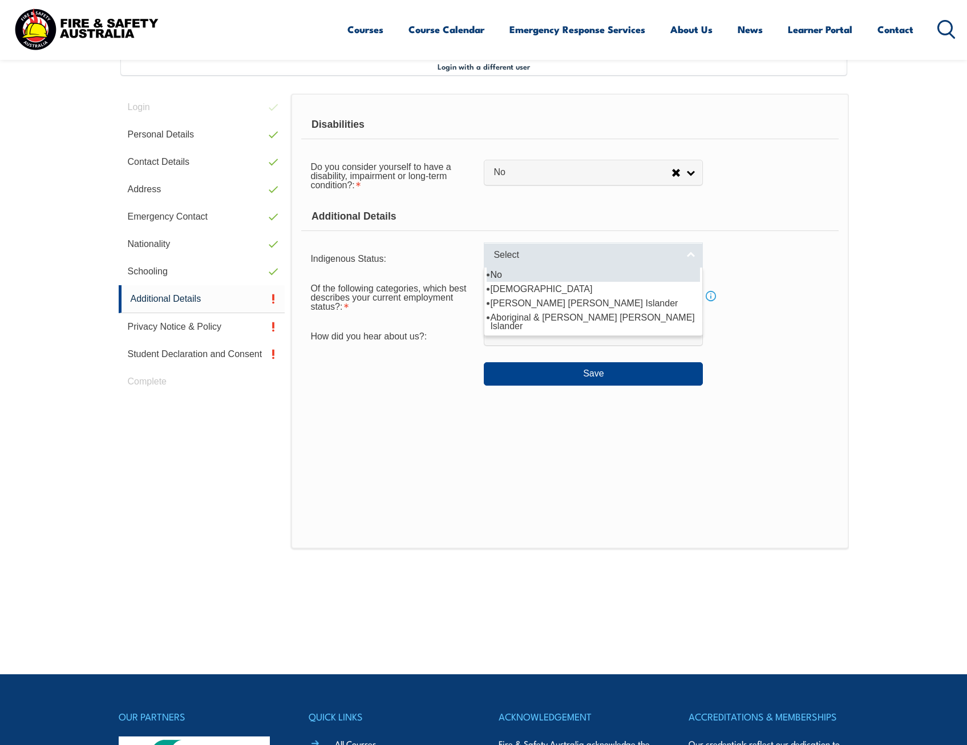
click at [517, 261] on link "Select" at bounding box center [593, 256] width 219 height 26
click at [511, 275] on li "No" at bounding box center [593, 275] width 213 height 14
select select "4"
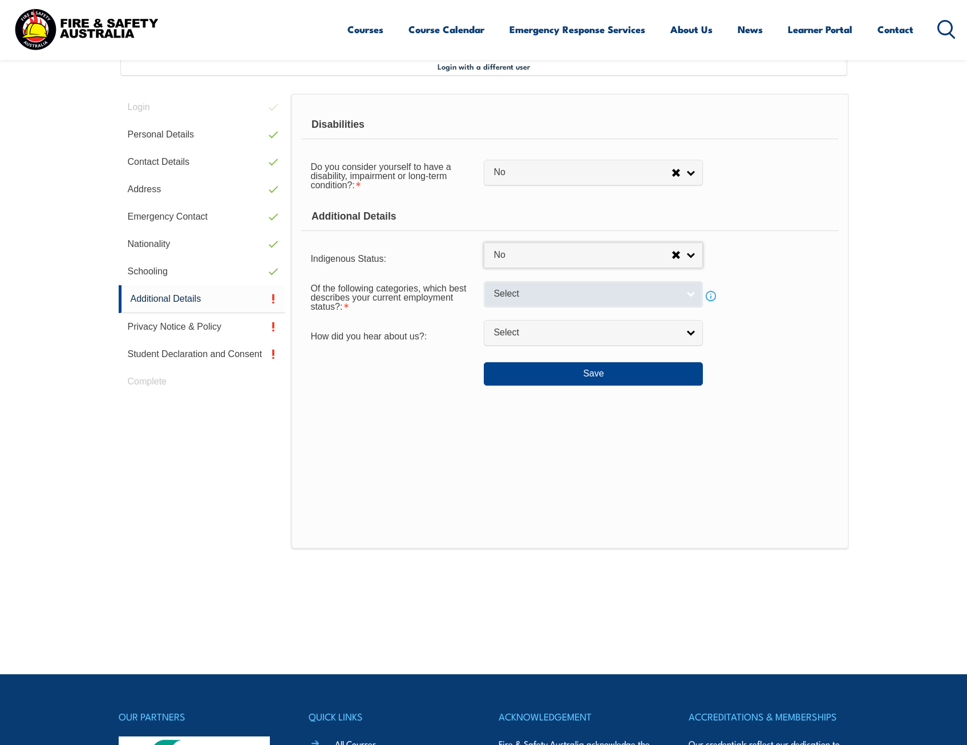
click at [514, 294] on span "Select" at bounding box center [586, 294] width 185 height 12
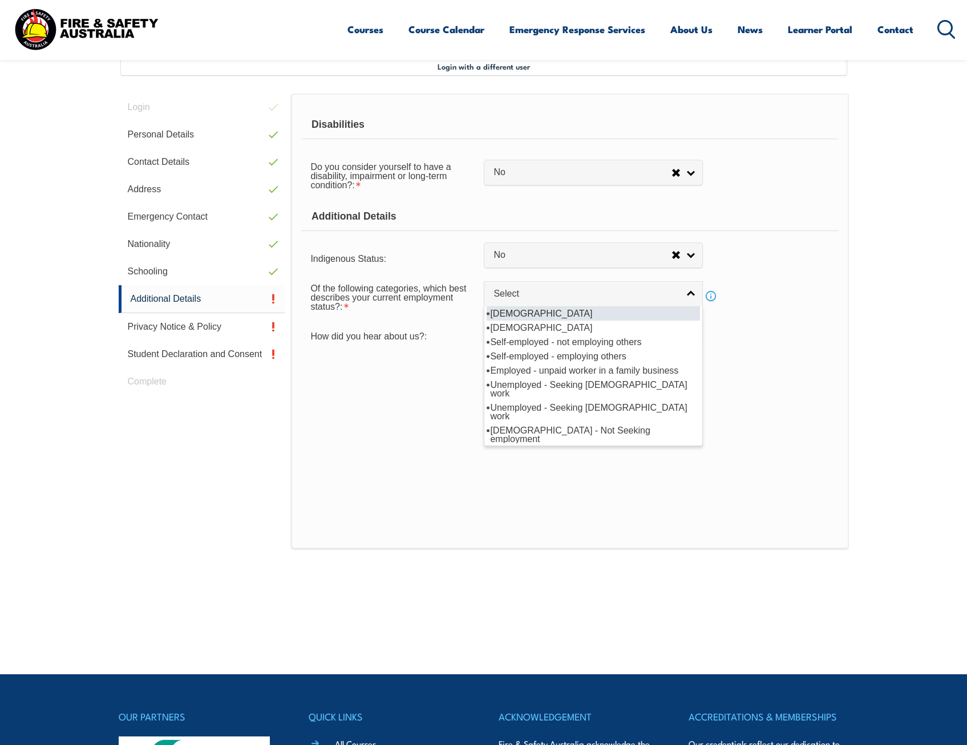
click at [515, 311] on li "Full-time employee" at bounding box center [593, 314] width 213 height 14
select select "1"
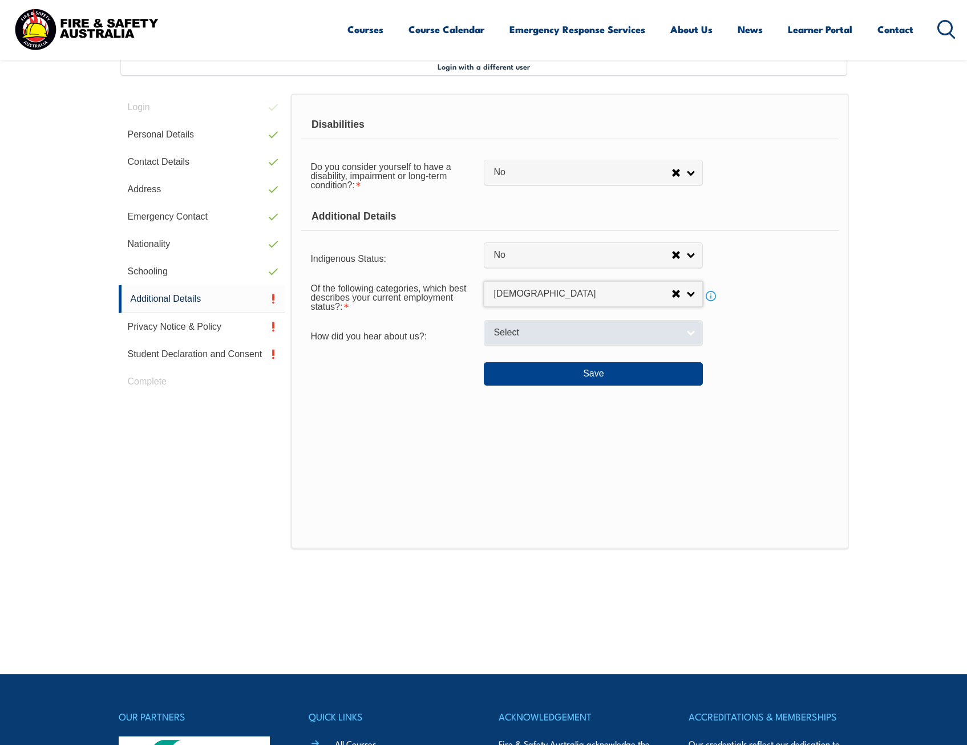
click at [521, 332] on span "Select" at bounding box center [586, 333] width 185 height 12
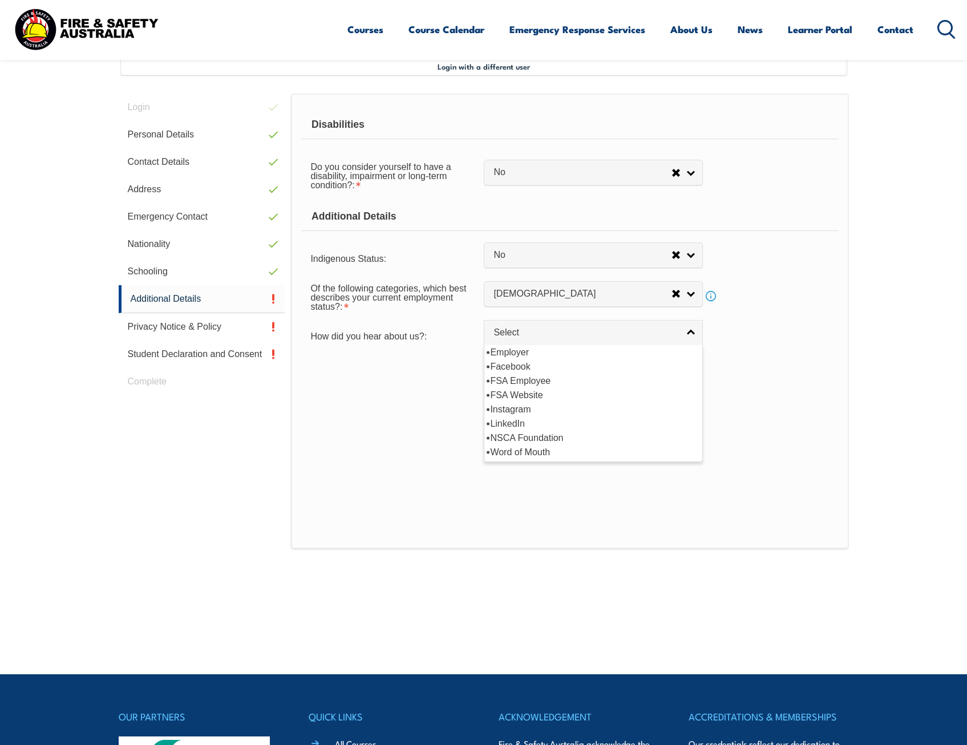
click at [382, 397] on div "Disabilities Do you consider yourself to have a disability, impairment or long-…" at bounding box center [570, 321] width 558 height 455
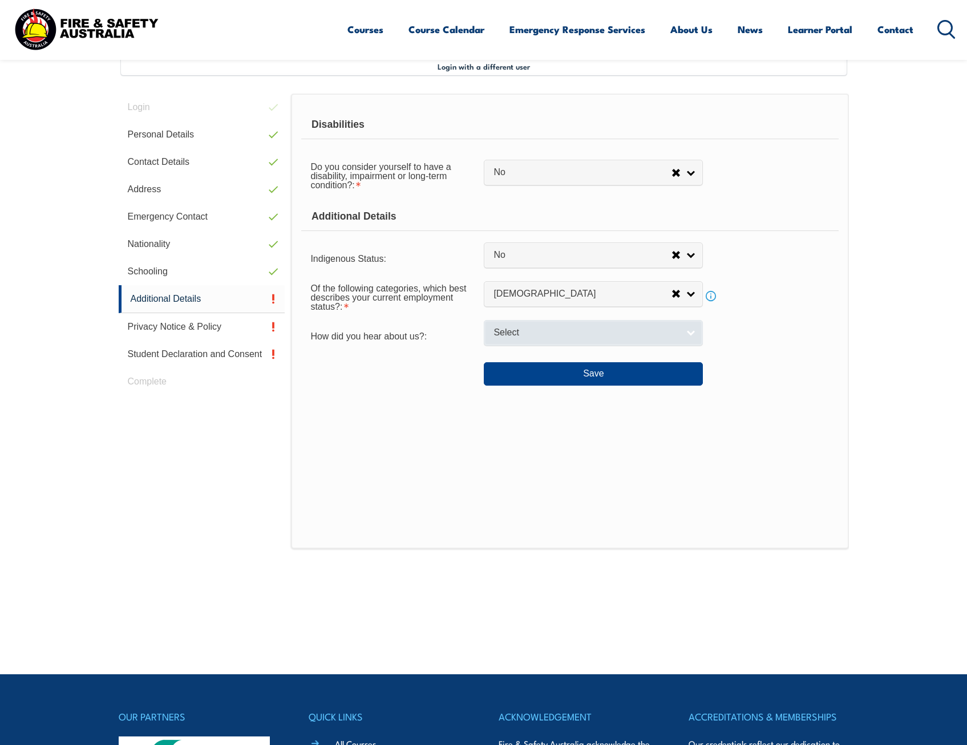
click at [544, 327] on span "Select" at bounding box center [586, 333] width 185 height 12
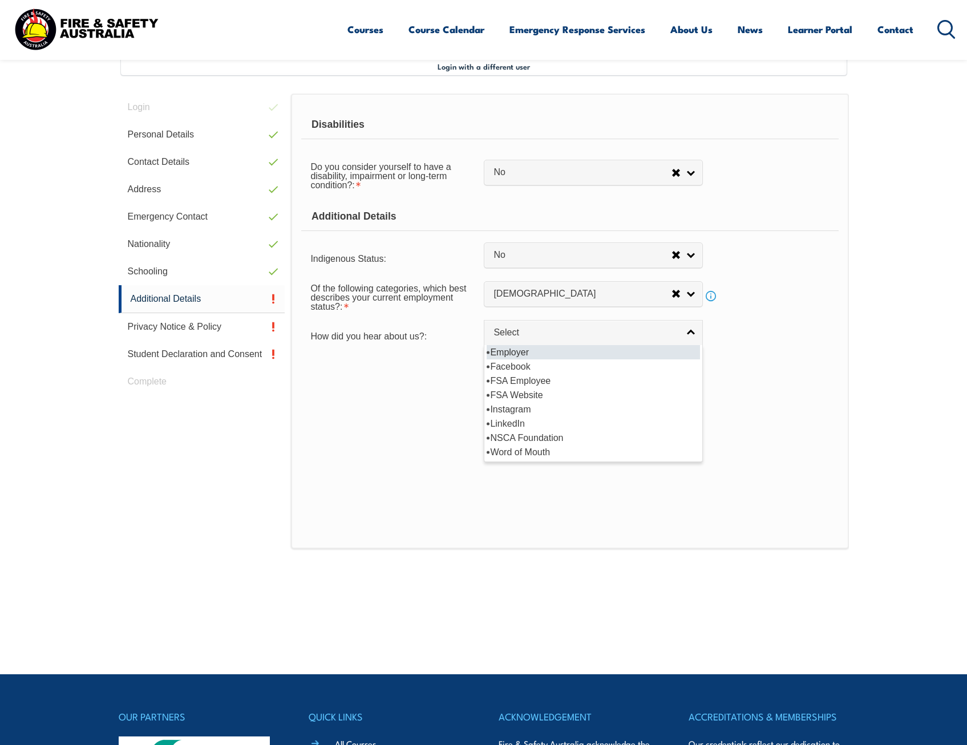
click at [537, 353] on li "Employer" at bounding box center [593, 352] width 213 height 14
select select "8019"
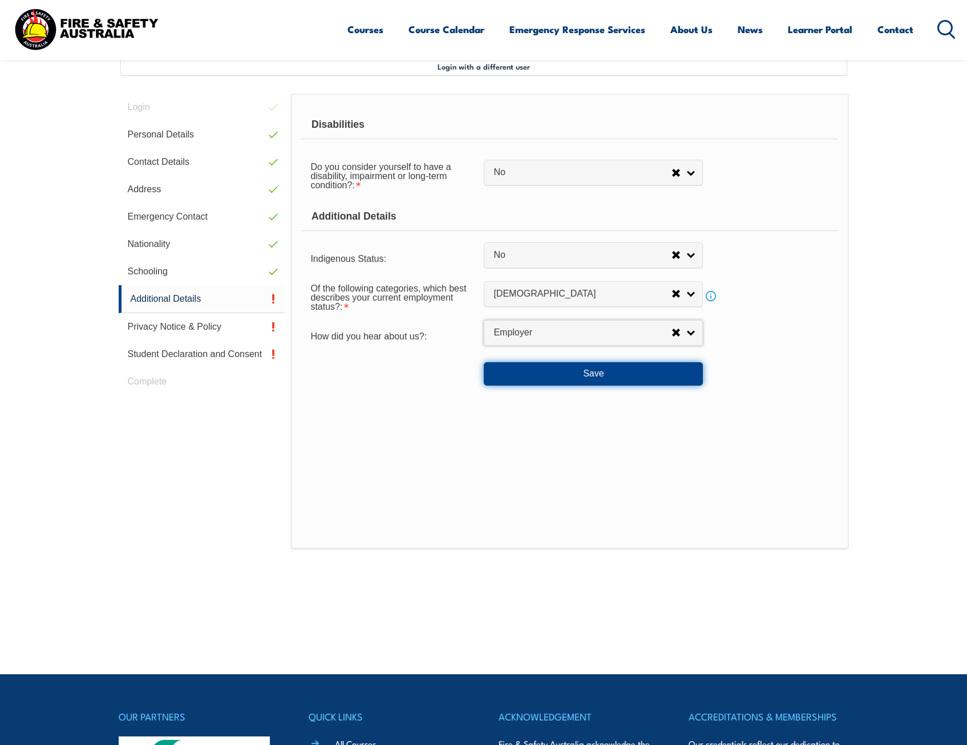
click at [539, 371] on button "Save" at bounding box center [593, 373] width 219 height 23
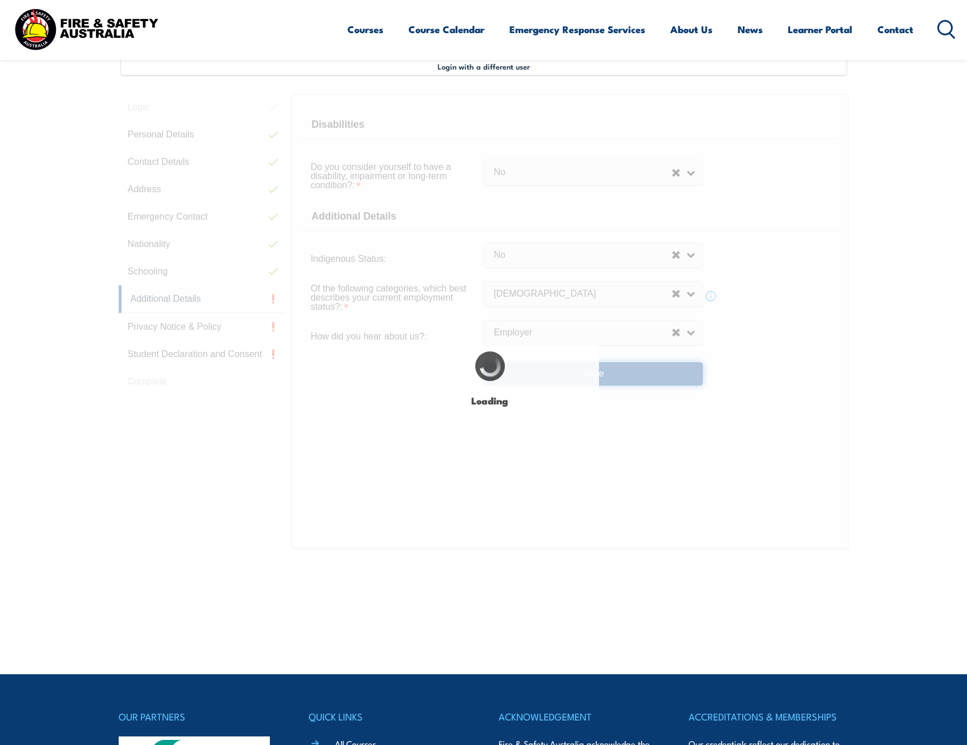
select select "false"
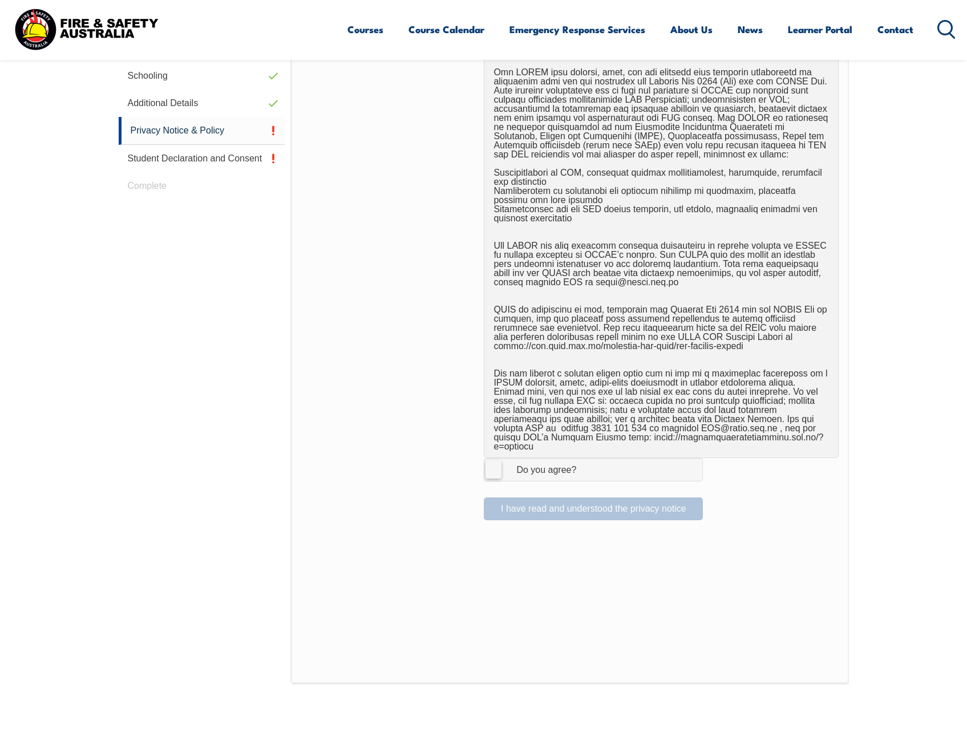
scroll to position [539, 0]
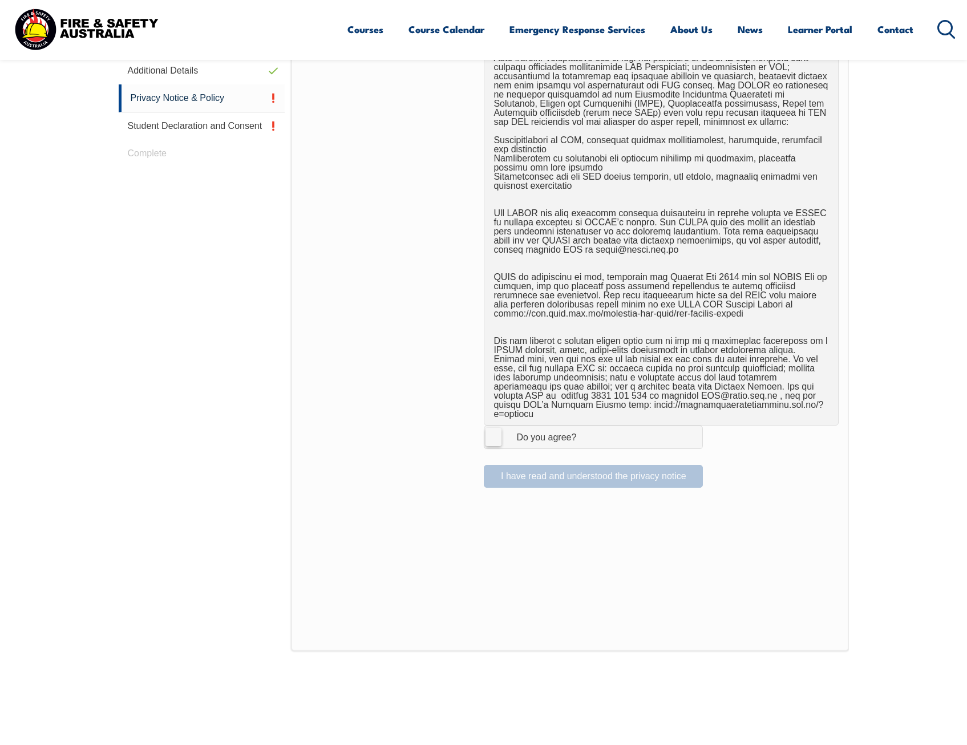
click at [490, 434] on label "I Agree Do you agree?" at bounding box center [593, 437] width 219 height 23
click at [586, 434] on input "I Agree Do you agree?" at bounding box center [595, 437] width 19 height 22
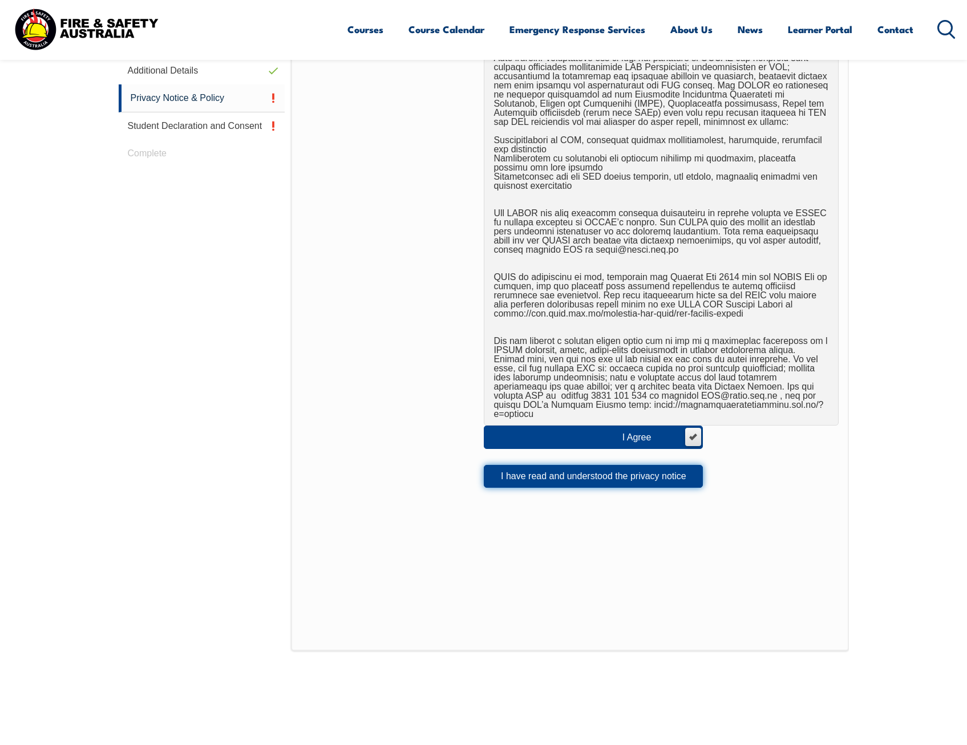
click at [527, 469] on button "I have read and understood the privacy notice" at bounding box center [593, 476] width 219 height 23
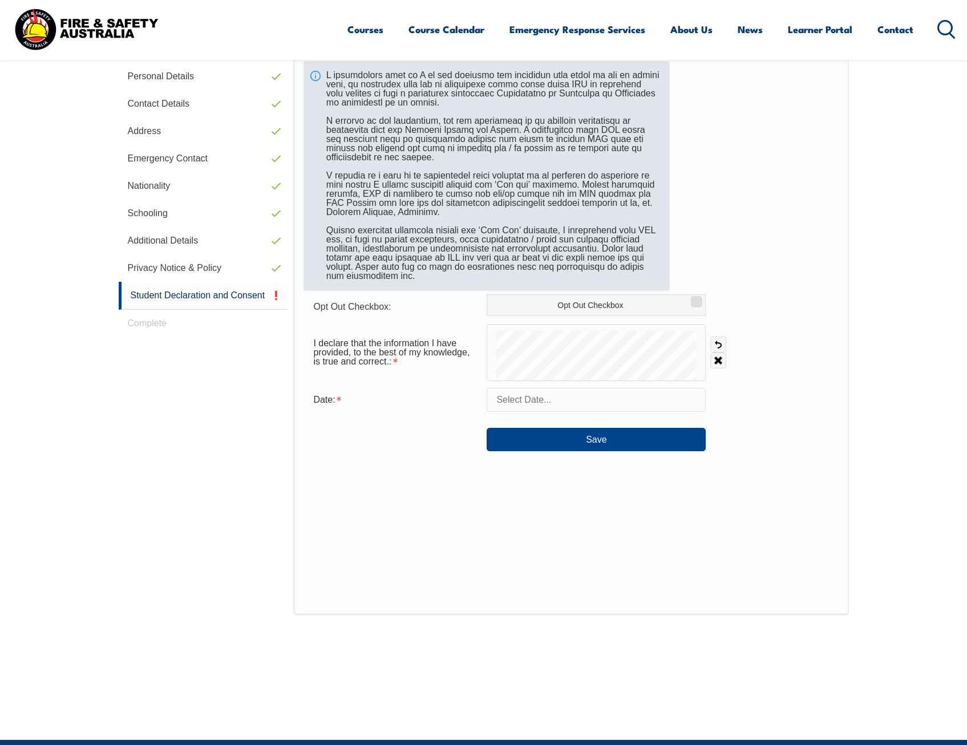
scroll to position [311, 0]
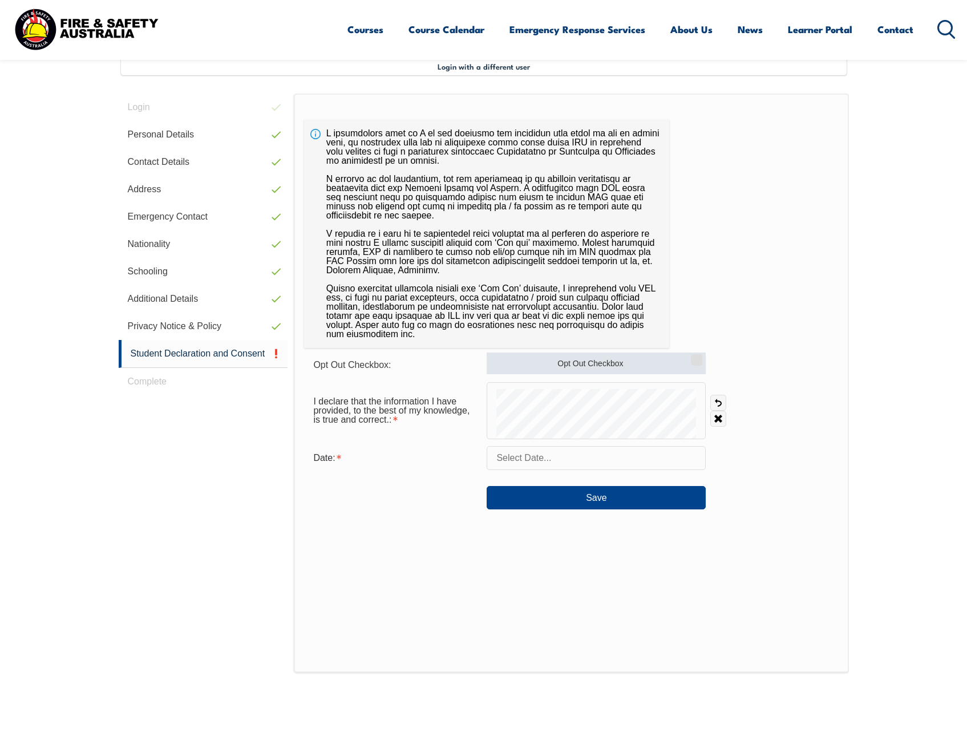
click at [548, 362] on label "Opt Out Checkbox" at bounding box center [596, 364] width 219 height 22
click at [692, 357] on input "Opt Out Checkbox" at bounding box center [695, 356] width 7 height 1
checkbox input "true"
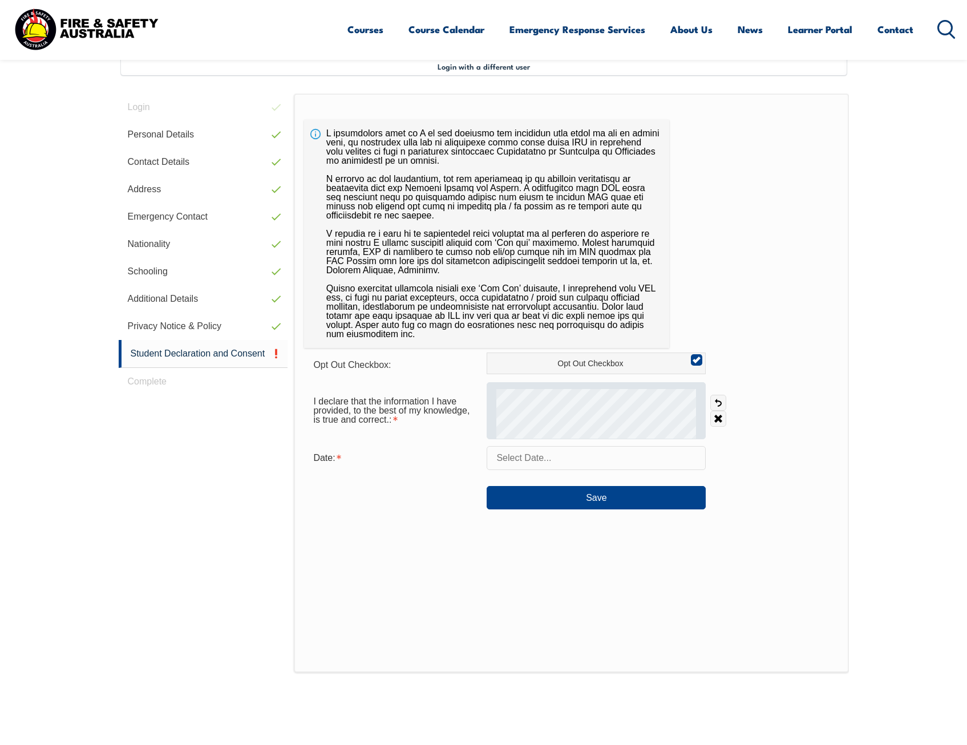
click at [702, 416] on div at bounding box center [596, 410] width 219 height 57
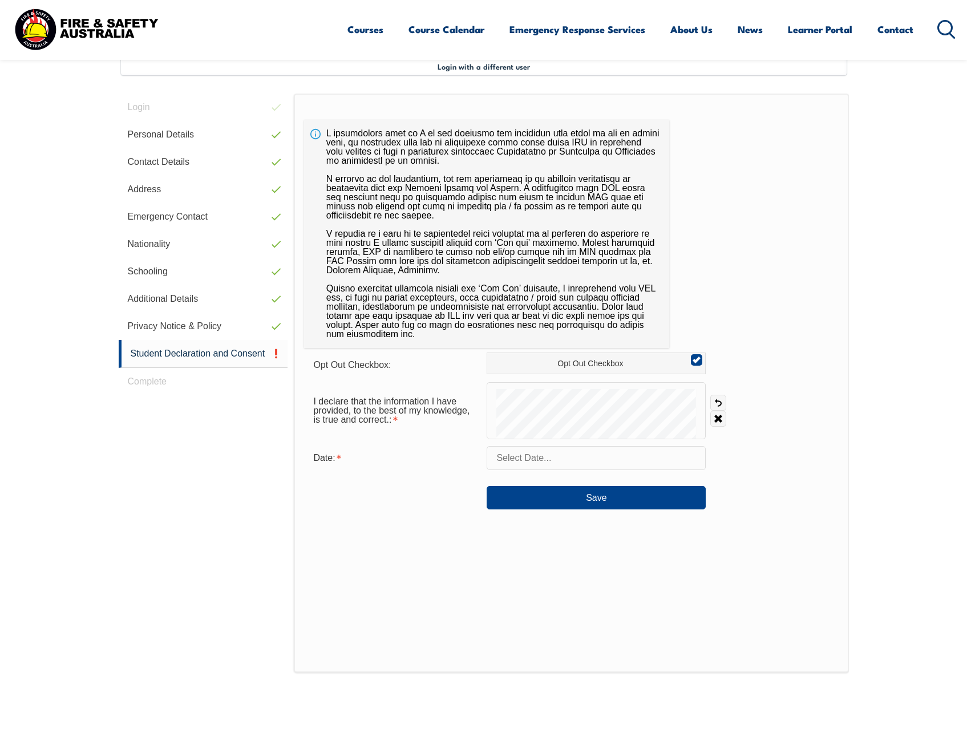
click at [515, 461] on input "text" at bounding box center [596, 458] width 219 height 24
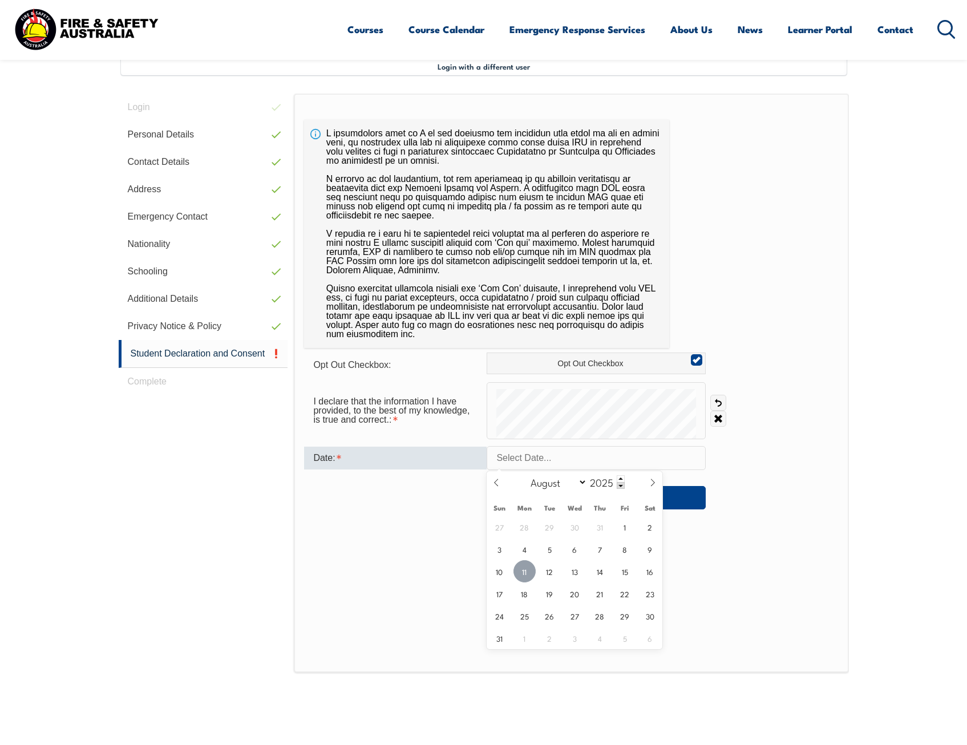
click at [519, 571] on span "11" at bounding box center [525, 572] width 22 height 22
type input "August 11, 2025"
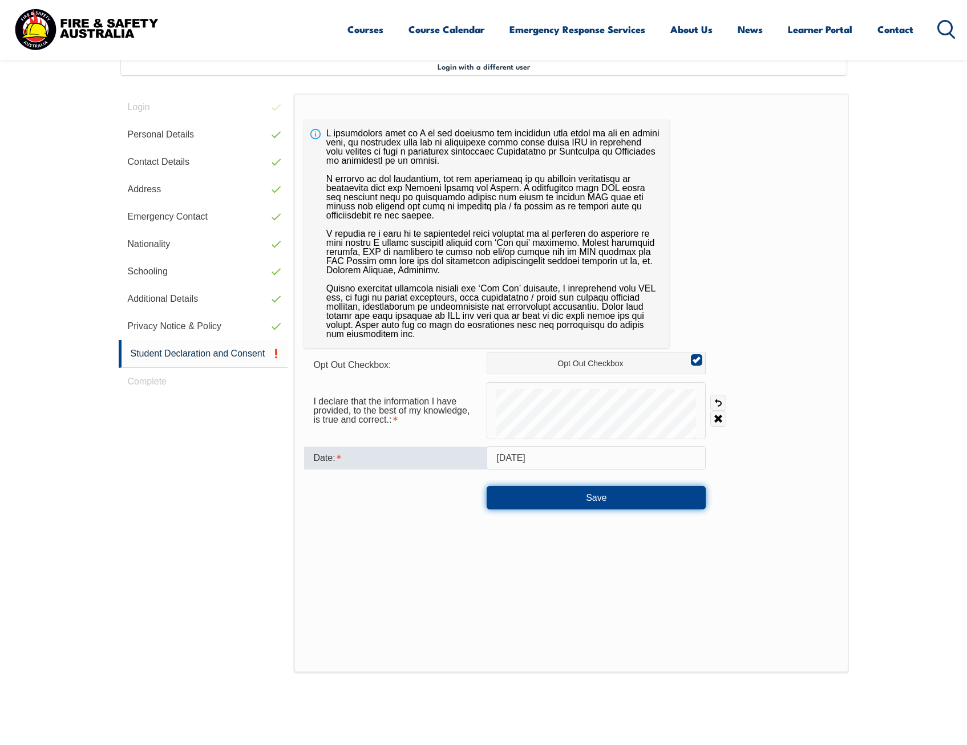
click at [608, 491] on button "Save" at bounding box center [596, 497] width 219 height 23
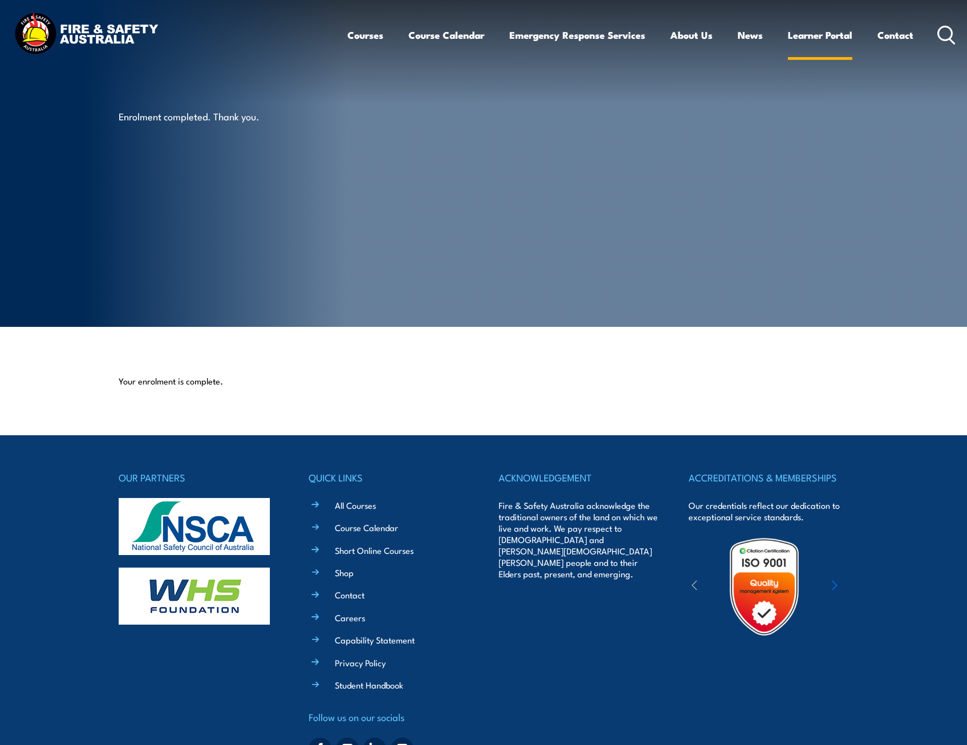
click at [827, 35] on link "Learner Portal" at bounding box center [820, 35] width 64 height 30
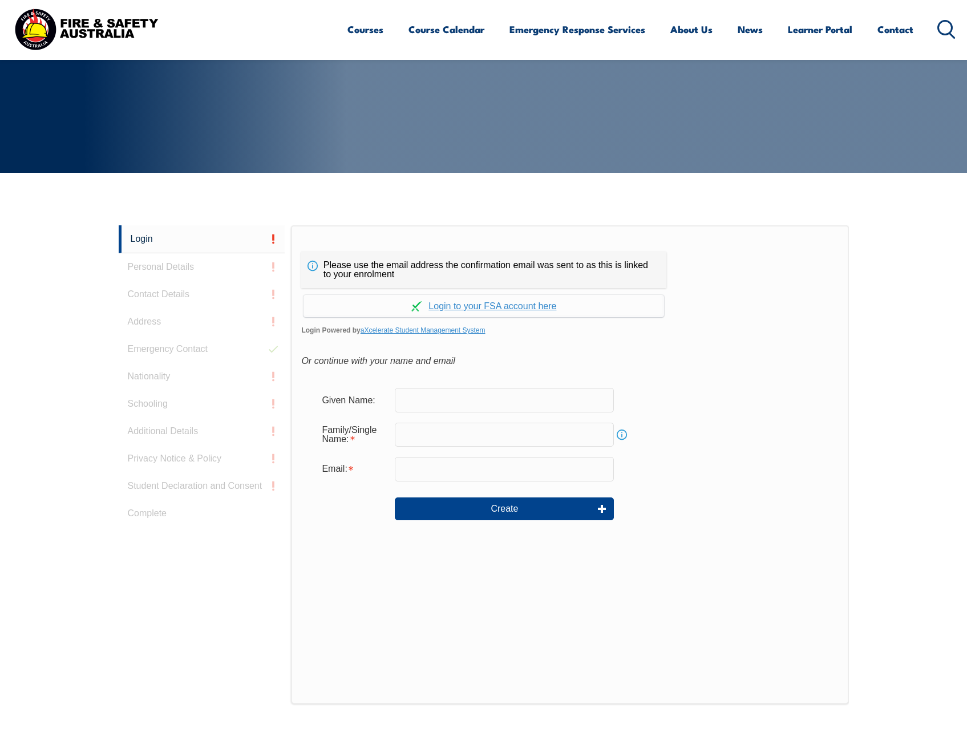
scroll to position [133, 0]
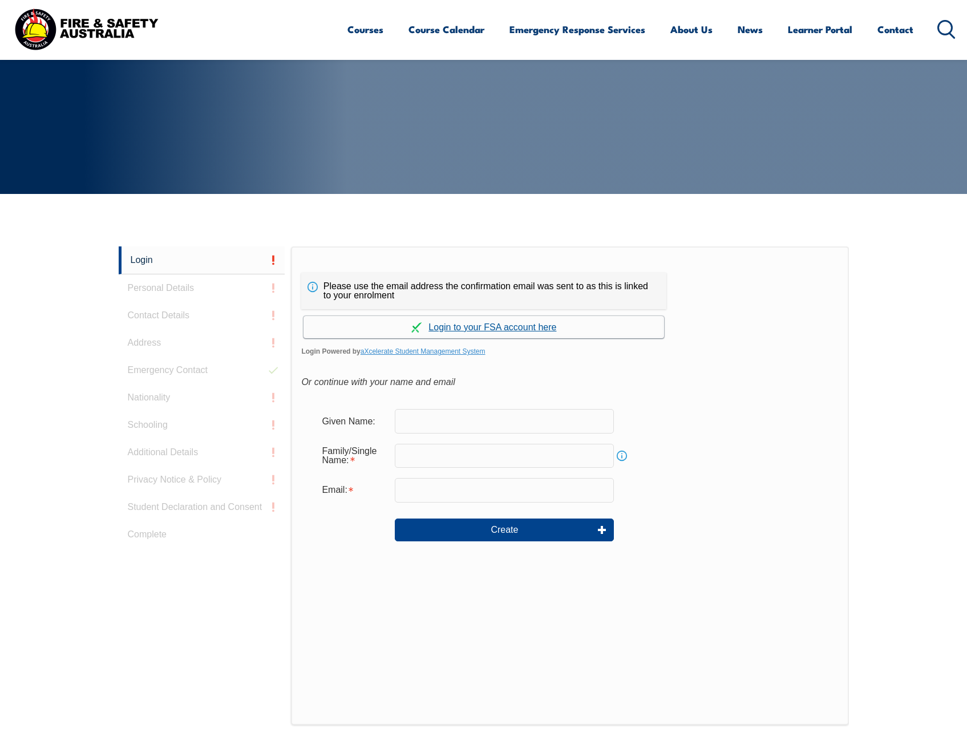
click at [469, 333] on link "Continue with aXcelerate" at bounding box center [484, 327] width 361 height 22
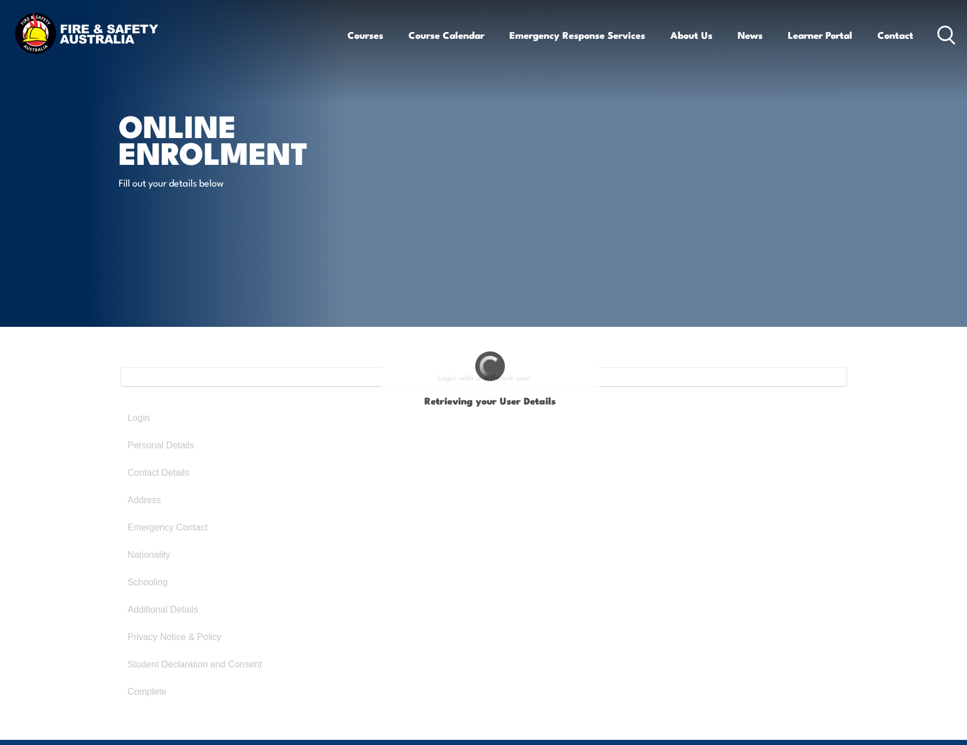
select select "Mrs"
type input "[PERSON_NAME]"
type input "Bec"
type input "[PERSON_NAME]"
type input "[DATE]"
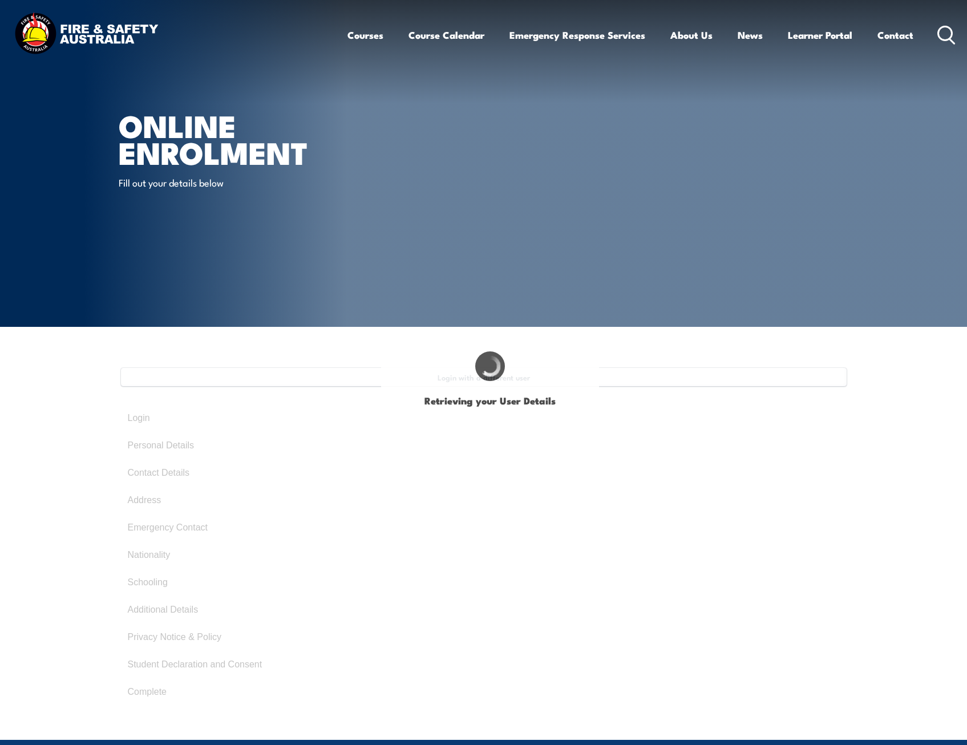
type input "83874T4M4C"
select select "F"
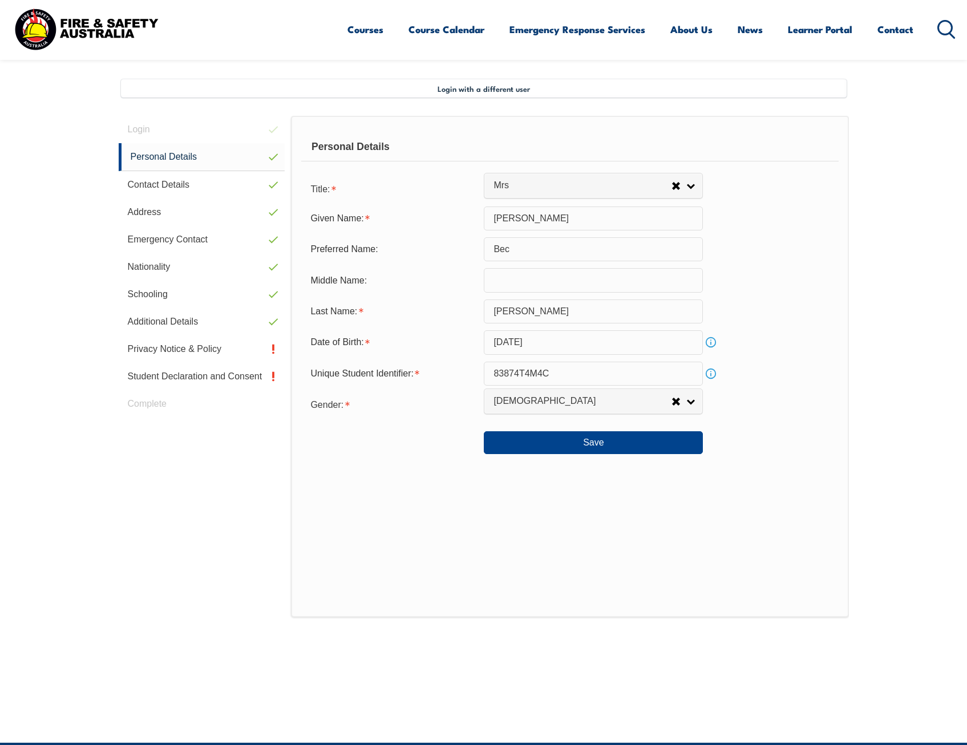
scroll to position [311, 0]
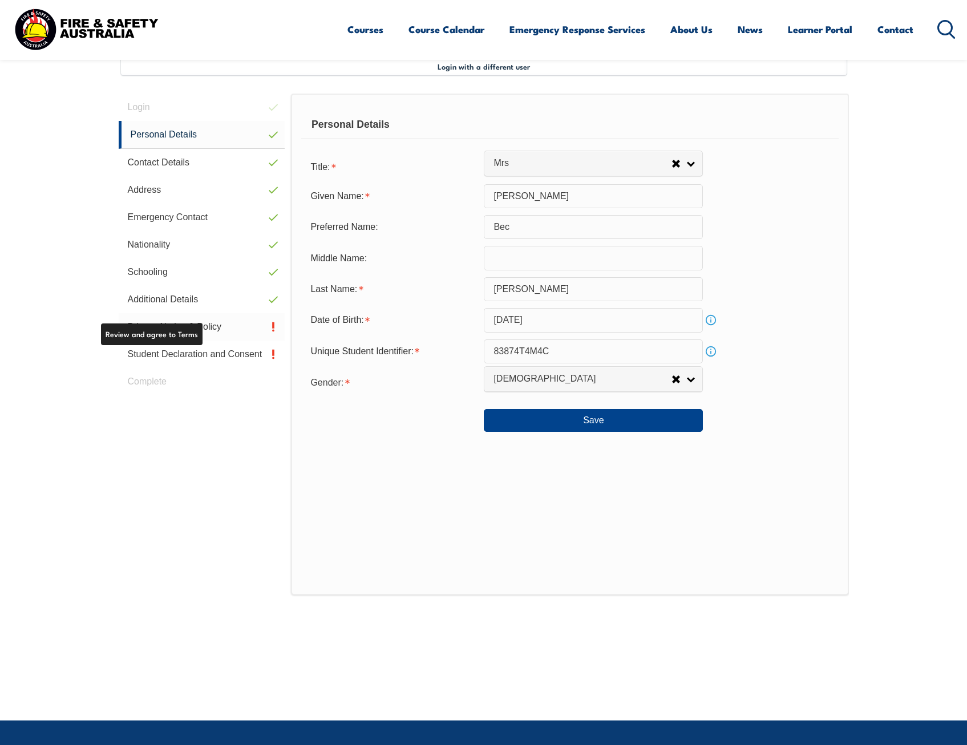
click at [180, 330] on link "Privacy Notice & Policy" at bounding box center [202, 326] width 167 height 27
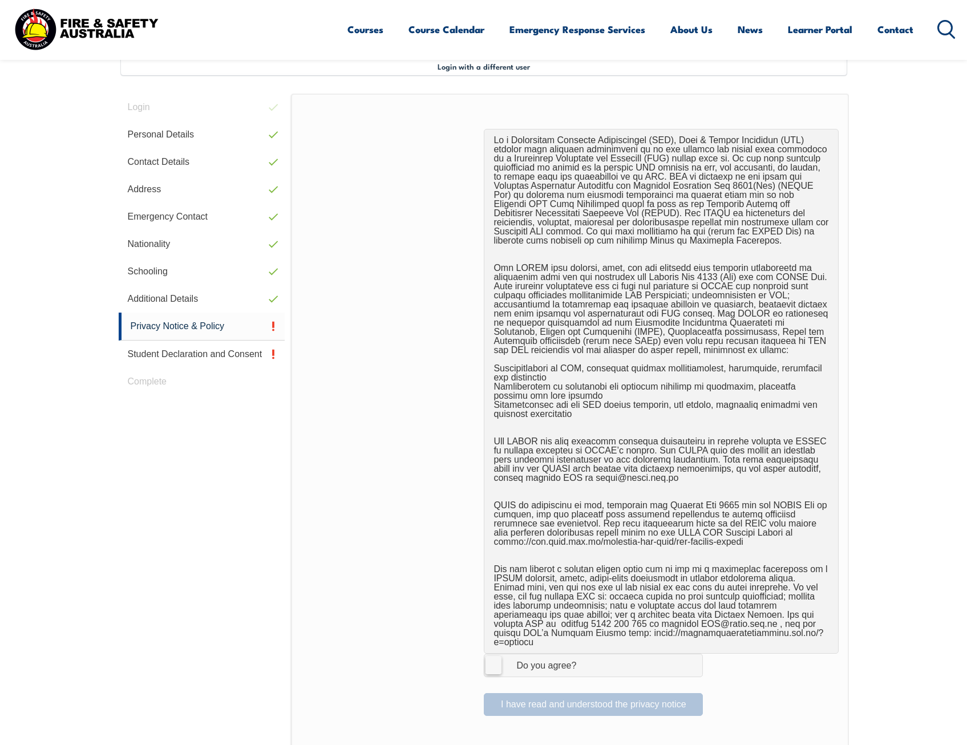
click at [493, 654] on label "I Agree Do you agree?" at bounding box center [593, 665] width 219 height 23
click at [586, 655] on input "I Agree Do you agree?" at bounding box center [595, 666] width 19 height 22
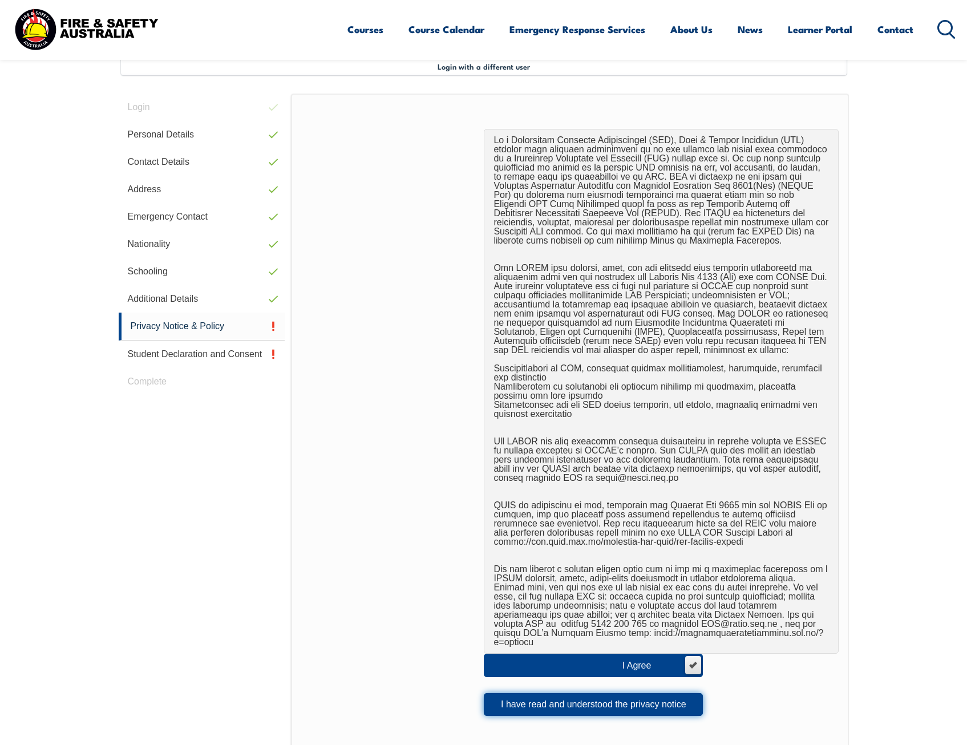
click at [545, 698] on button "I have read and understood the privacy notice" at bounding box center [593, 705] width 219 height 23
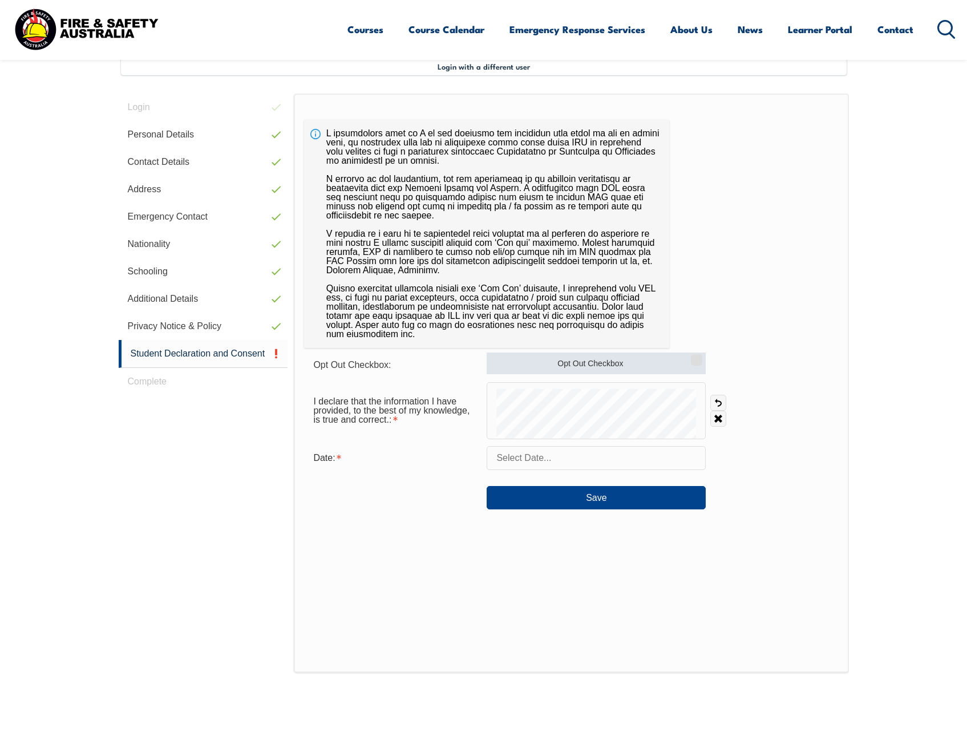
click at [543, 364] on label "Opt Out Checkbox" at bounding box center [596, 364] width 219 height 22
click at [692, 357] on input "Opt Out Checkbox" at bounding box center [695, 356] width 7 height 1
checkbox input "true"
click at [712, 398] on div "I declare that the information I have provided, to the best of my knowledge, is…" at bounding box center [571, 410] width 534 height 57
click at [716, 400] on link "Undo" at bounding box center [719, 403] width 16 height 16
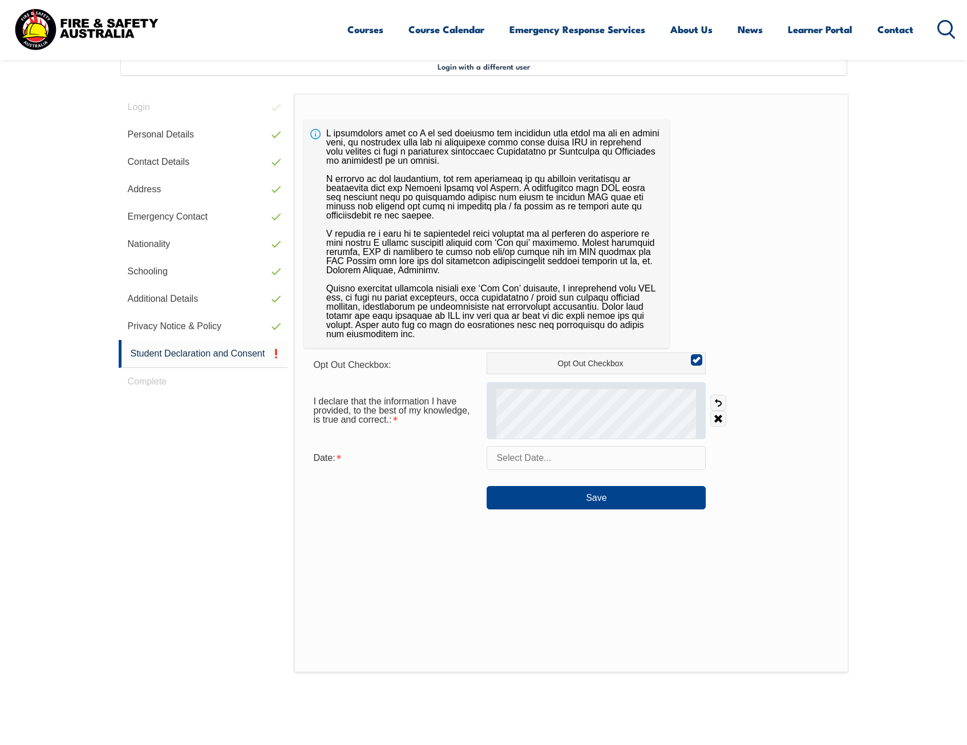
click at [579, 385] on div at bounding box center [596, 410] width 219 height 57
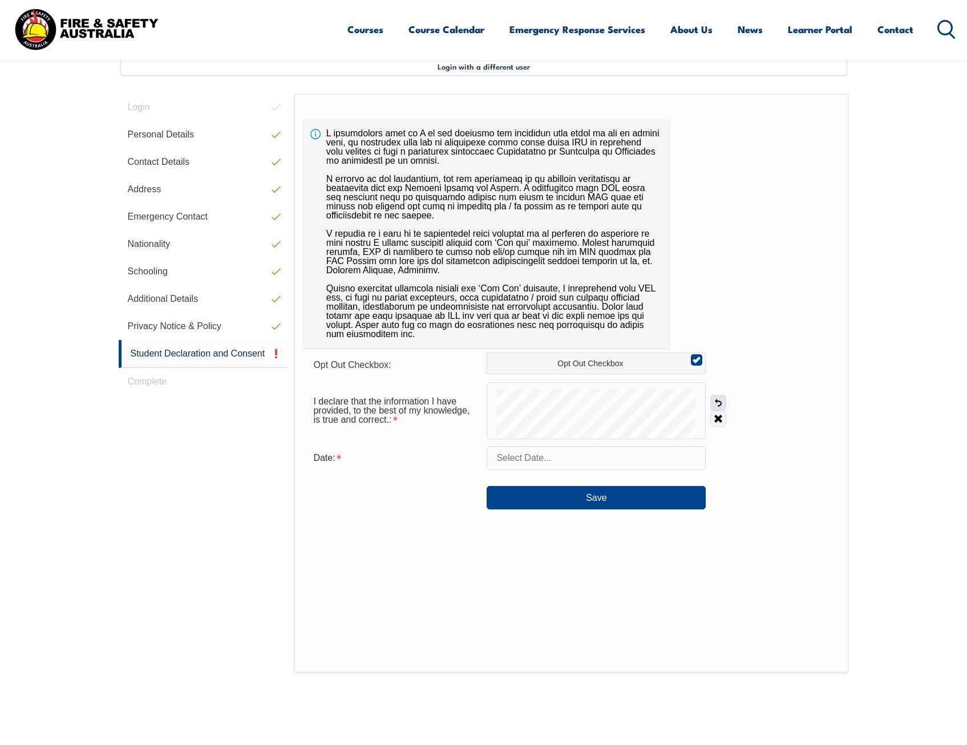
click at [712, 410] on div "I declare that the information I have provided, to the best of my knowledge, is…" at bounding box center [571, 410] width 534 height 57
click at [531, 457] on input "text" at bounding box center [596, 458] width 219 height 24
click at [524, 572] on span "11" at bounding box center [525, 572] width 22 height 22
type input "August 11, 2025"
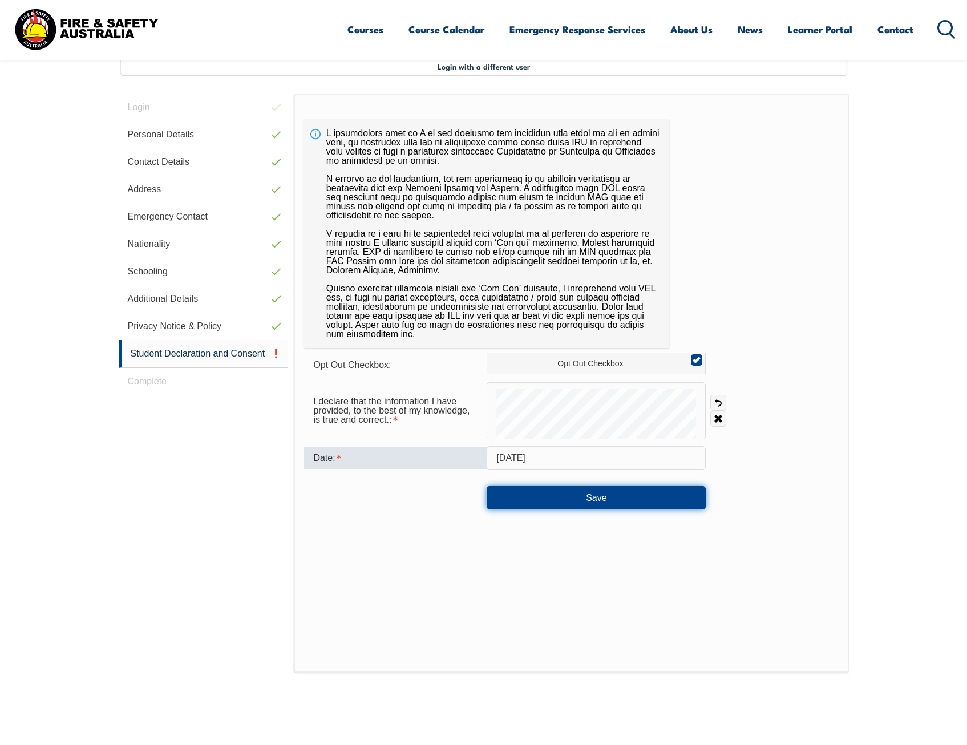
click at [612, 499] on button "Save" at bounding box center [596, 497] width 219 height 23
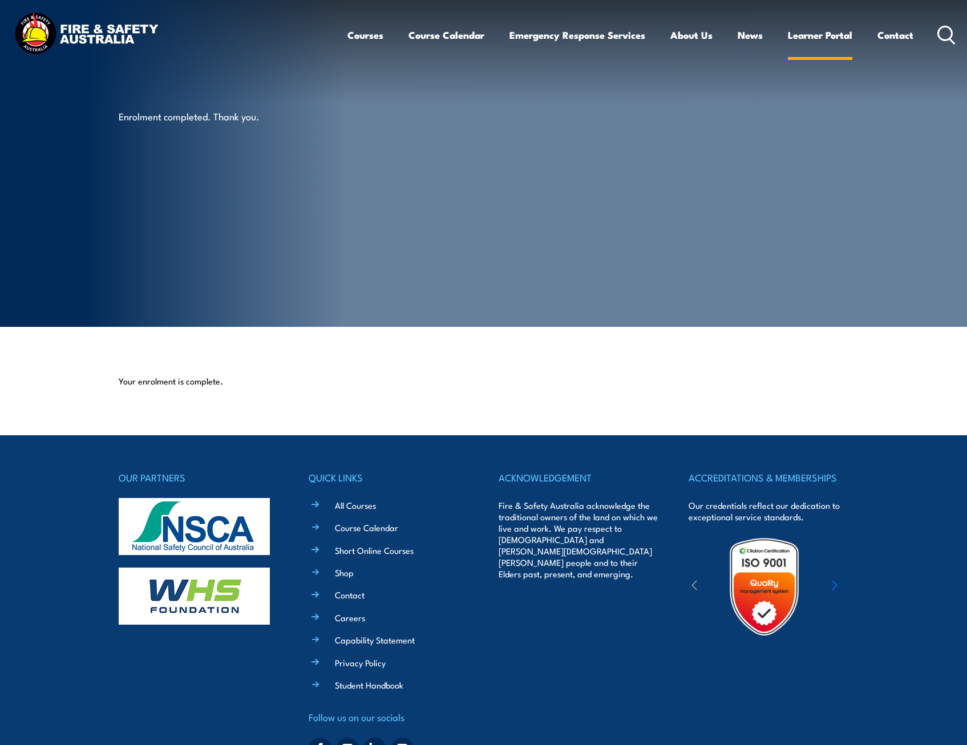
click at [836, 37] on link "Learner Portal" at bounding box center [820, 35] width 64 height 30
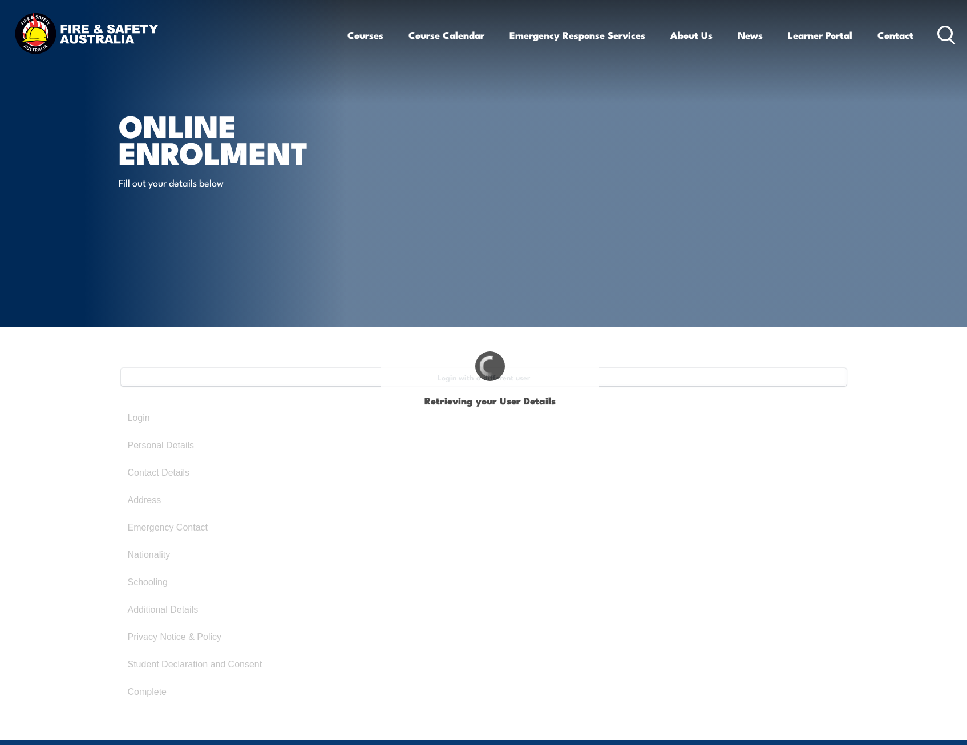
type input "[PERSON_NAME]"
type input "[DATE]"
type input "83874T4M4C"
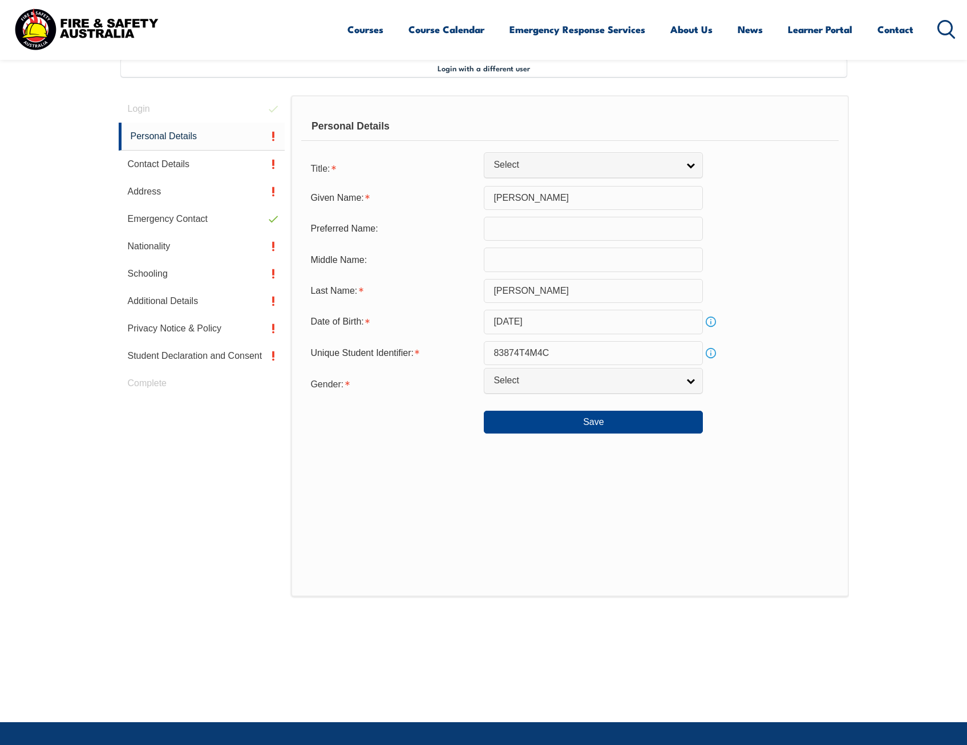
scroll to position [311, 0]
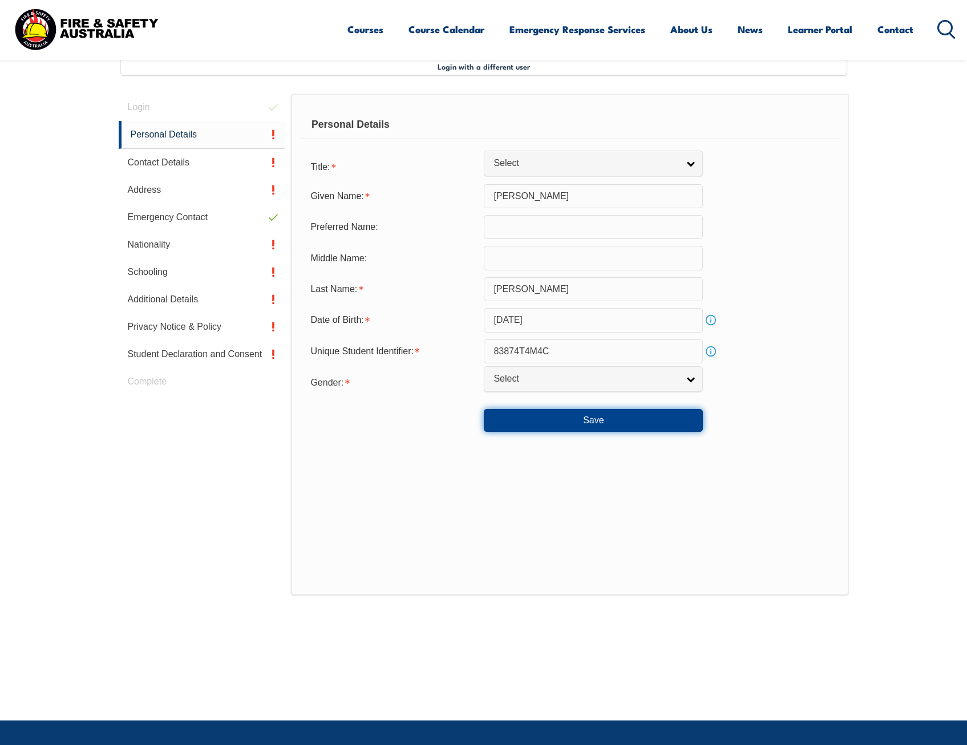
click at [612, 428] on button "Save" at bounding box center [593, 420] width 219 height 23
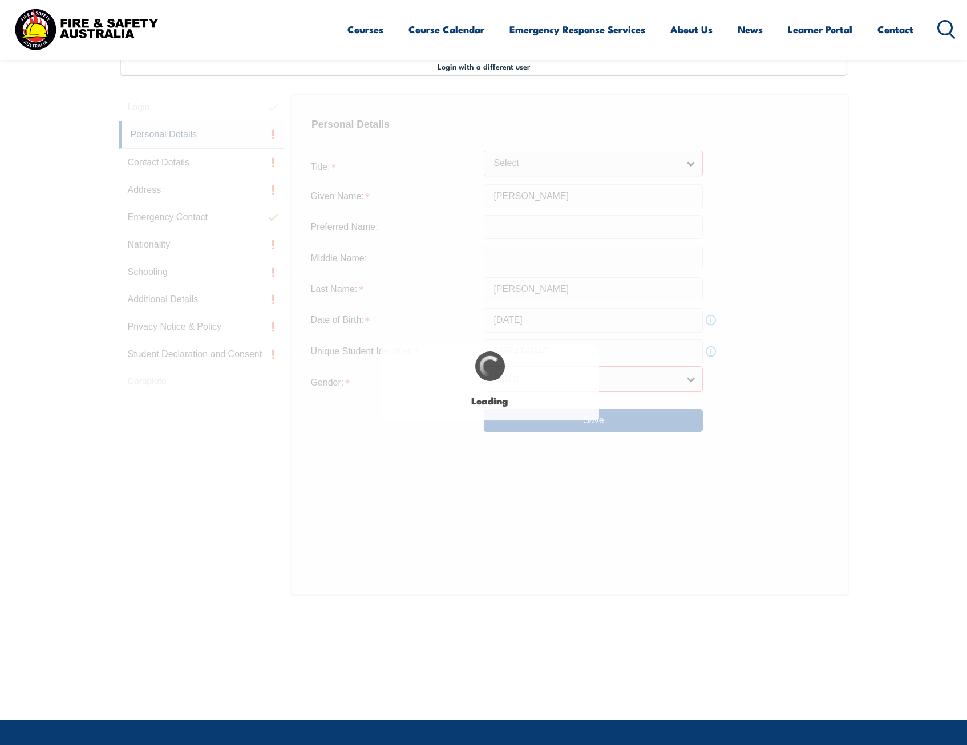
scroll to position [404, 0]
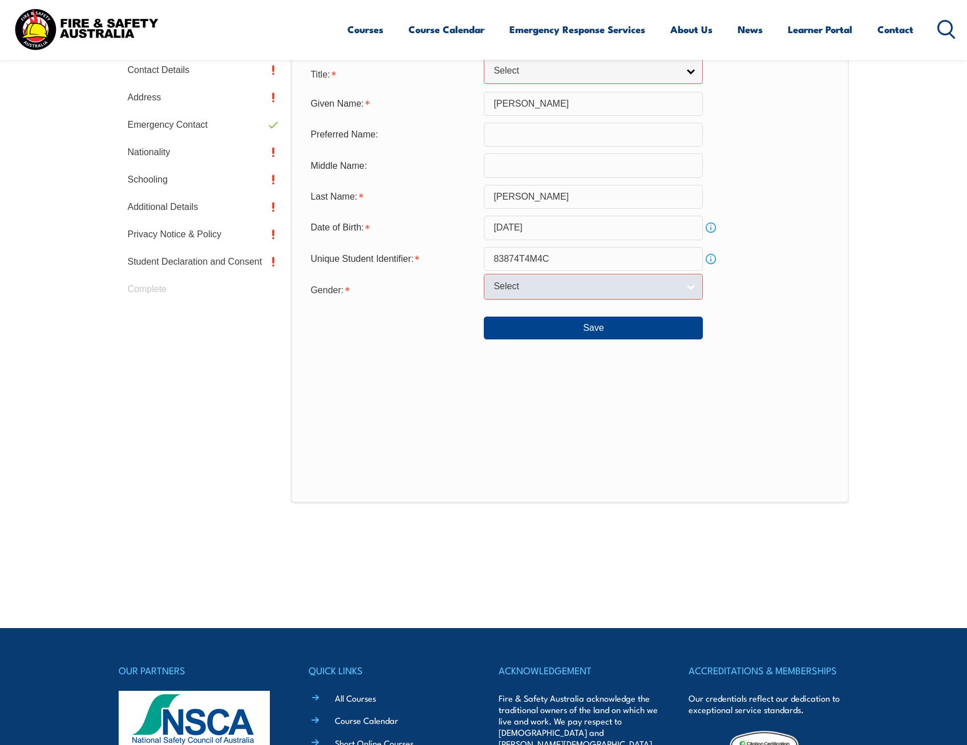
click at [599, 293] on div "Login with a different user Login Personal Details Contact Details Address Emer…" at bounding box center [484, 280] width 731 height 630
click at [599, 289] on span "Select" at bounding box center [586, 287] width 185 height 12
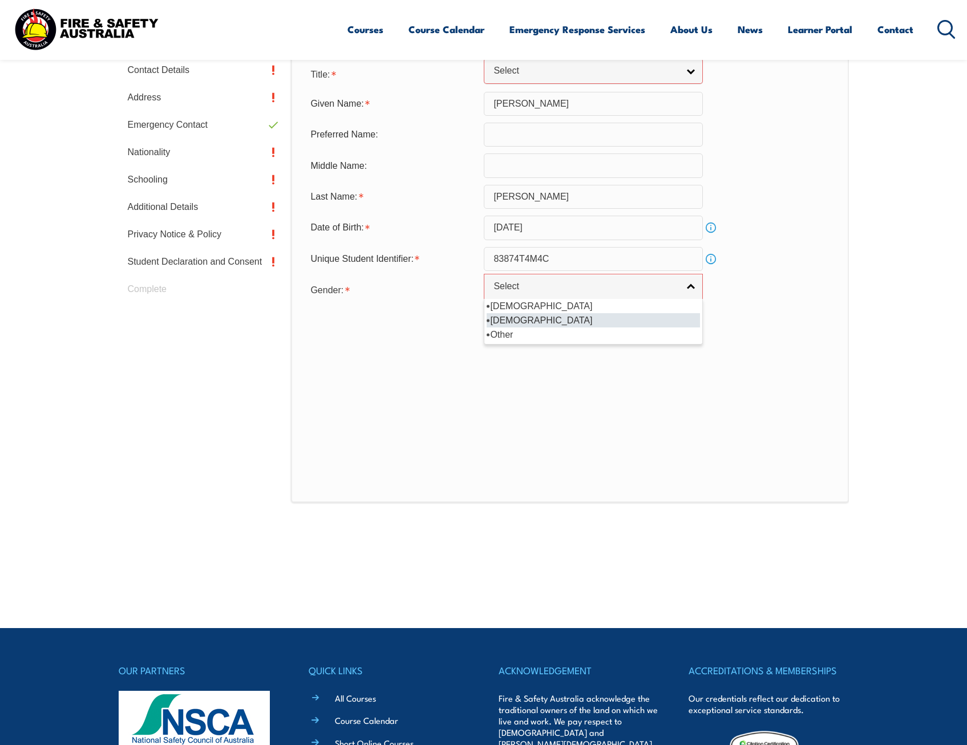
click at [565, 321] on li "Female" at bounding box center [593, 320] width 213 height 14
select select "F"
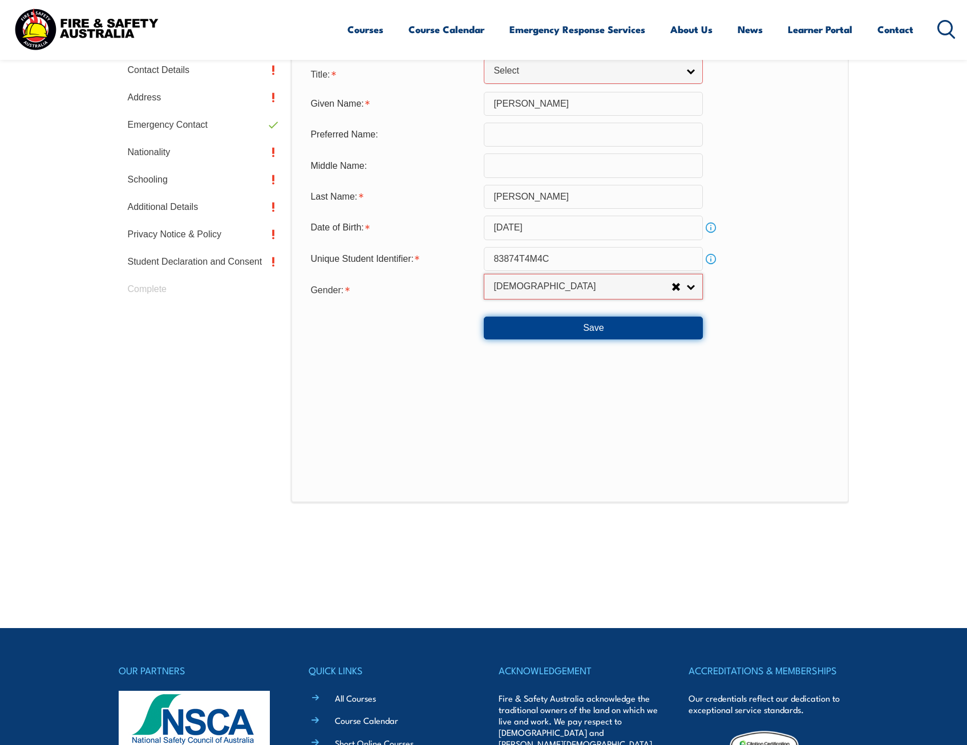
click at [552, 331] on button "Save" at bounding box center [593, 328] width 219 height 23
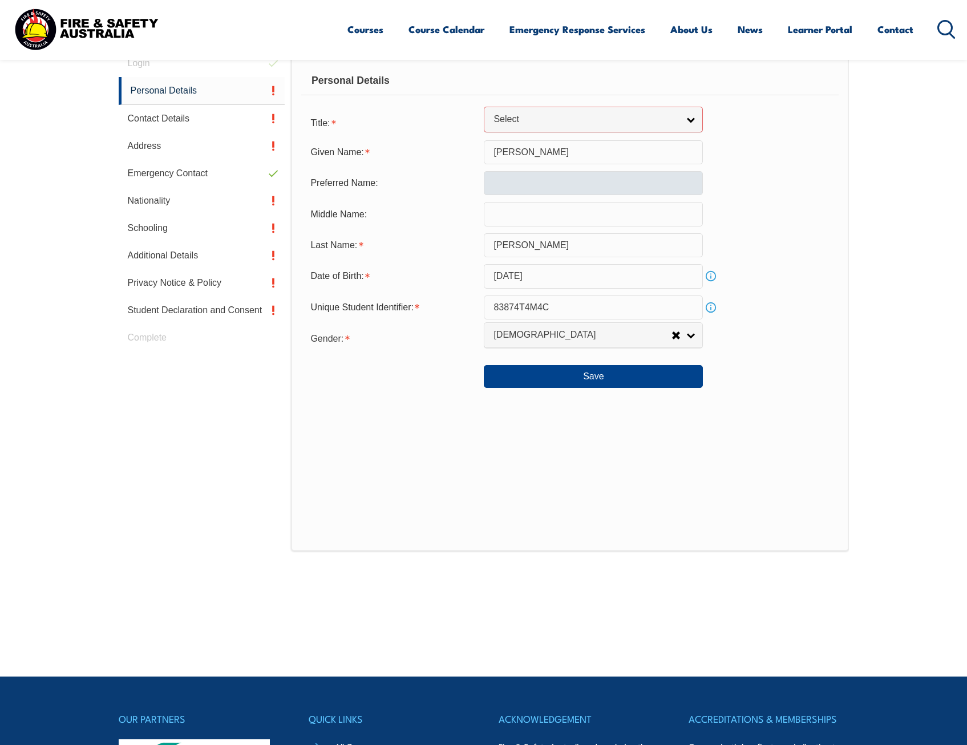
scroll to position [289, 0]
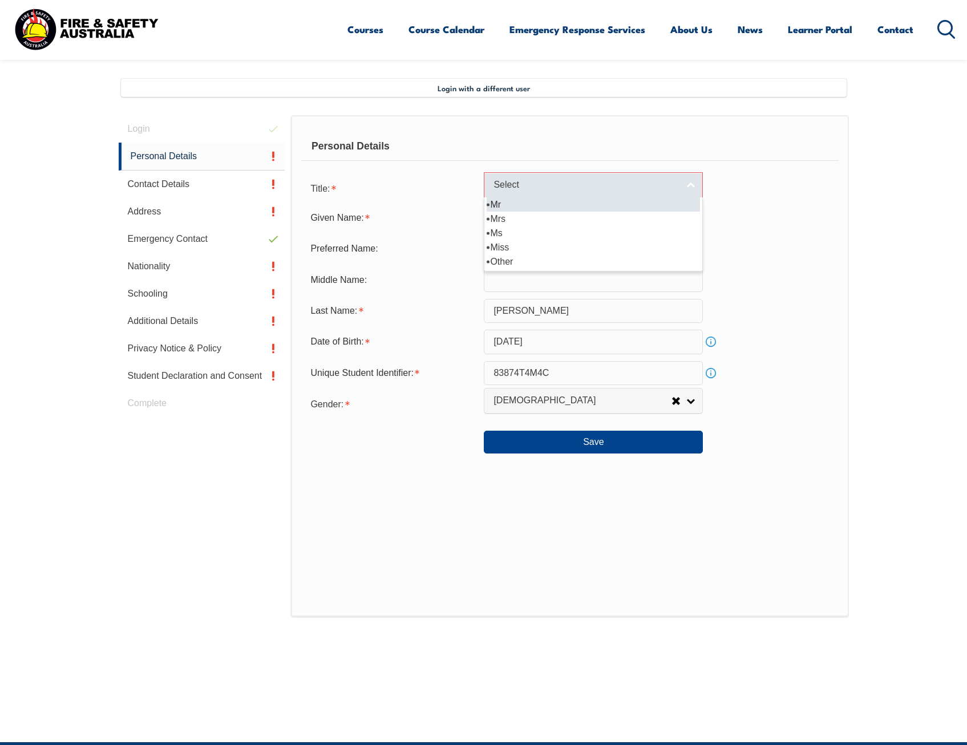
click at [501, 189] on span "Select" at bounding box center [586, 185] width 185 height 12
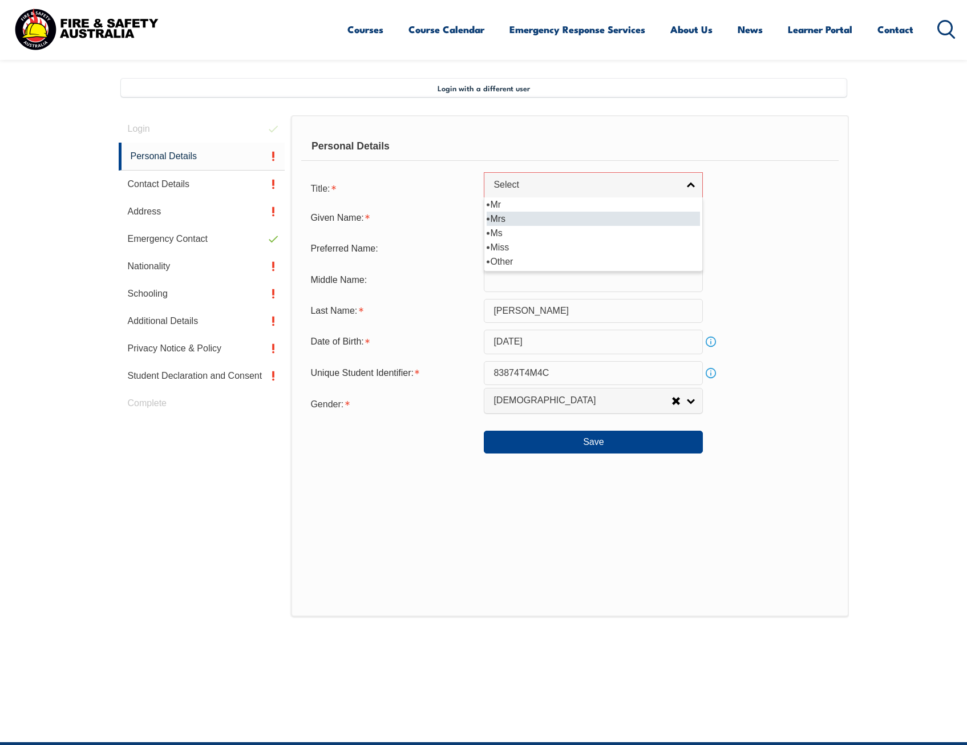
click at [505, 216] on li "Mrs" at bounding box center [593, 219] width 213 height 14
select select "Mrs"
click at [505, 244] on input "text" at bounding box center [593, 249] width 219 height 24
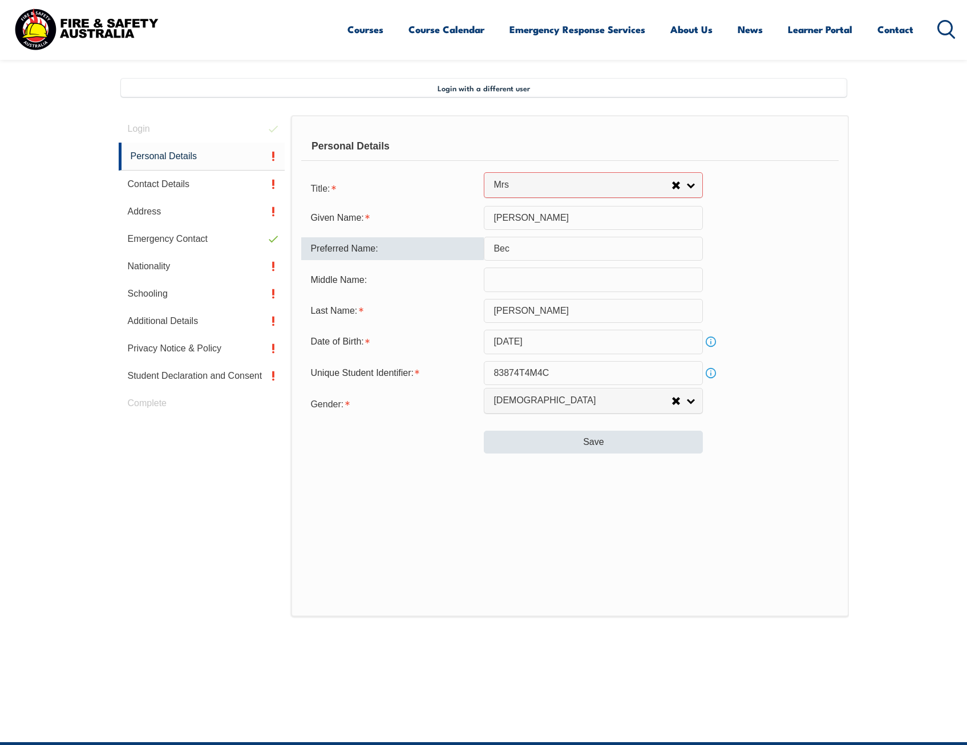
type input "Bec"
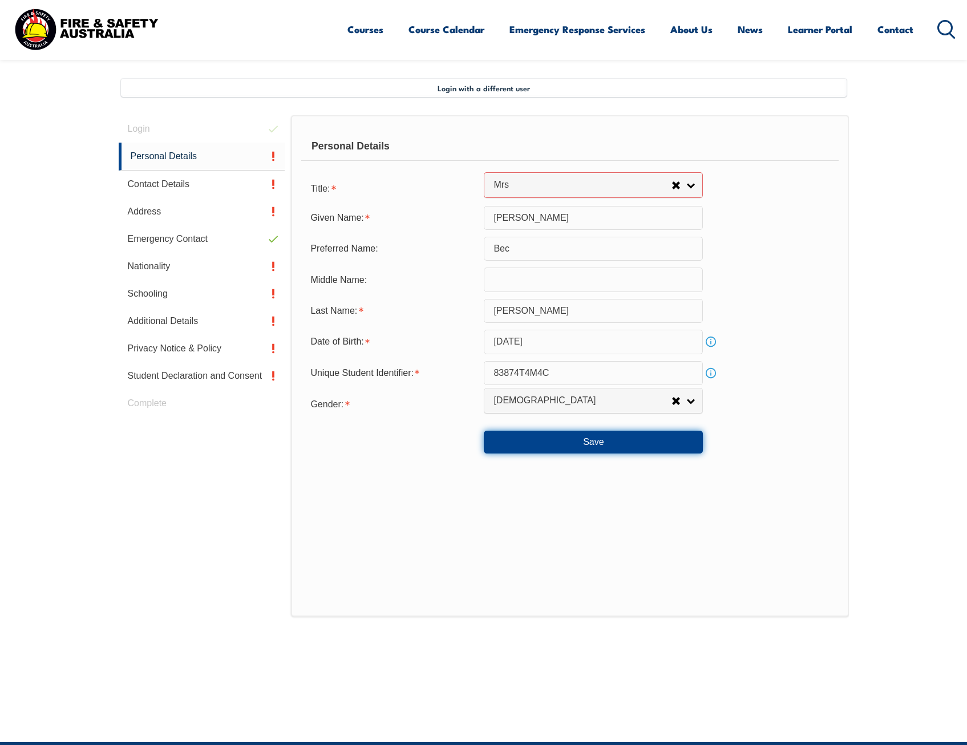
click at [563, 440] on button "Save" at bounding box center [593, 442] width 219 height 23
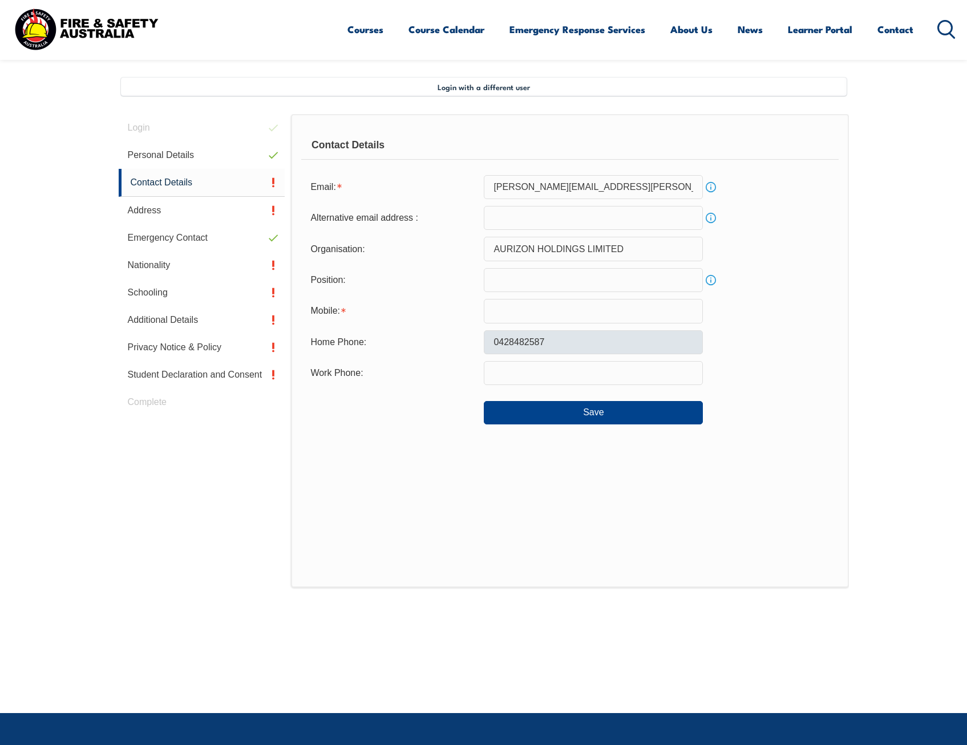
scroll to position [311, 0]
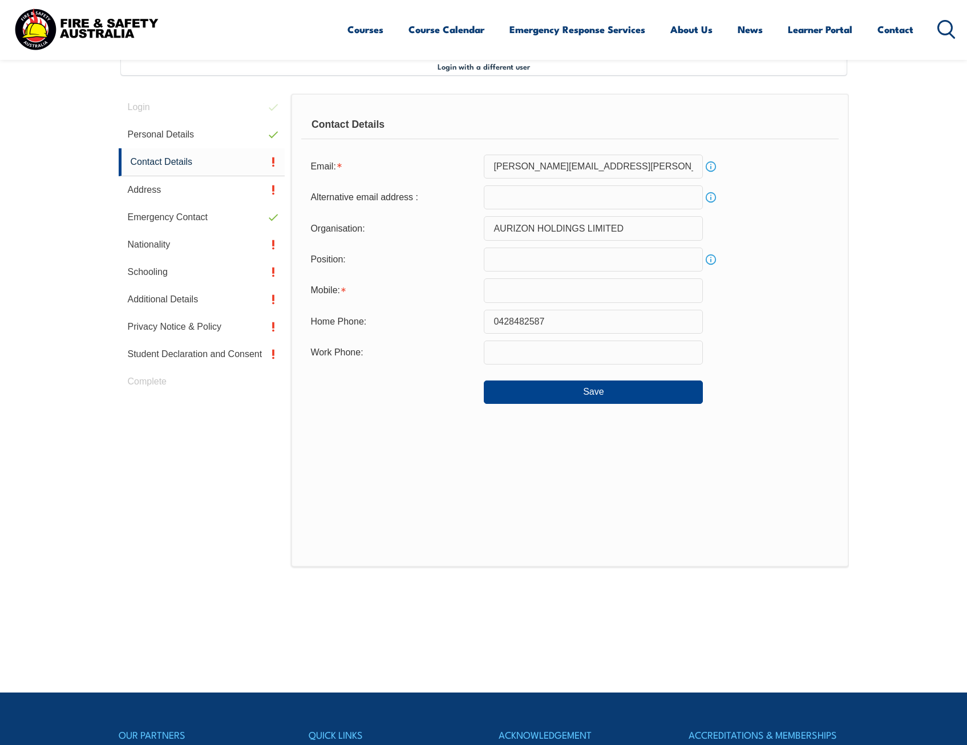
click at [542, 201] on input "email" at bounding box center [593, 198] width 219 height 24
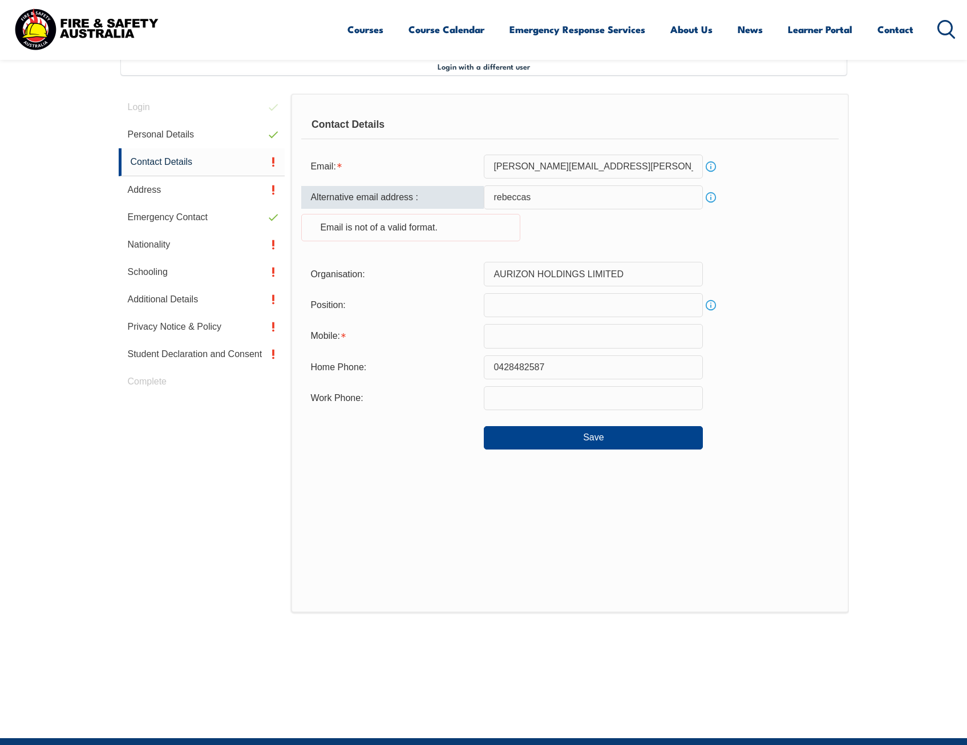
type input "rebeccasward1@outlook.com"
type input "0401795584"
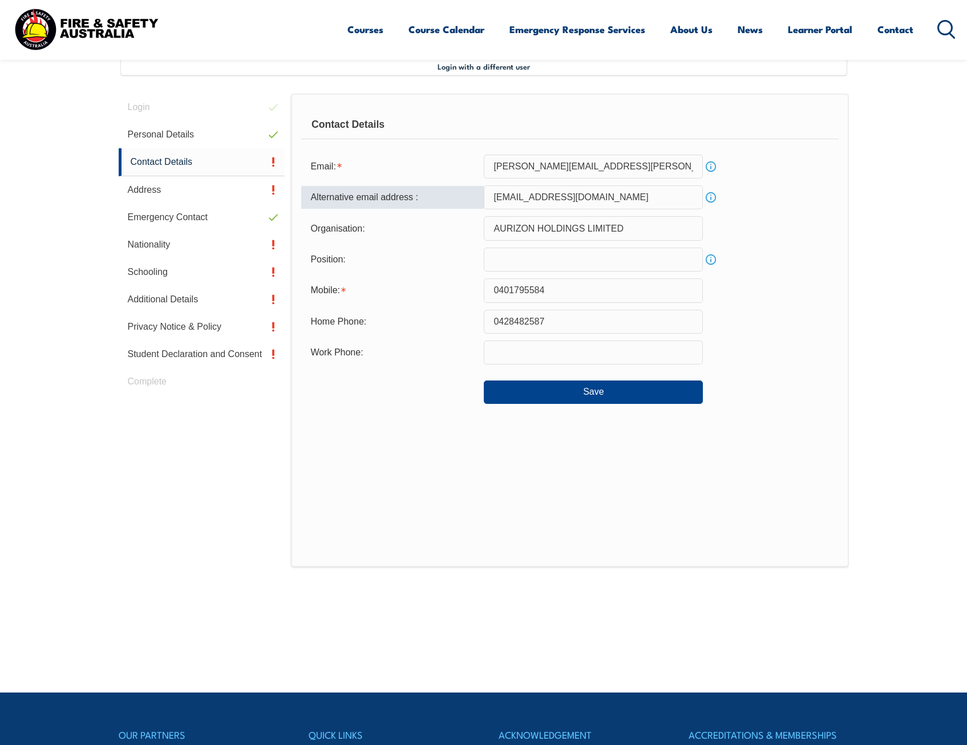
click at [553, 291] on input "0401795584" at bounding box center [593, 291] width 219 height 24
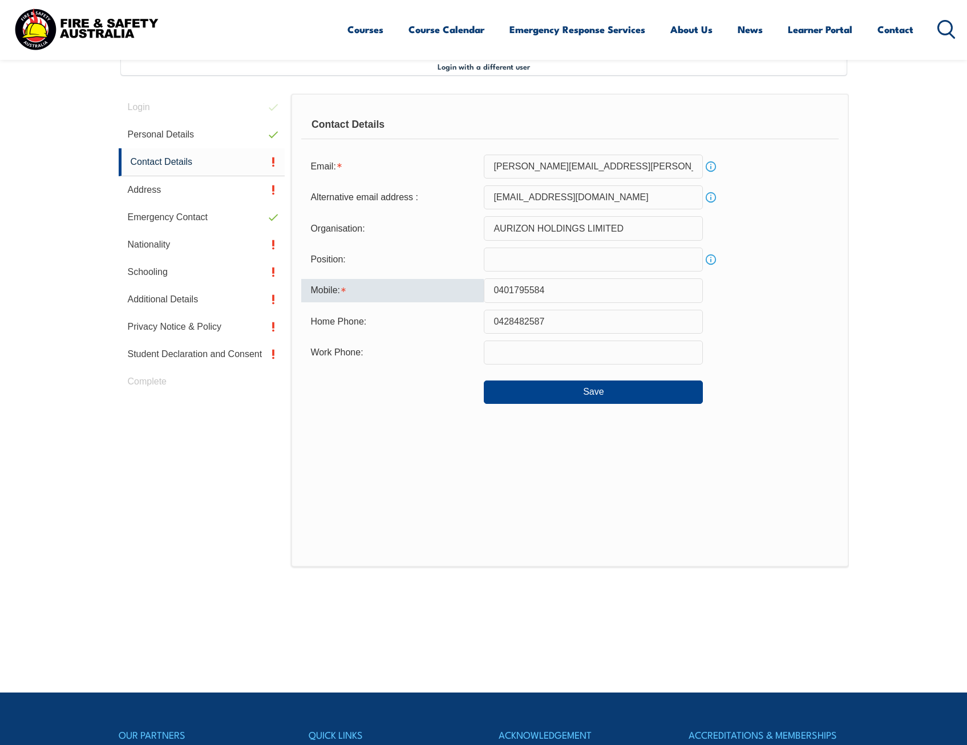
click at [496, 328] on input "0428482587" at bounding box center [593, 322] width 219 height 24
drag, startPoint x: 571, startPoint y: 320, endPoint x: 442, endPoint y: 322, distance: 129.0
click at [442, 322] on div "Home Phone: 0428482587" at bounding box center [569, 322] width 537 height 24
drag, startPoint x: 539, startPoint y: 290, endPoint x: 461, endPoint y: 292, distance: 77.7
click at [461, 292] on div "Mobile: 0401795584" at bounding box center [569, 291] width 537 height 24
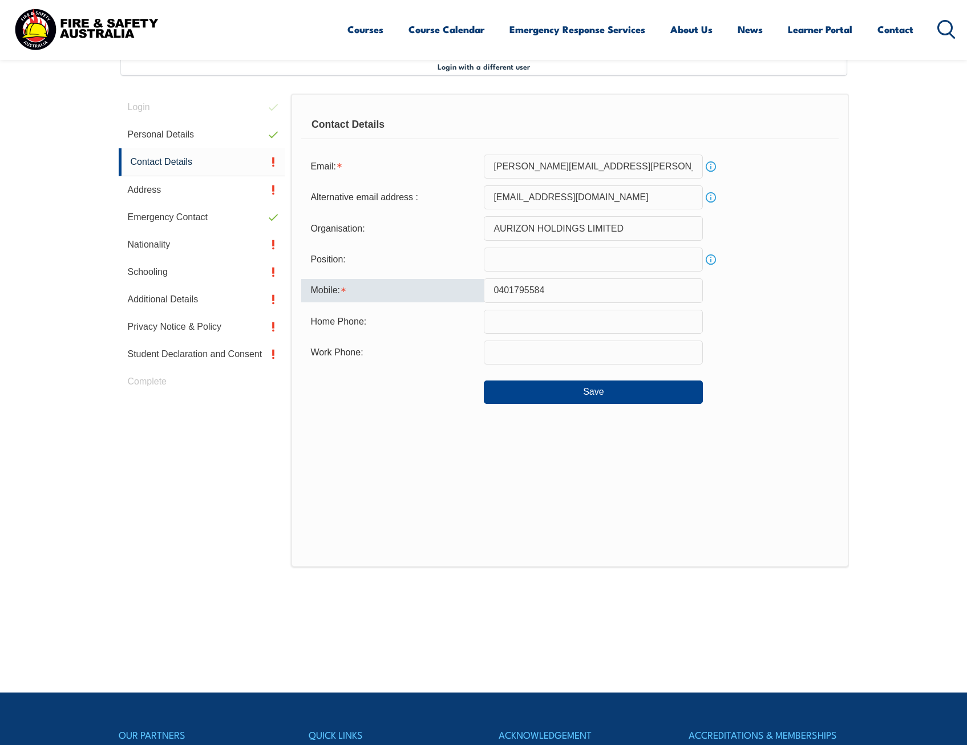
paste input "28482587"
type input "0428482587"
click at [494, 326] on input "text" at bounding box center [593, 322] width 219 height 24
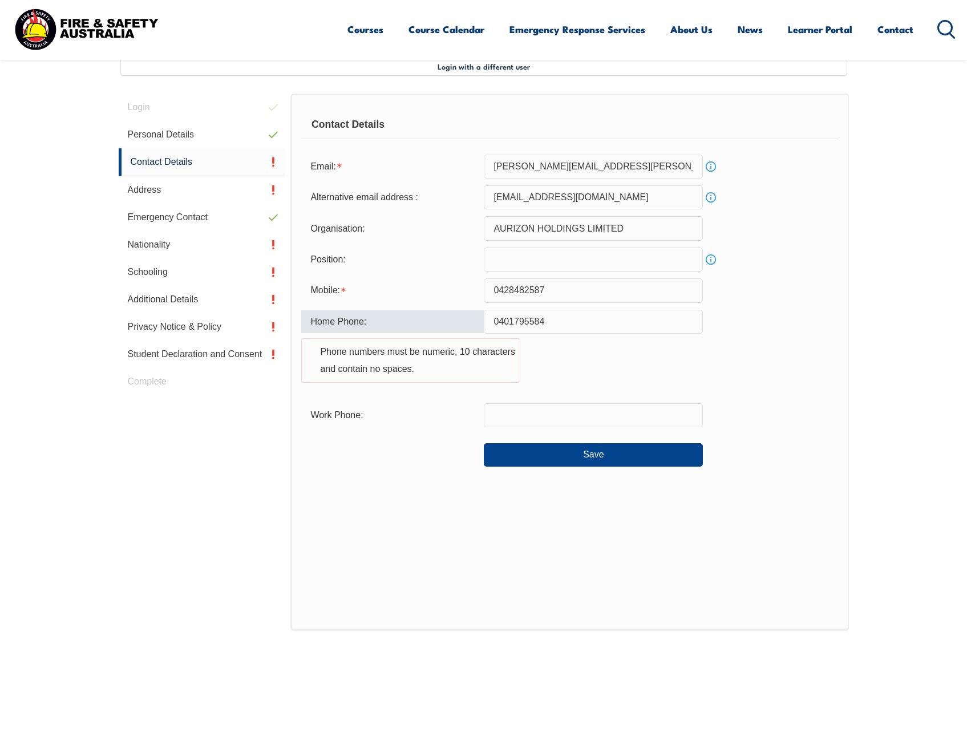
type input "0401795584"
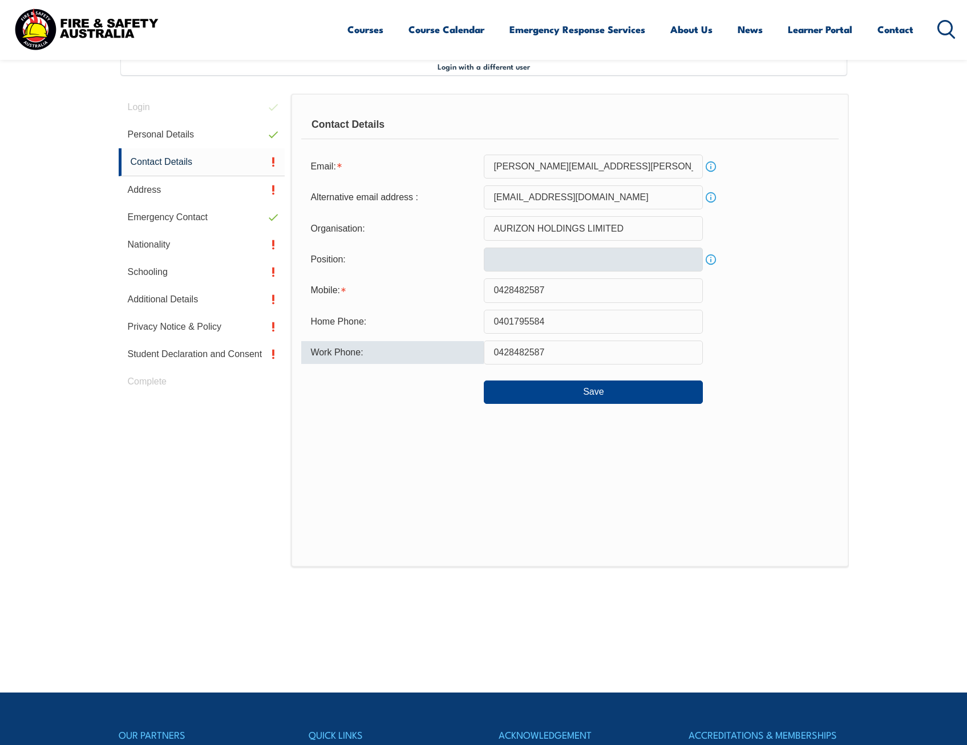
type input "0428482587"
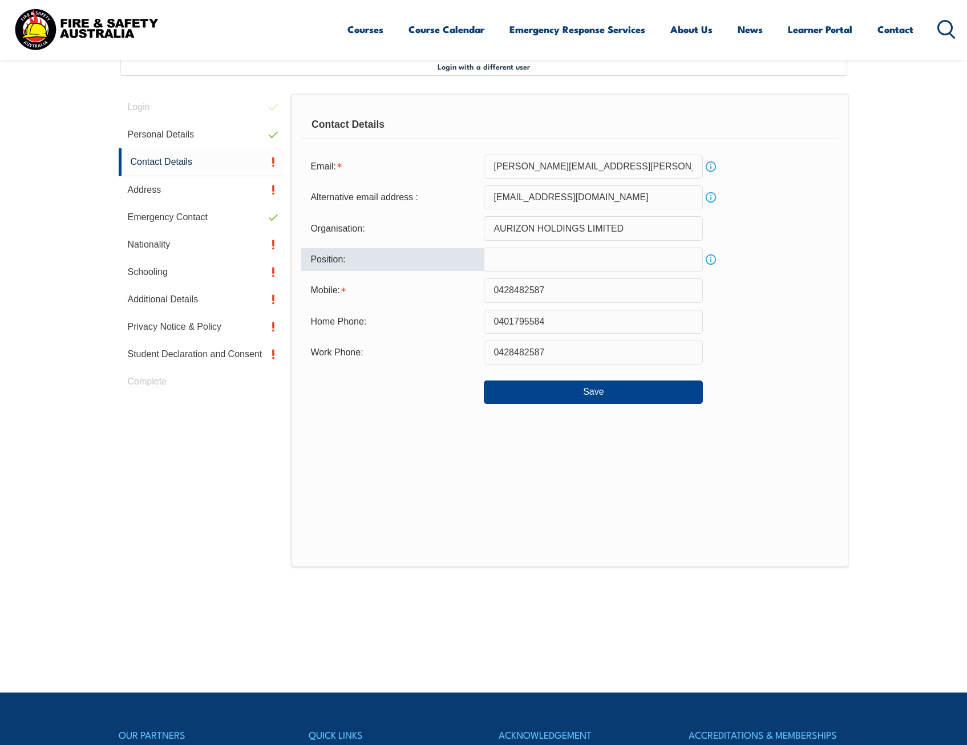
click at [513, 265] on input "text" at bounding box center [593, 260] width 219 height 24
type input "Corporate Facilities Supervisor"
click at [566, 397] on button "Save" at bounding box center [593, 392] width 219 height 23
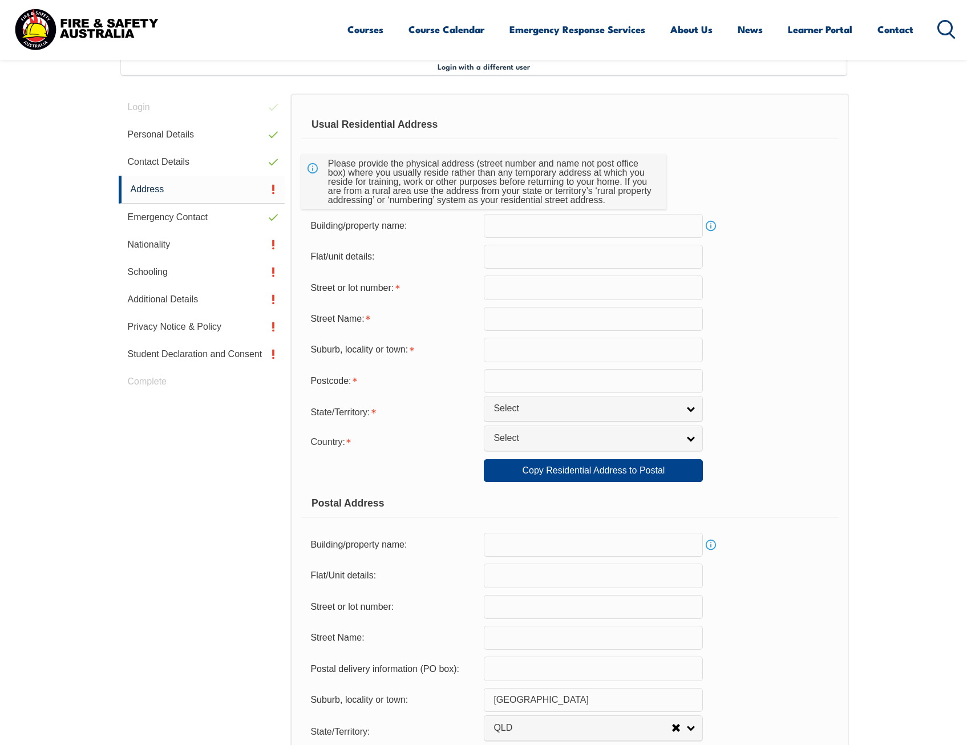
click at [517, 252] on input "text" at bounding box center [593, 257] width 219 height 24
type input "3"
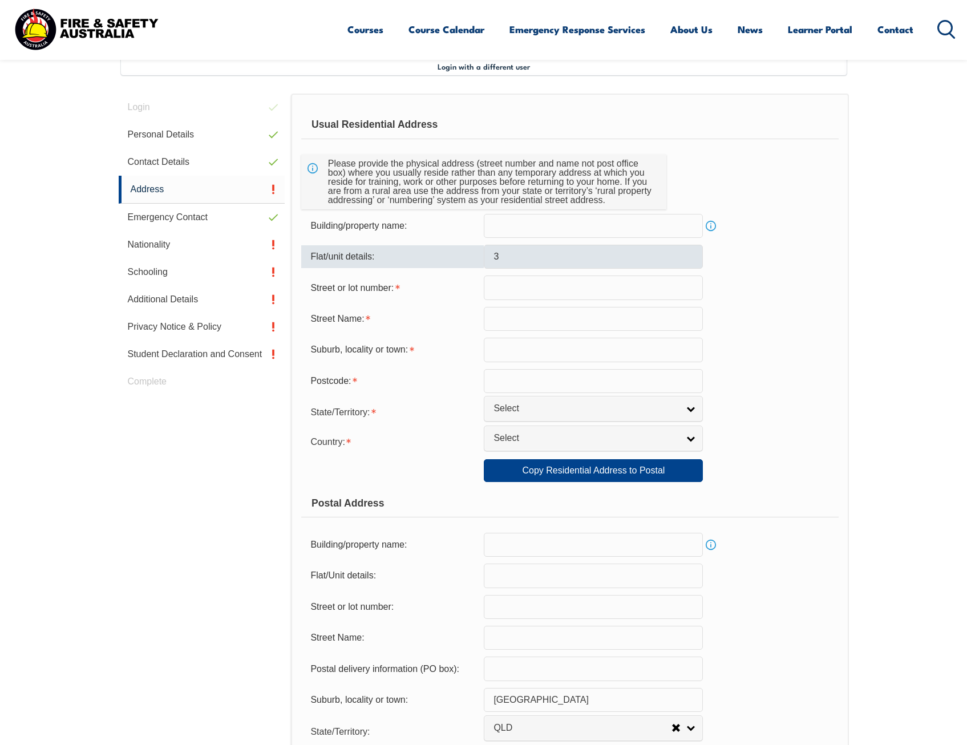
type input "25"
type input "John Street"
type input "Yeppoon"
type input "4703"
select select "QLD"
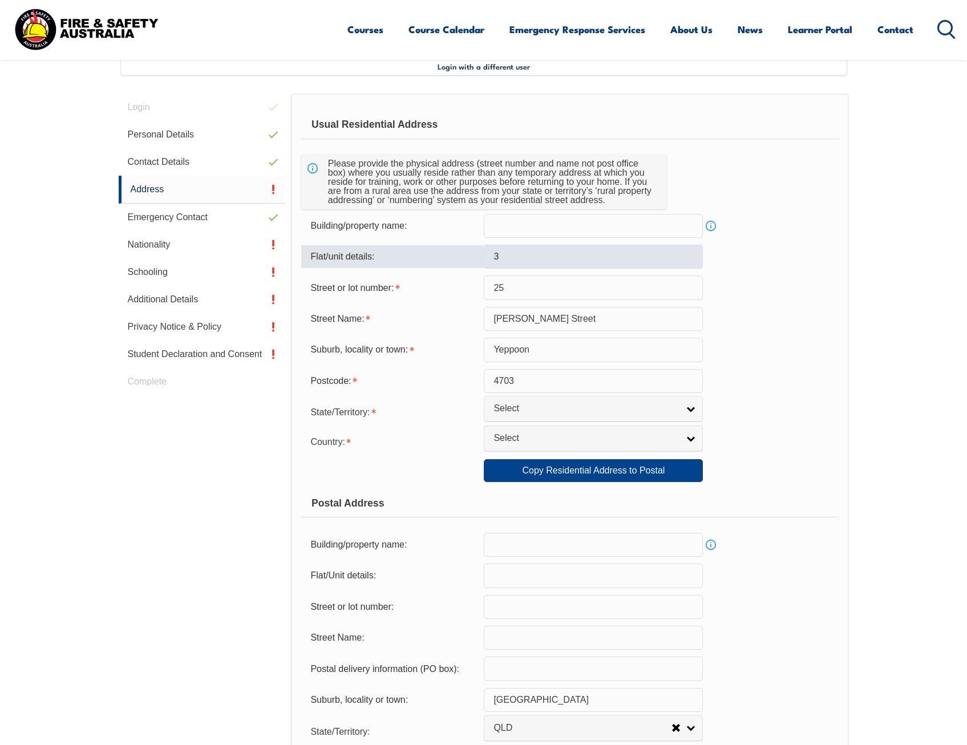
select select "1101"
type input "3"
type input "25"
type input "John Street"
select select "1101"
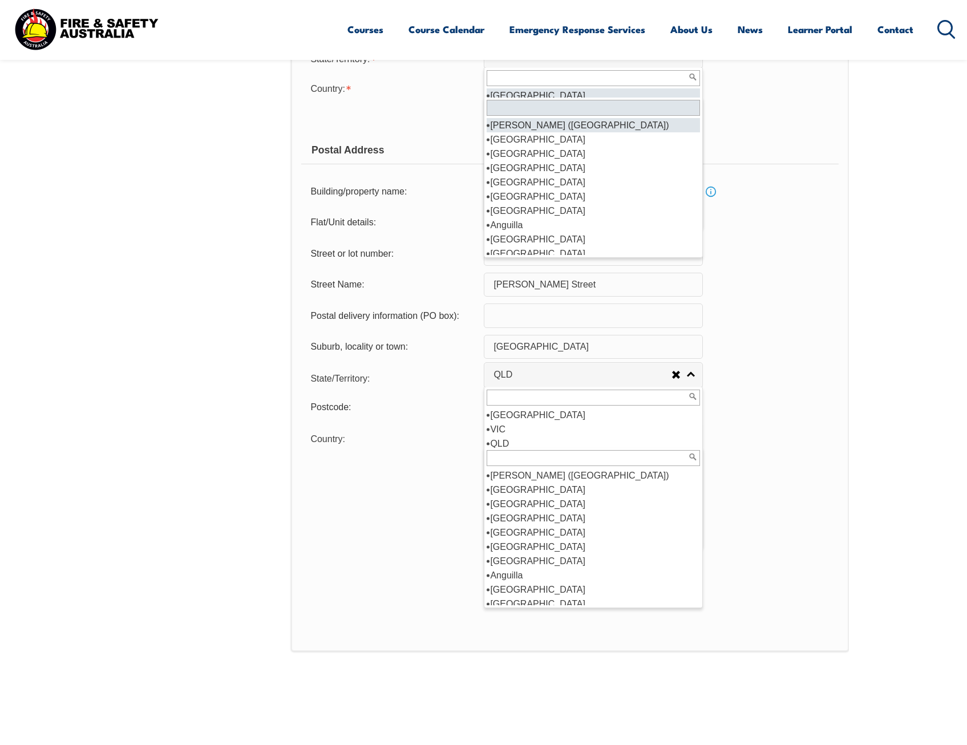
scroll to position [579, 0]
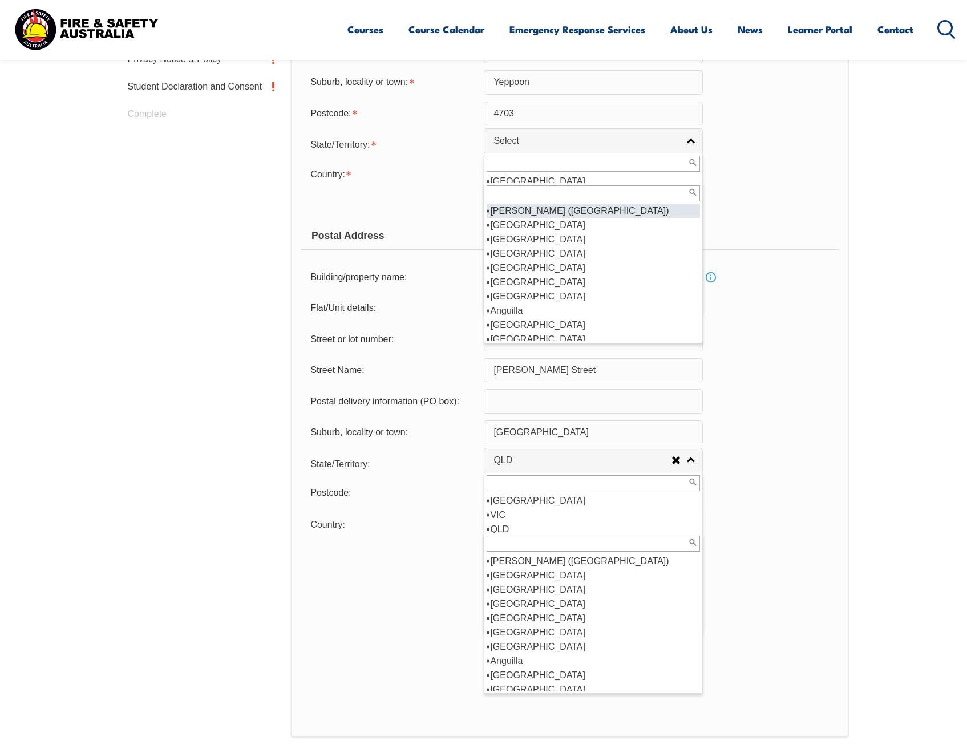
click at [517, 191] on input "text" at bounding box center [593, 194] width 213 height 16
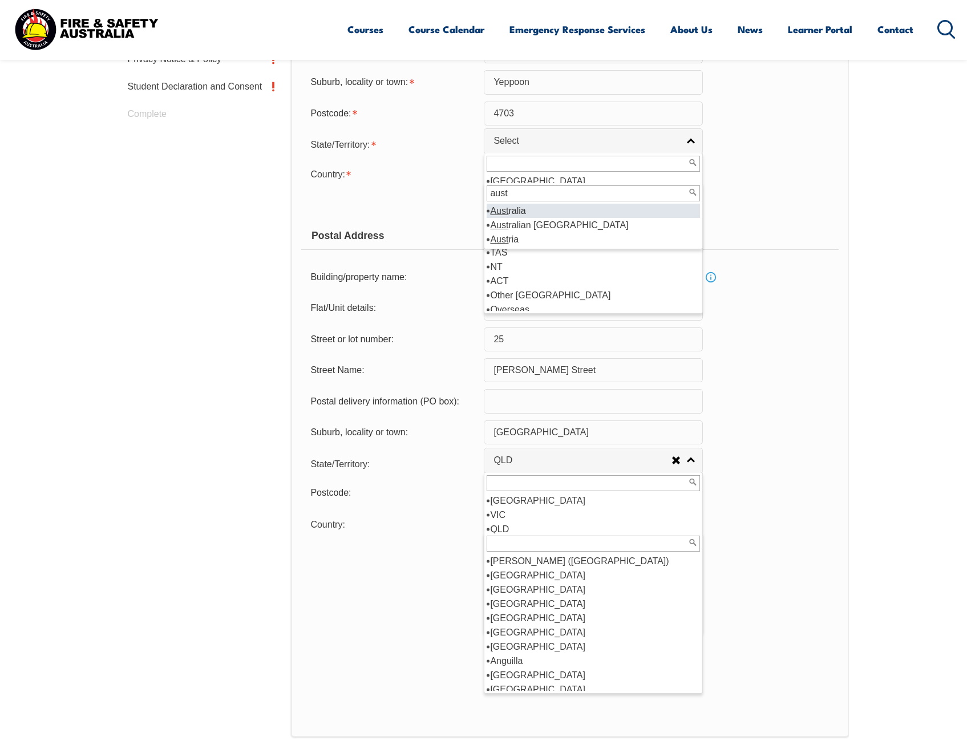
type input "aust"
click at [501, 211] on em "Aust" at bounding box center [499, 211] width 18 height 10
click at [508, 164] on input "text" at bounding box center [593, 164] width 213 height 16
click at [497, 208] on li "QLD" at bounding box center [593, 210] width 213 height 14
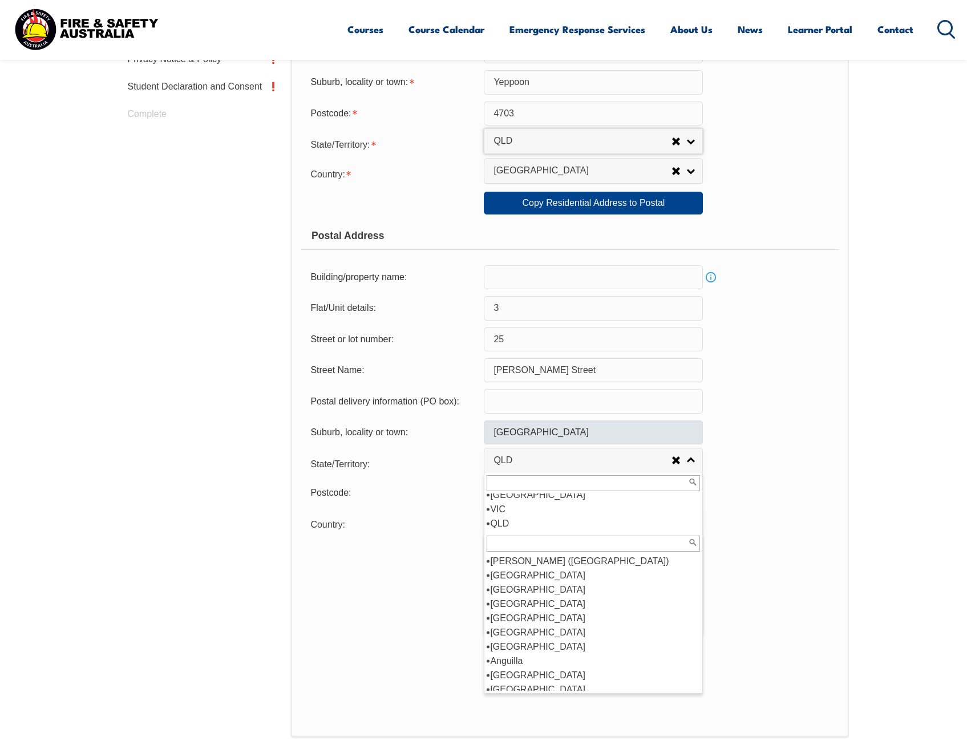
scroll to position [0, 0]
click at [506, 549] on input "text" at bounding box center [593, 544] width 213 height 16
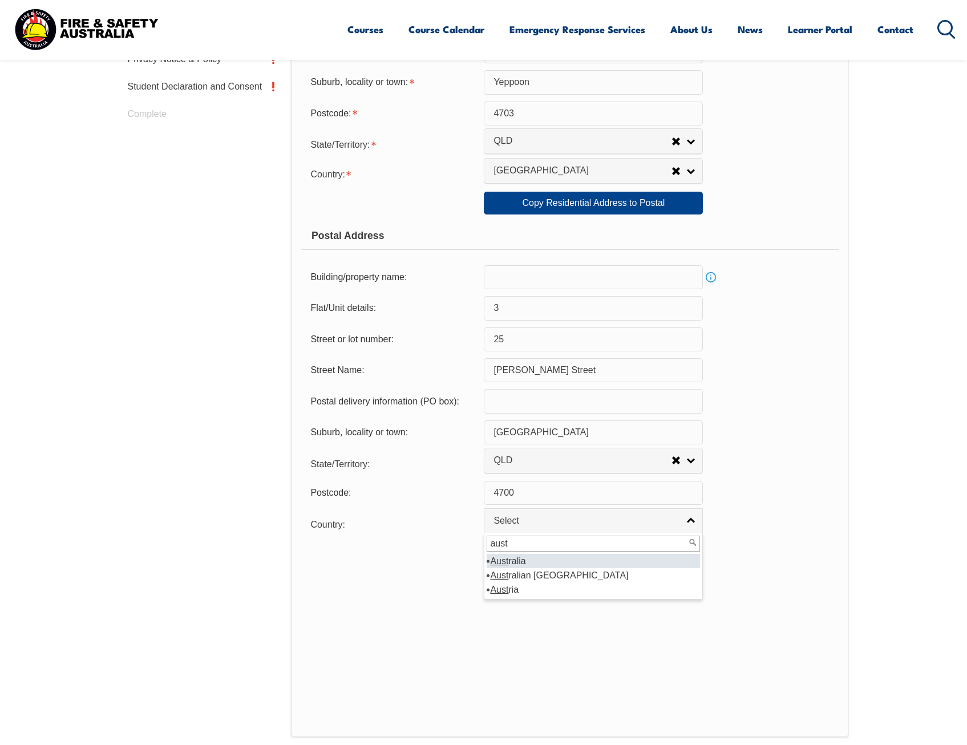
type input "aust"
click at [511, 561] on li "Aust ralia" at bounding box center [593, 561] width 213 height 14
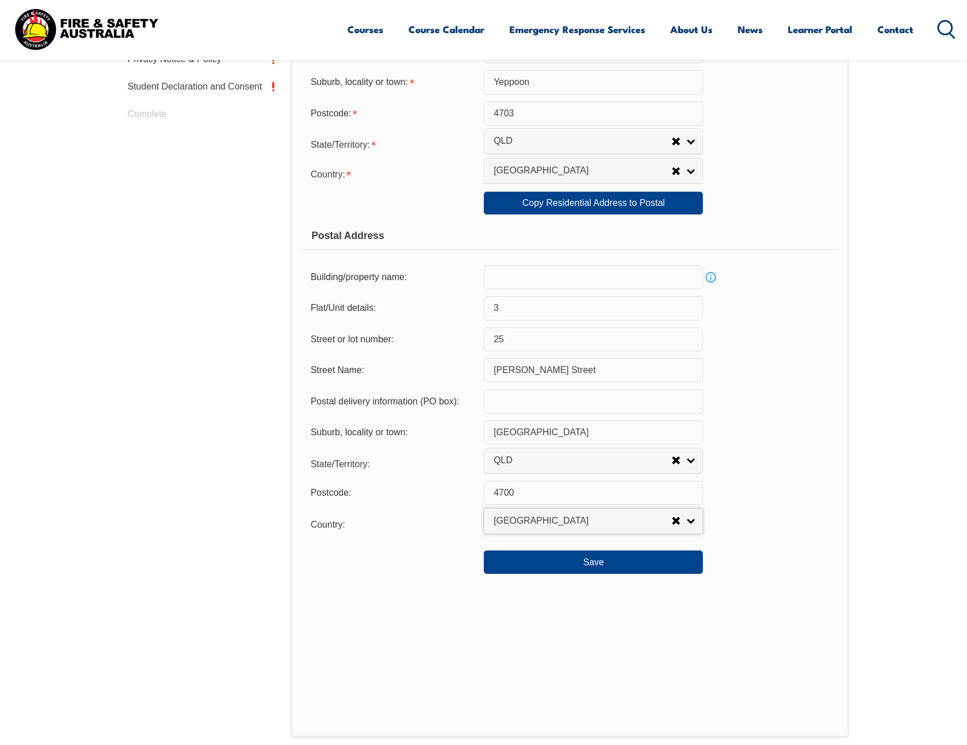
click at [552, 666] on div "Usual Residential Address Please provide the physical address (street number an…" at bounding box center [570, 282] width 558 height 912
click at [595, 192] on link "Copy Residential Address to Postal" at bounding box center [593, 203] width 219 height 23
type input "Yeppoon"
type input "4703"
click at [574, 566] on button "Save" at bounding box center [593, 562] width 219 height 23
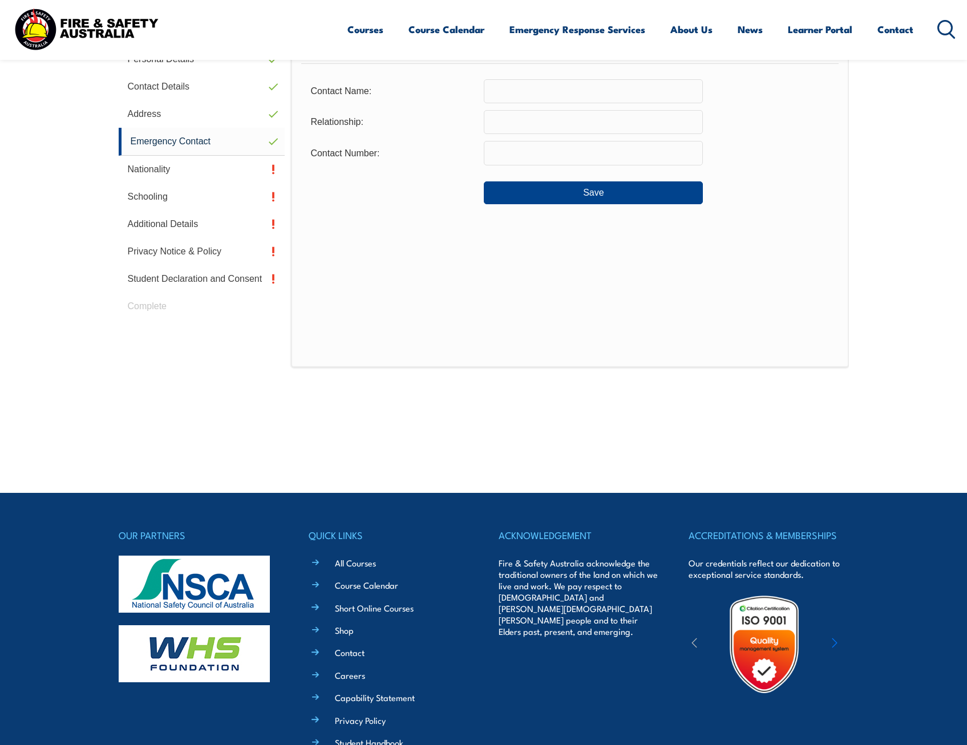
scroll to position [311, 0]
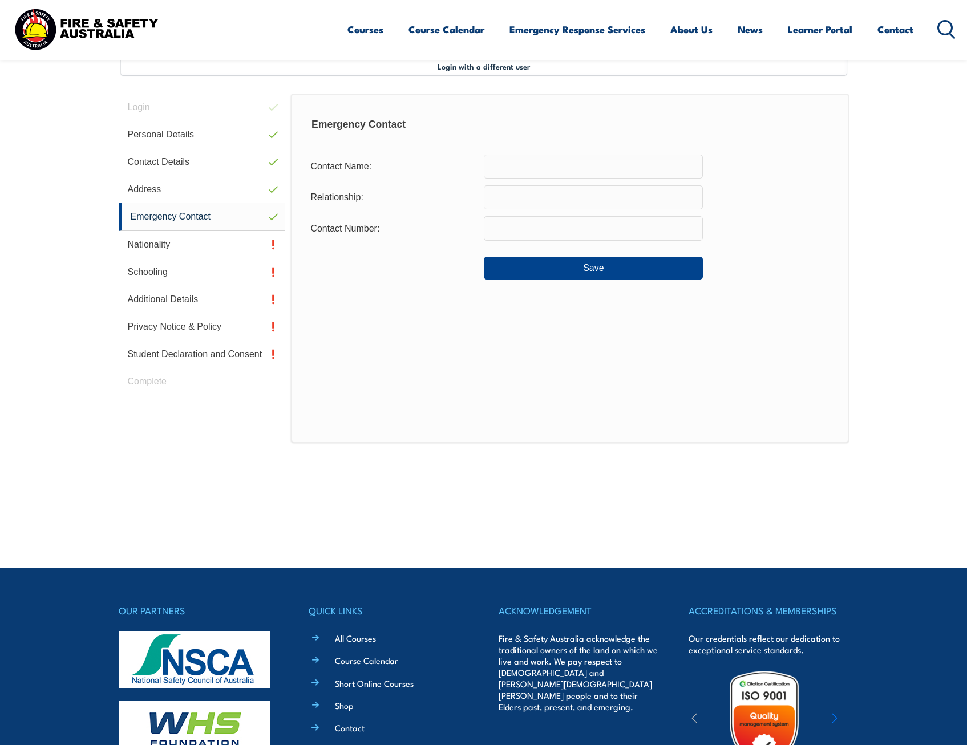
click at [512, 170] on input "text" at bounding box center [593, 167] width 219 height 24
type input "Timothy Ward"
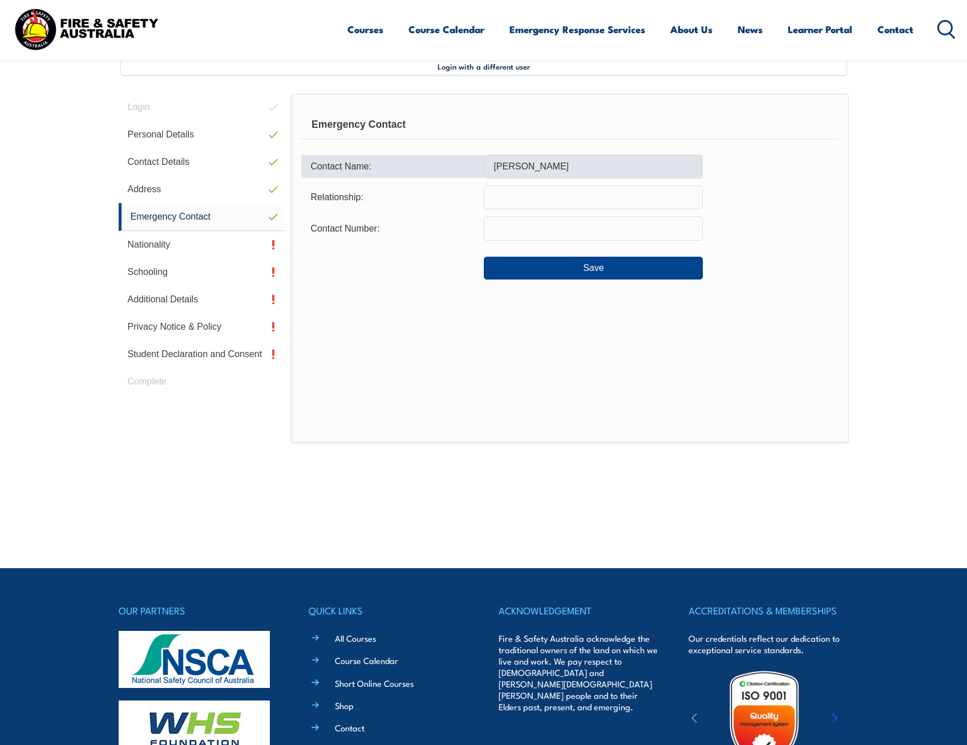
type input "Husband"
type input "0475519587"
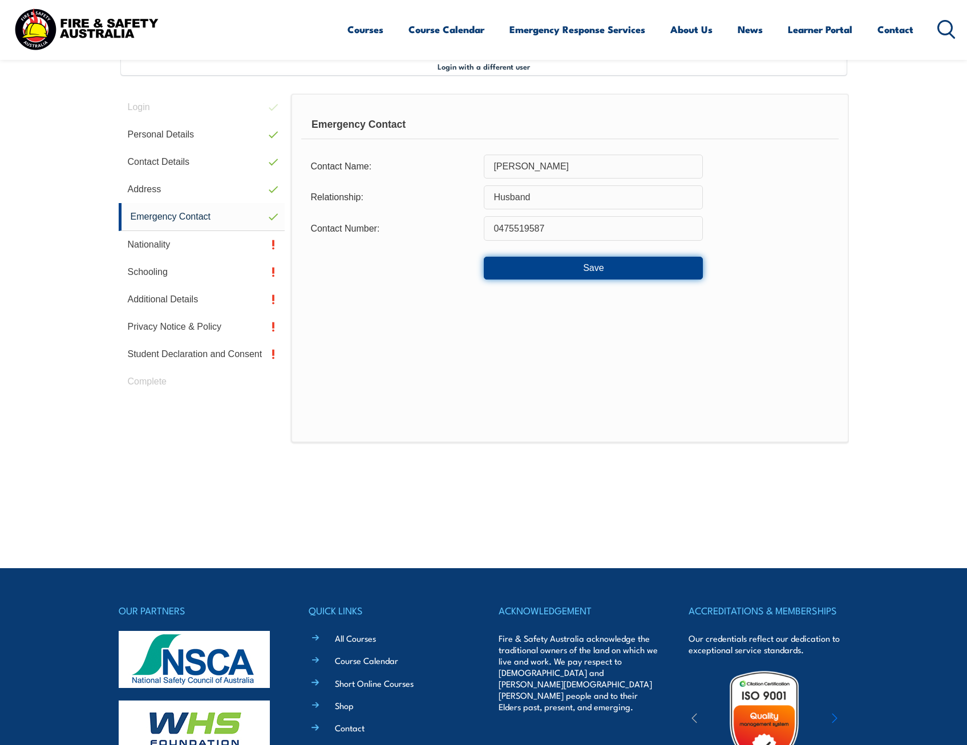
click at [526, 269] on button "Save" at bounding box center [593, 268] width 219 height 23
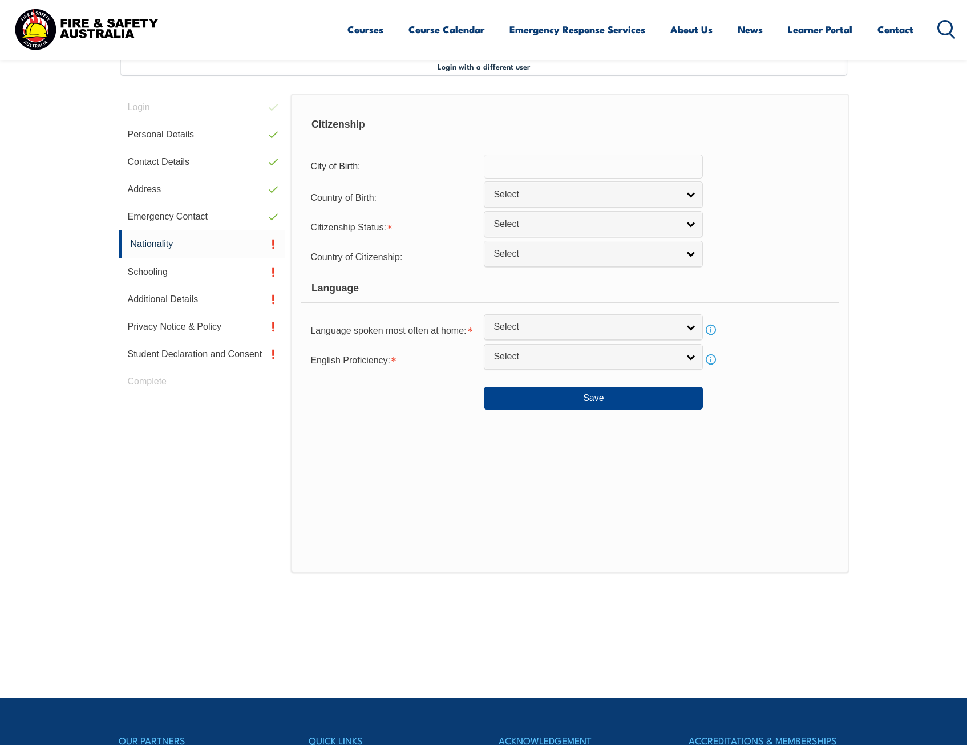
click at [546, 163] on input "text" at bounding box center [593, 167] width 219 height 24
type input "Moonee Ponds"
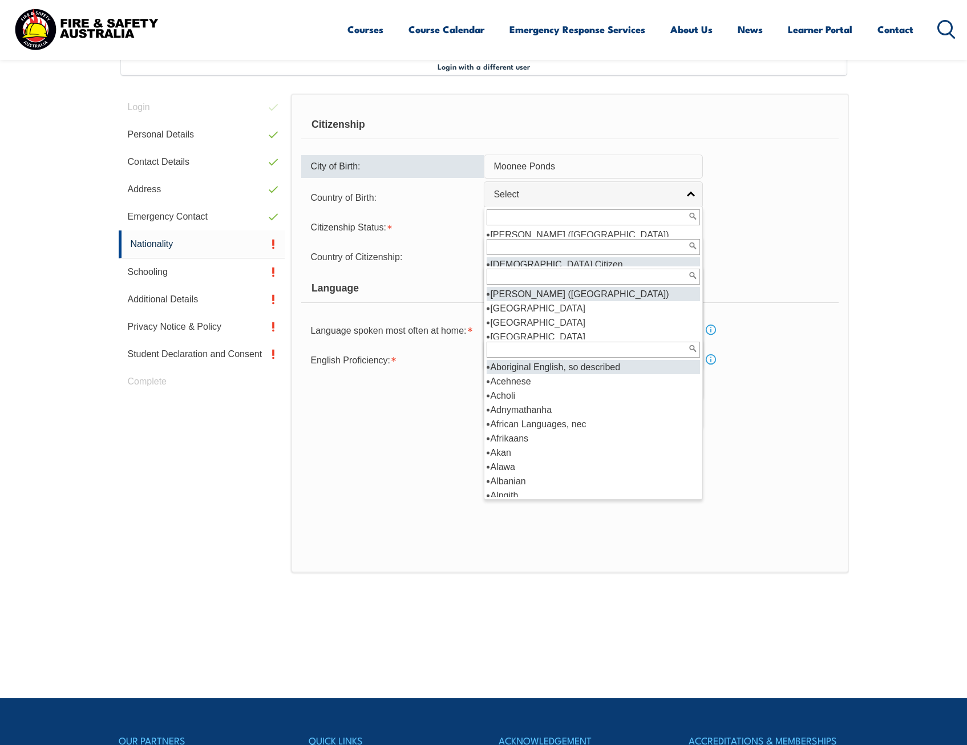
select select "1"
type input "aust"
click at [642, 218] on input "text" at bounding box center [593, 217] width 213 height 16
type input "austra"
click at [520, 233] on li "Austra lia" at bounding box center [593, 235] width 213 height 14
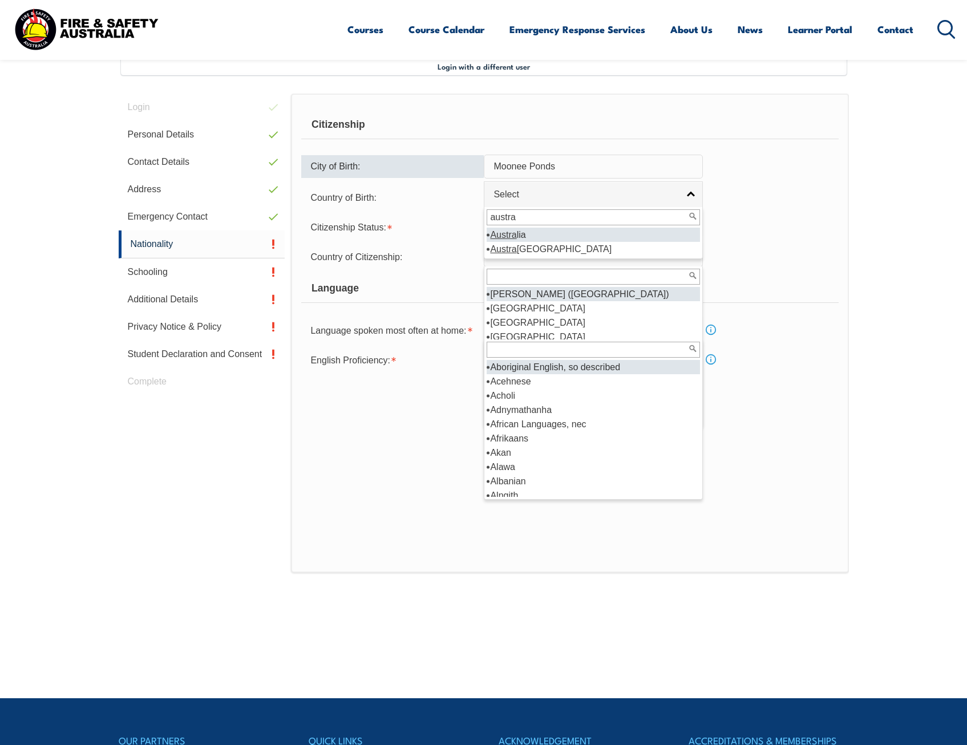
select select "1101"
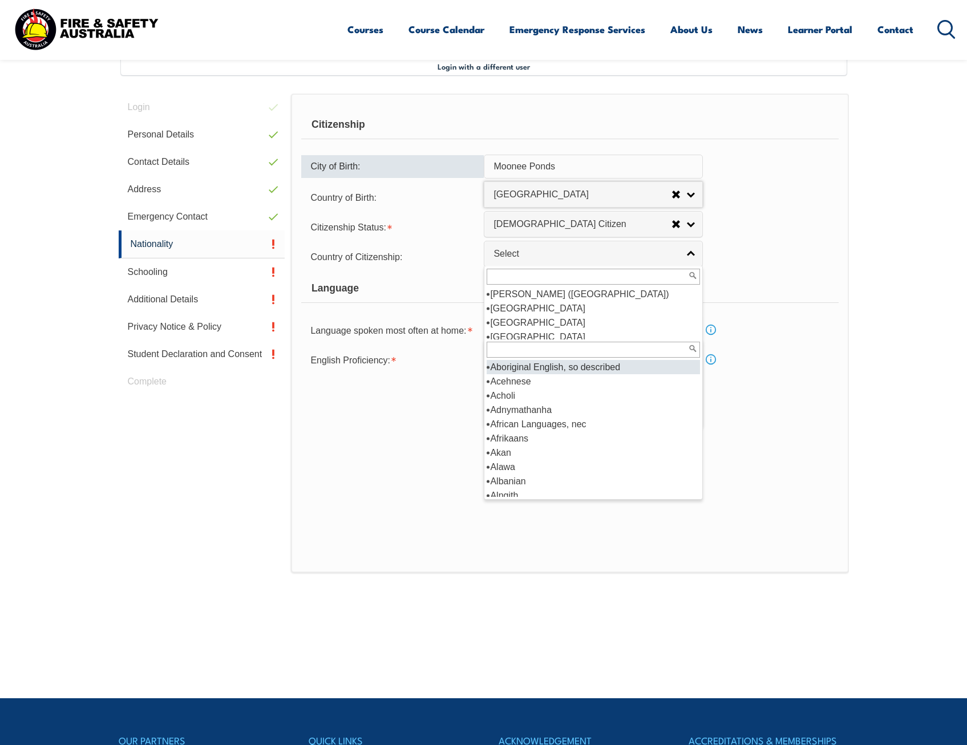
click at [521, 275] on input "text" at bounding box center [593, 277] width 213 height 16
click at [766, 284] on div "Language" at bounding box center [569, 289] width 537 height 29
click at [575, 257] on span "Select" at bounding box center [586, 254] width 185 height 12
type input "austra"
click at [506, 293] on em "Austra" at bounding box center [503, 294] width 26 height 10
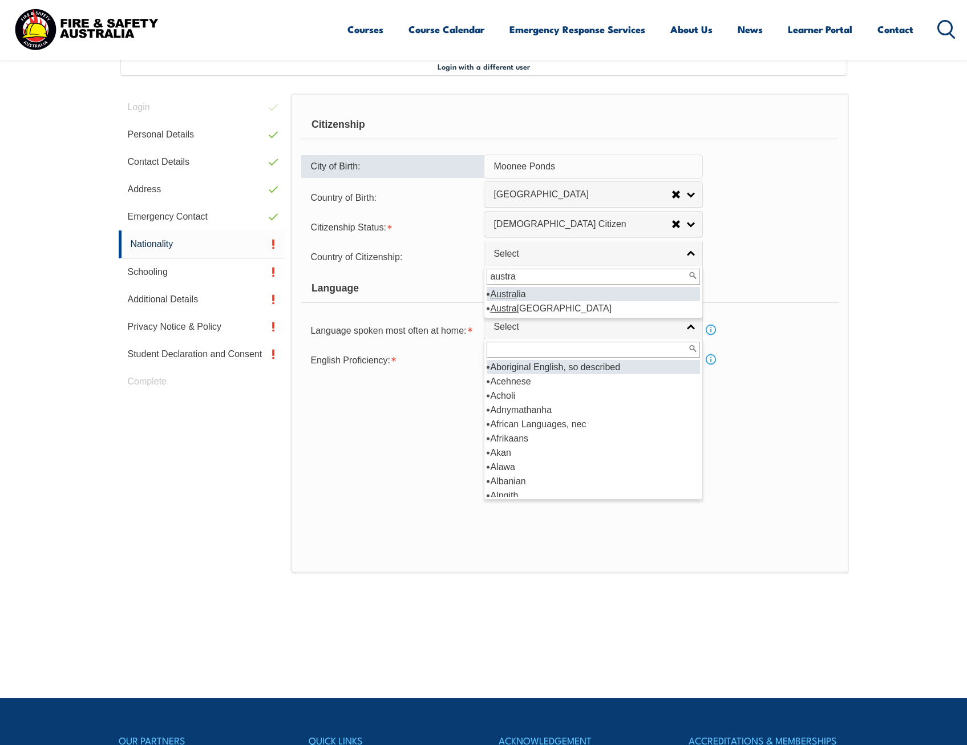
select select "1101"
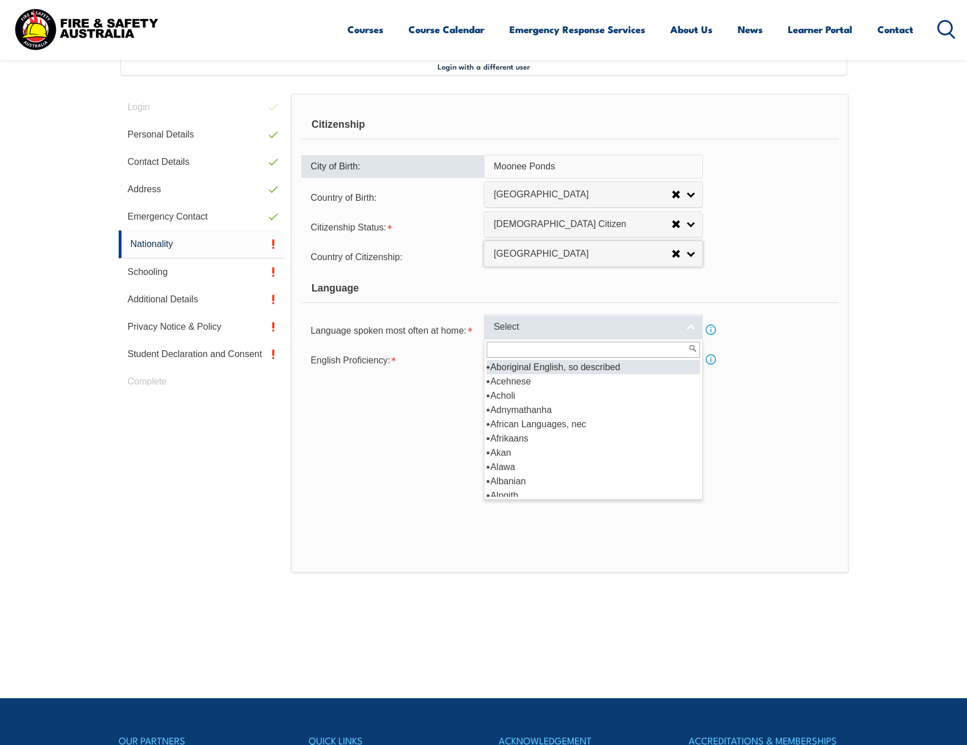
click at [524, 329] on span "Select" at bounding box center [586, 327] width 185 height 12
click at [517, 342] on input "text" at bounding box center [593, 350] width 213 height 16
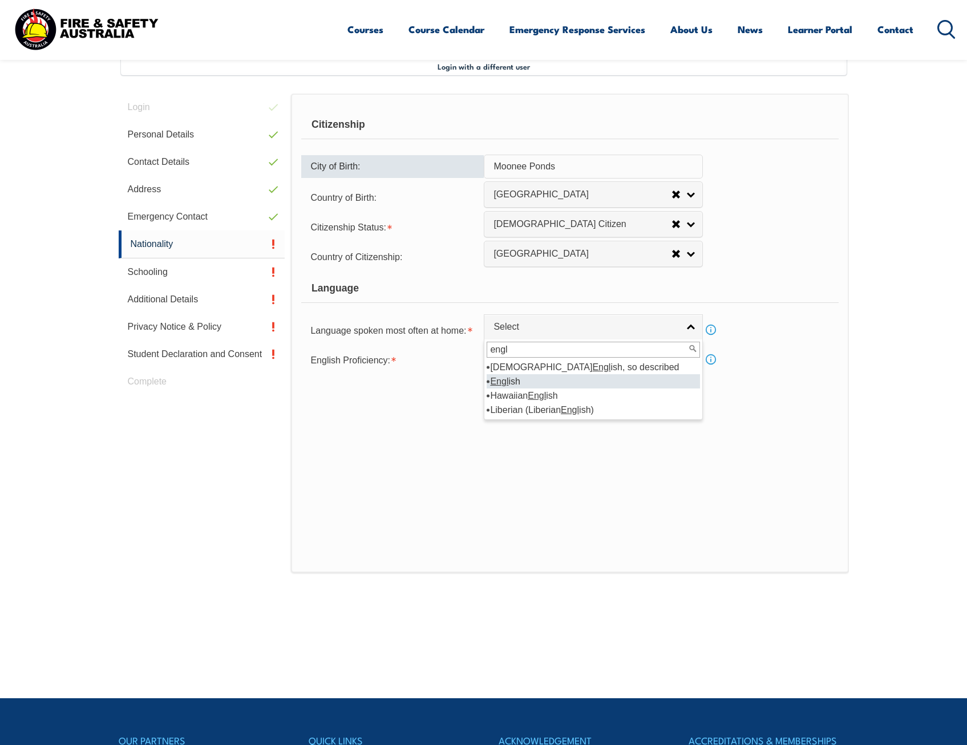
type input "engl"
click at [506, 384] on em "Engl" at bounding box center [499, 382] width 18 height 10
select select "1201"
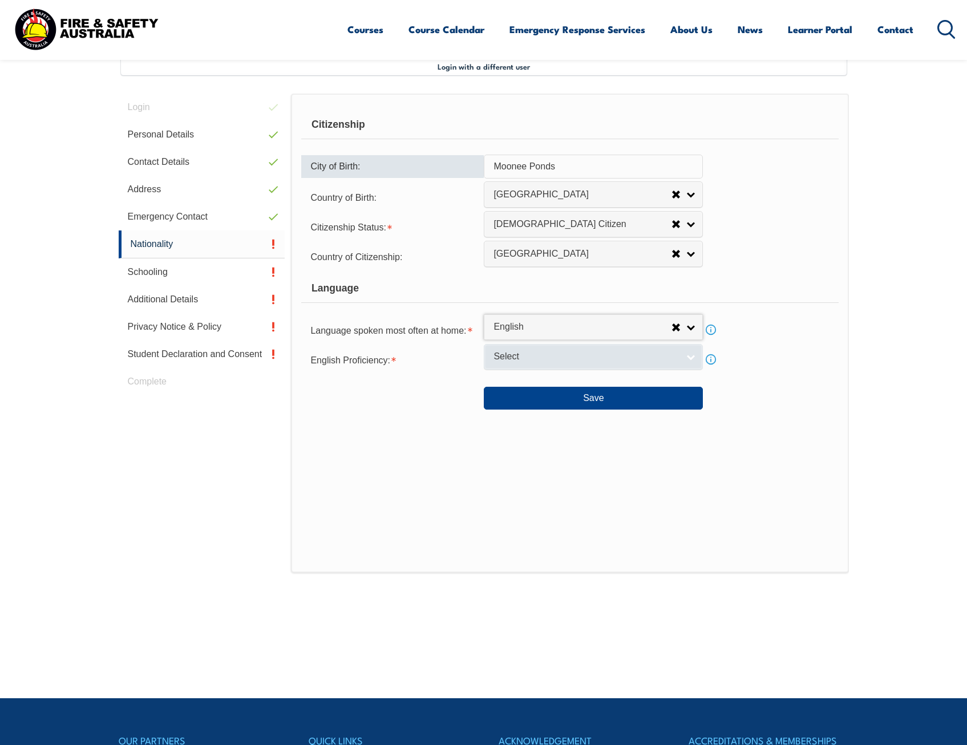
click at [520, 358] on span "Select" at bounding box center [586, 357] width 185 height 12
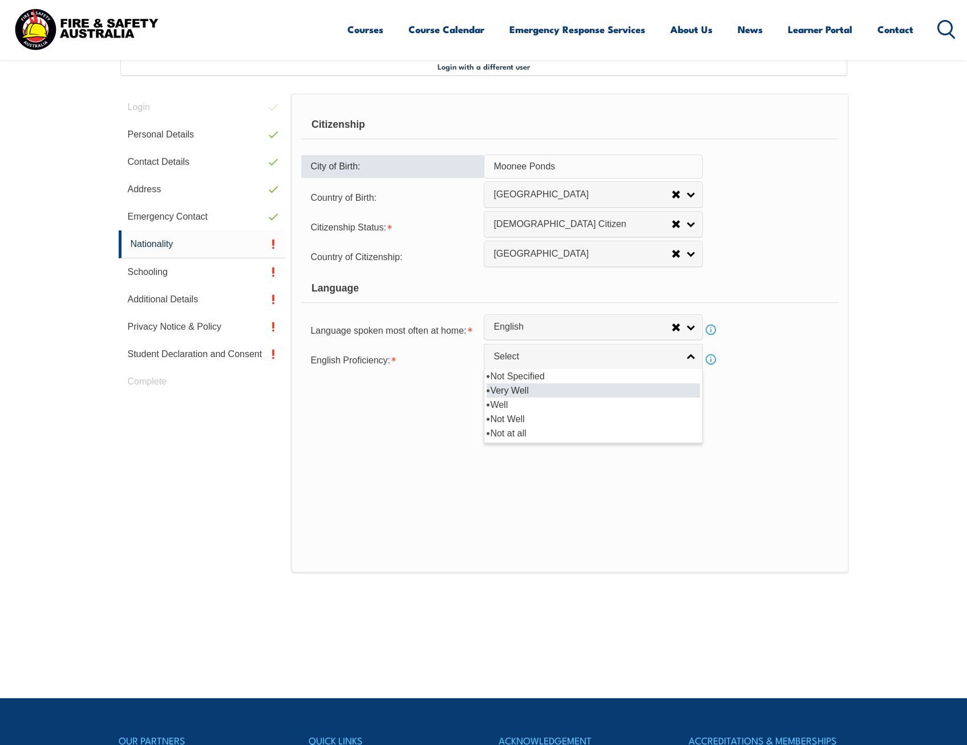
click at [515, 392] on li "Very Well" at bounding box center [593, 391] width 213 height 14
select select "1"
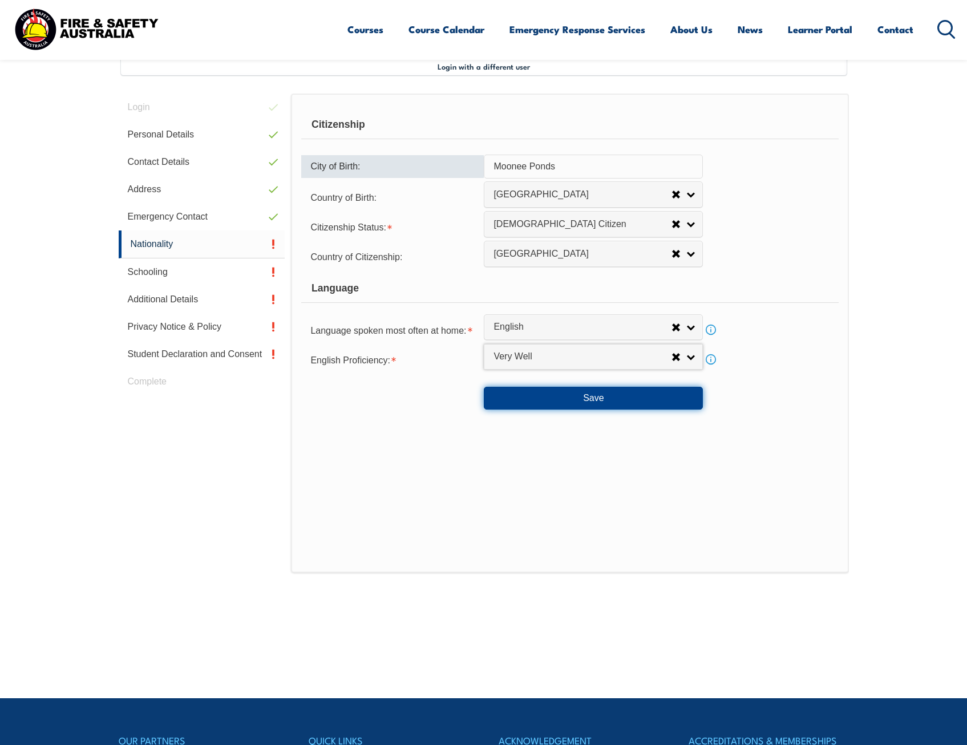
click at [522, 394] on button "Save" at bounding box center [593, 398] width 219 height 23
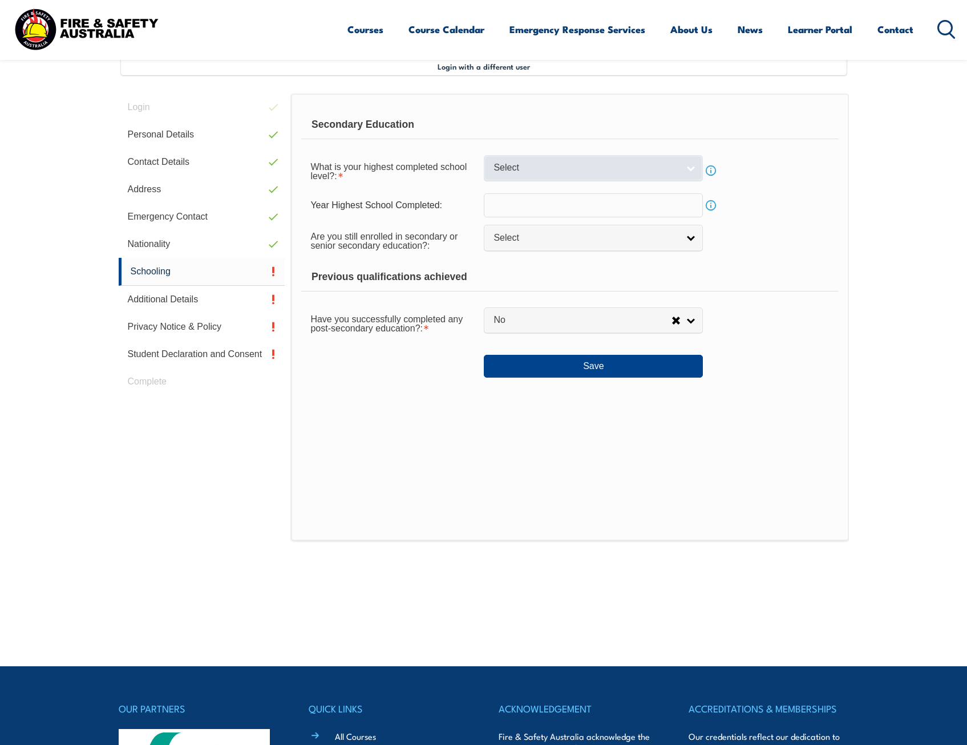
click at [582, 160] on link "Select" at bounding box center [593, 168] width 219 height 26
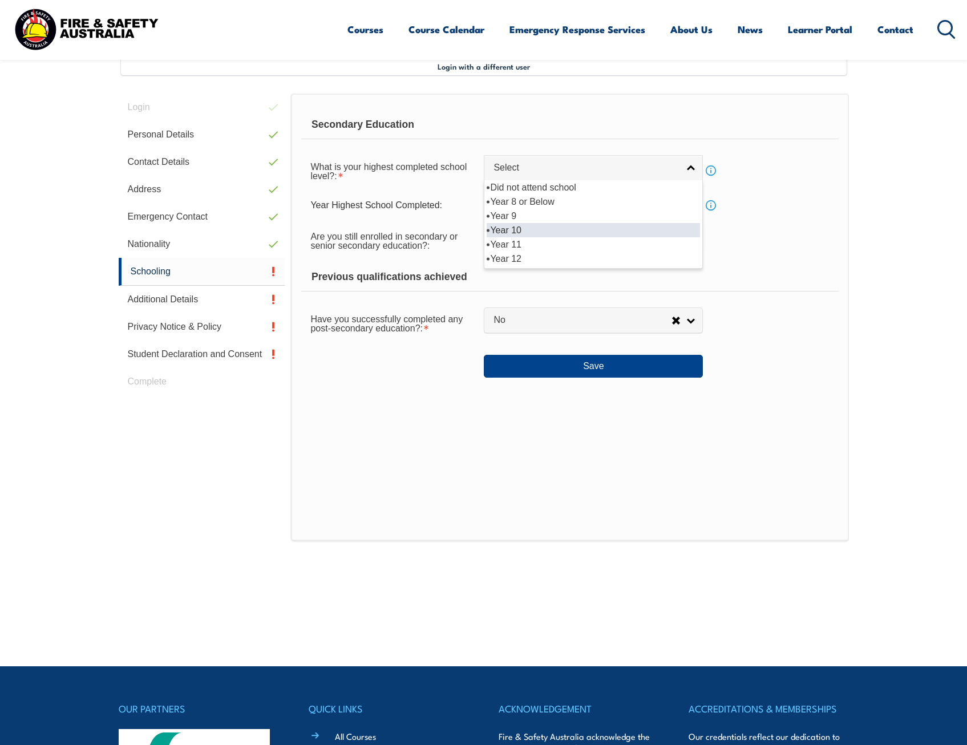
click at [537, 229] on li "Year 10" at bounding box center [593, 230] width 213 height 14
select select "10"
click at [541, 212] on input "text" at bounding box center [593, 205] width 219 height 24
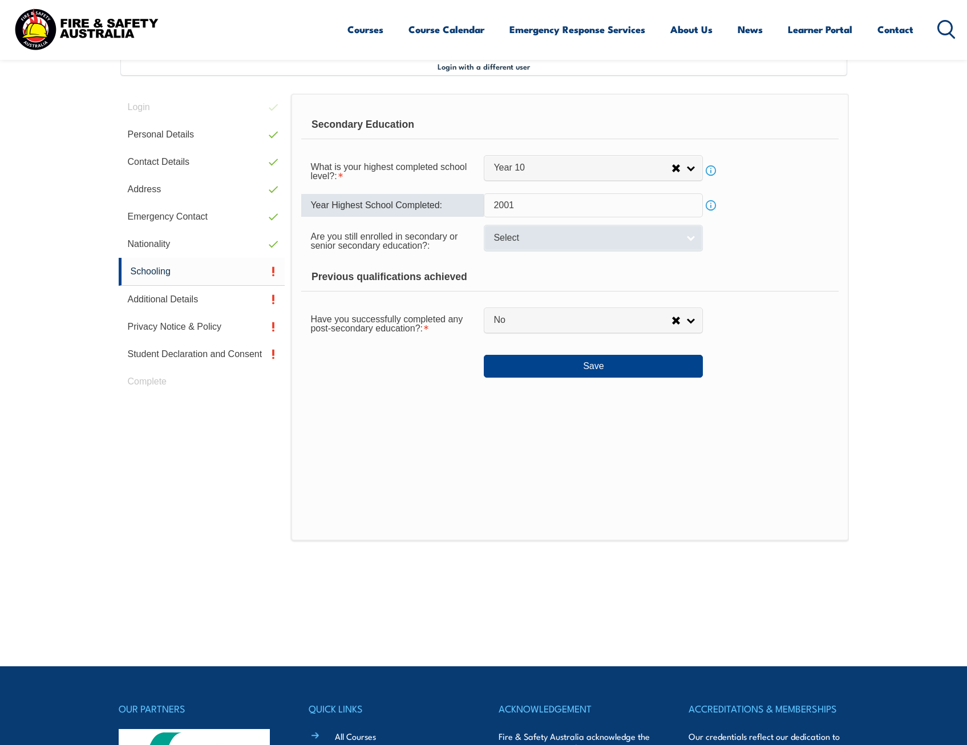
type input "2001"
click at [509, 239] on span "Select" at bounding box center [586, 238] width 185 height 12
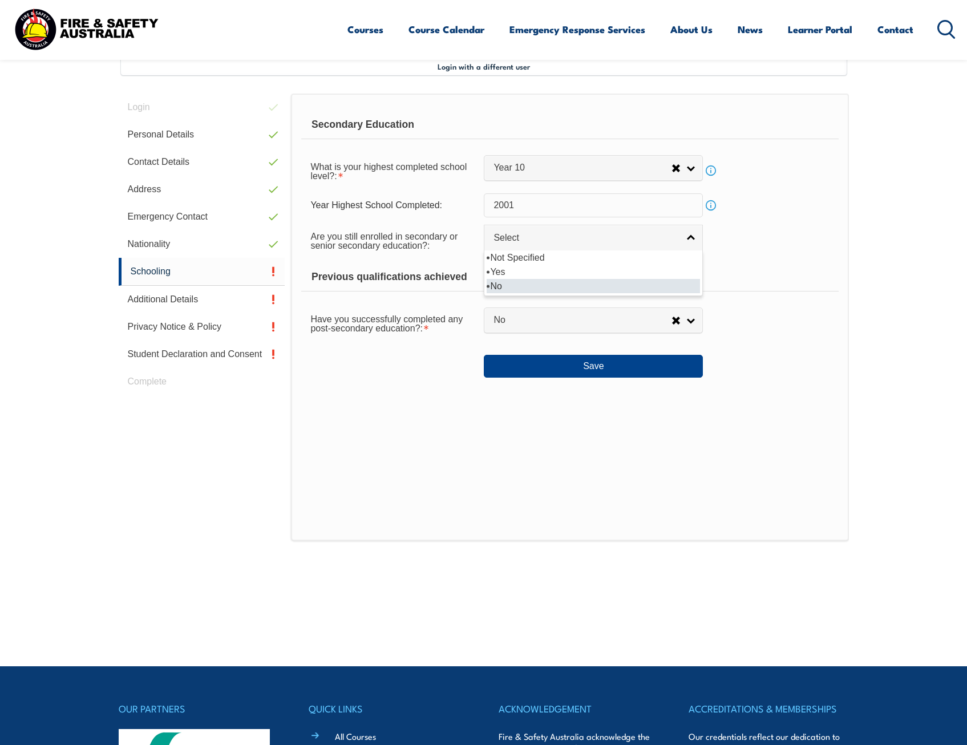
click at [503, 285] on li "No" at bounding box center [593, 286] width 213 height 14
select select "false"
click at [525, 321] on span "No" at bounding box center [583, 321] width 178 height 12
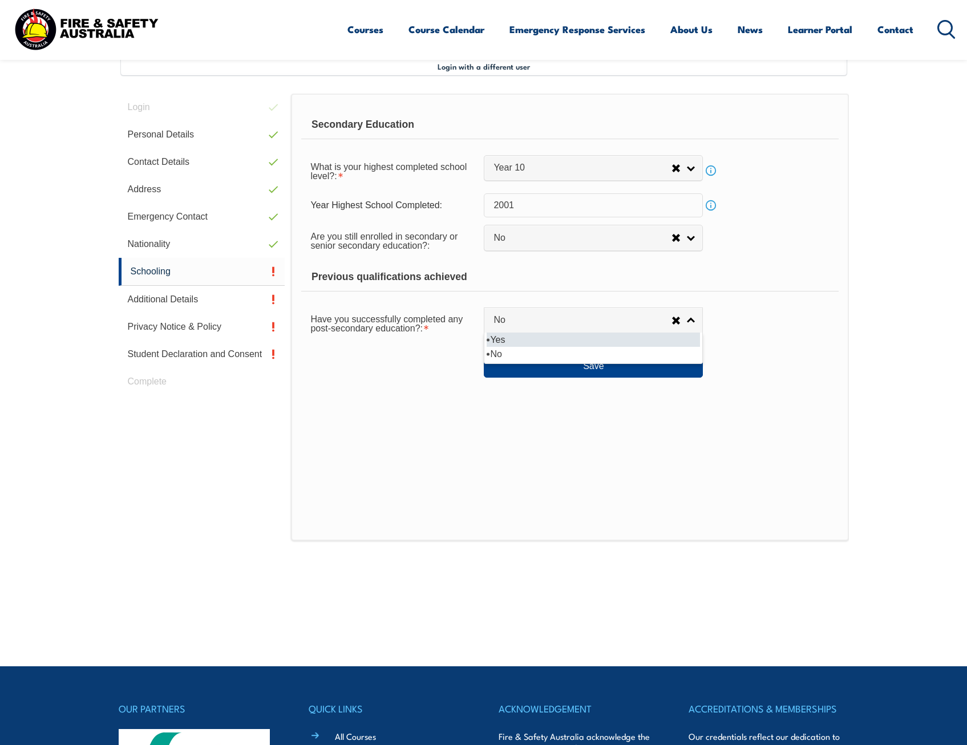
click at [510, 342] on li "Yes" at bounding box center [593, 340] width 213 height 14
select select "true"
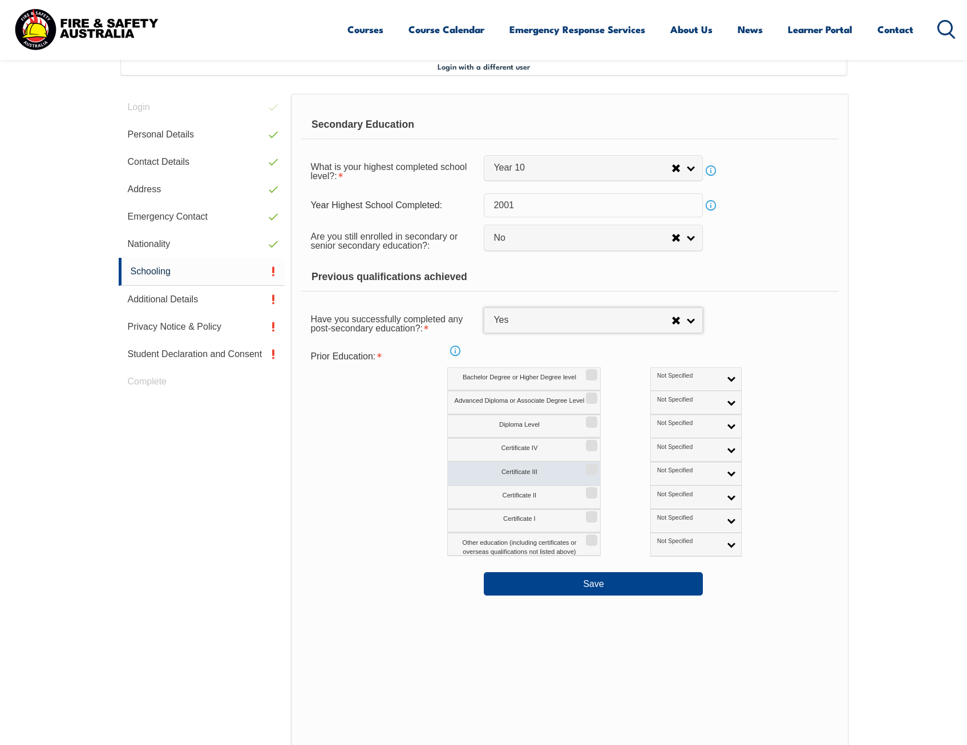
click at [588, 466] on input "Certificate III" at bounding box center [590, 465] width 7 height 1
checkbox input "true"
click at [662, 475] on link "Not Specified" at bounding box center [696, 473] width 91 height 23
click at [654, 505] on li "Australian Qualification" at bounding box center [697, 510] width 86 height 23
click at [607, 577] on button "Save" at bounding box center [593, 584] width 219 height 23
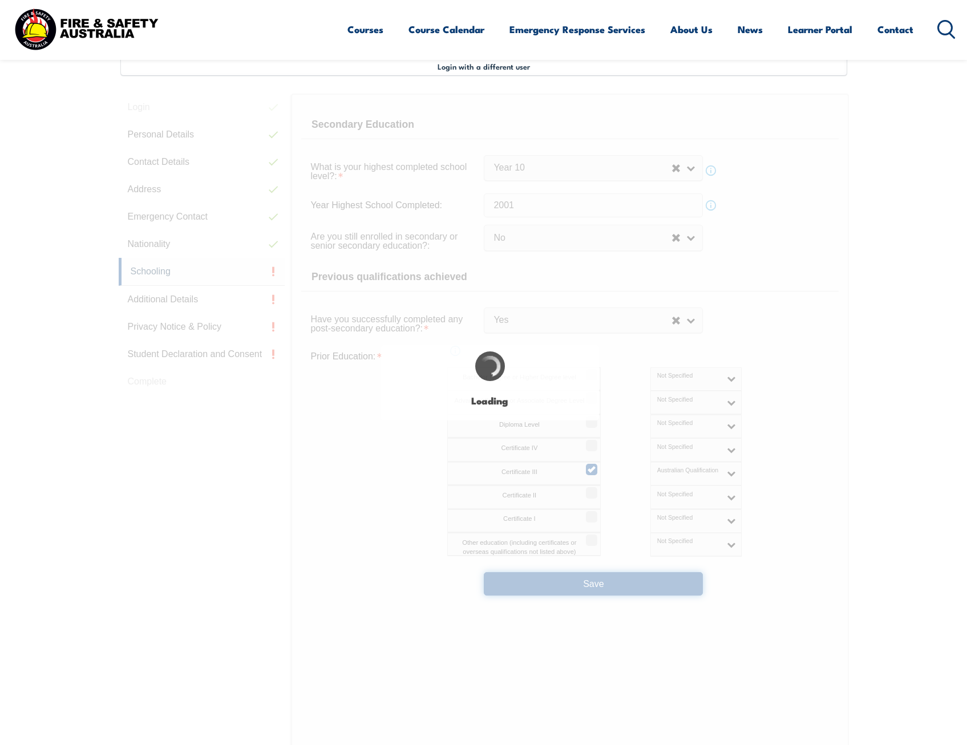
select select
select select "false"
select select "true"
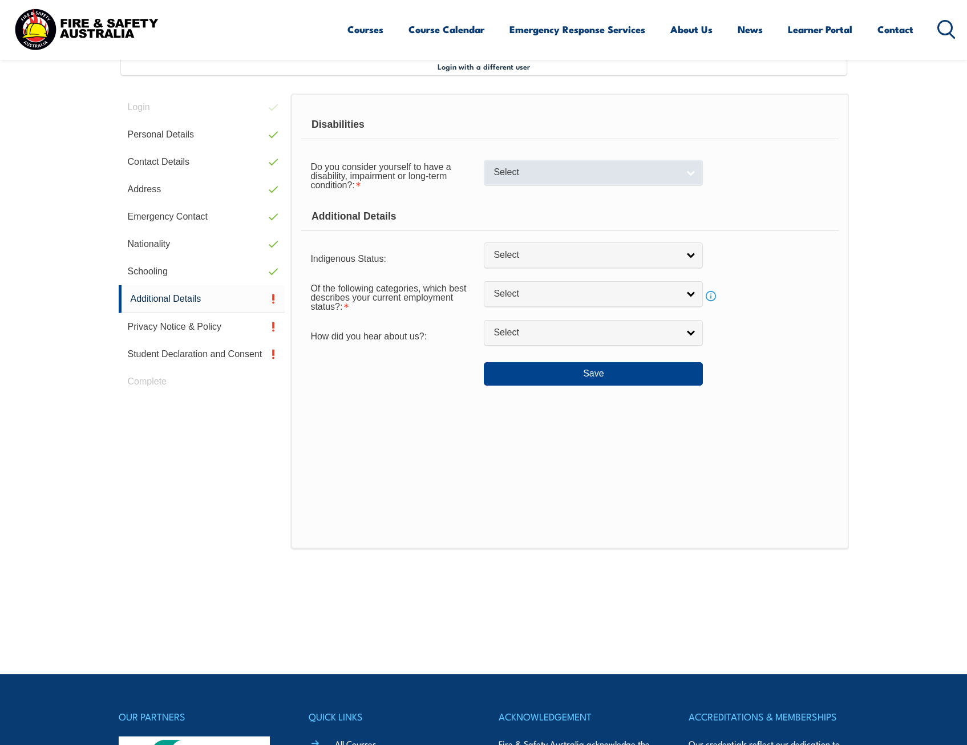
click at [567, 183] on link "Select" at bounding box center [593, 173] width 219 height 26
click at [553, 193] on li "No" at bounding box center [593, 192] width 213 height 14
select select "false"
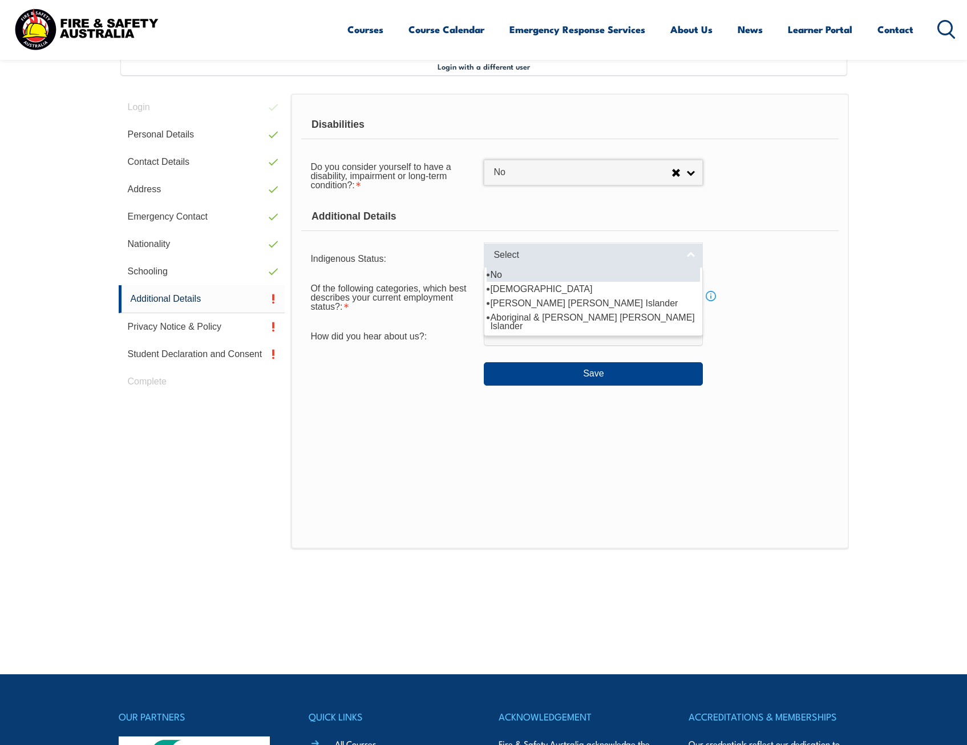
click at [531, 260] on span "Select" at bounding box center [586, 255] width 185 height 12
click at [524, 276] on li "No" at bounding box center [593, 275] width 213 height 14
select select "4"
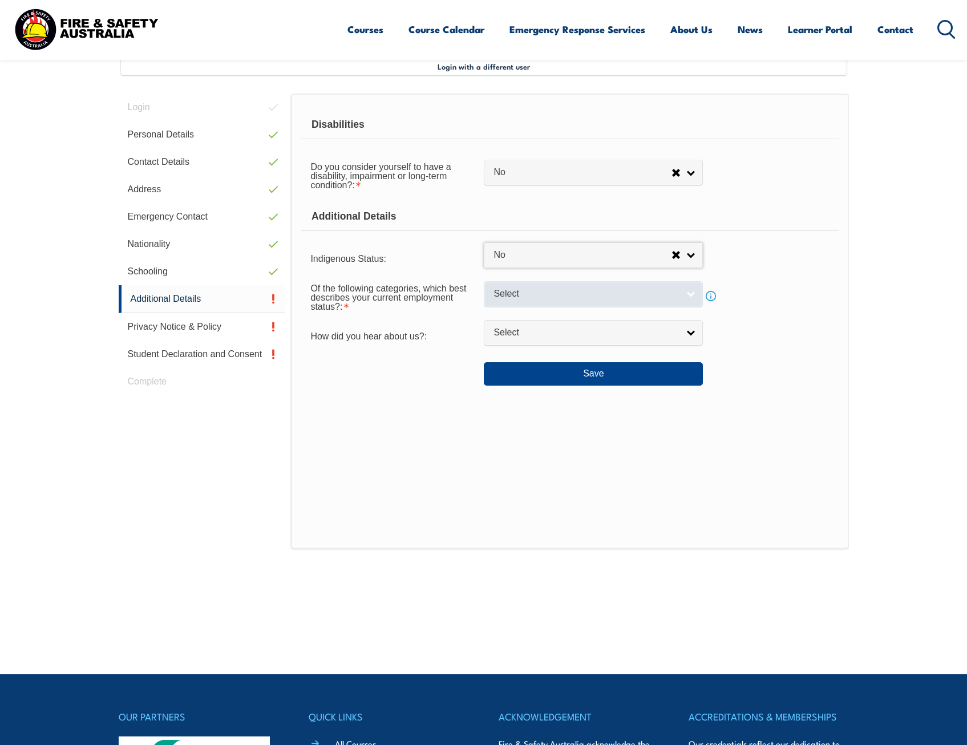
click at [526, 288] on span "Select" at bounding box center [586, 294] width 185 height 12
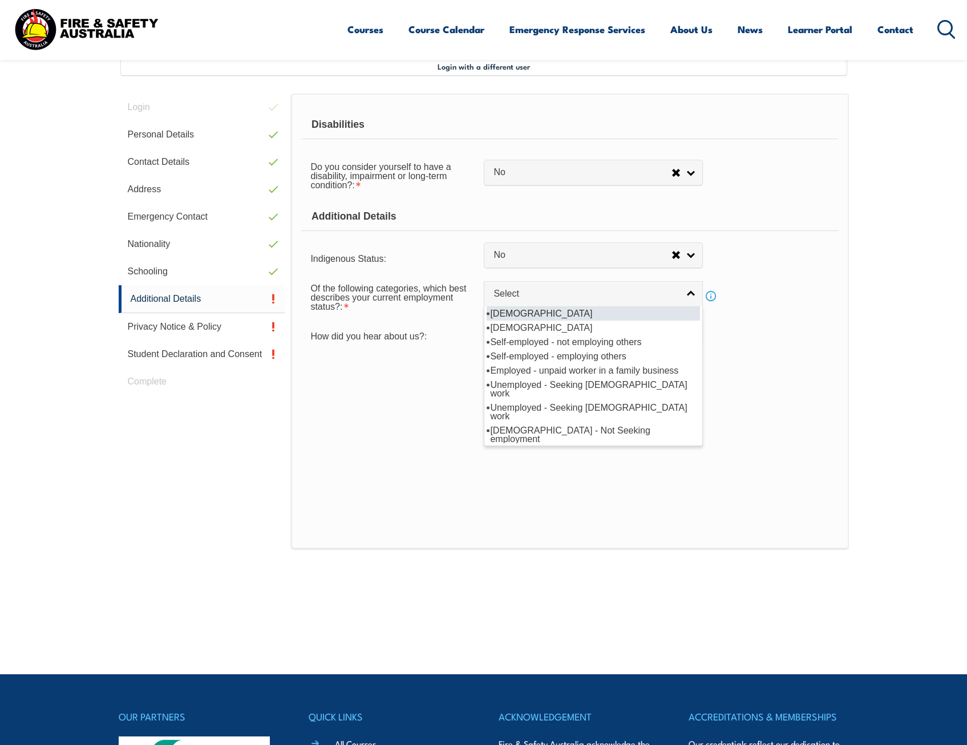
click at [522, 314] on li "Full-time employee" at bounding box center [593, 314] width 213 height 14
select select "1"
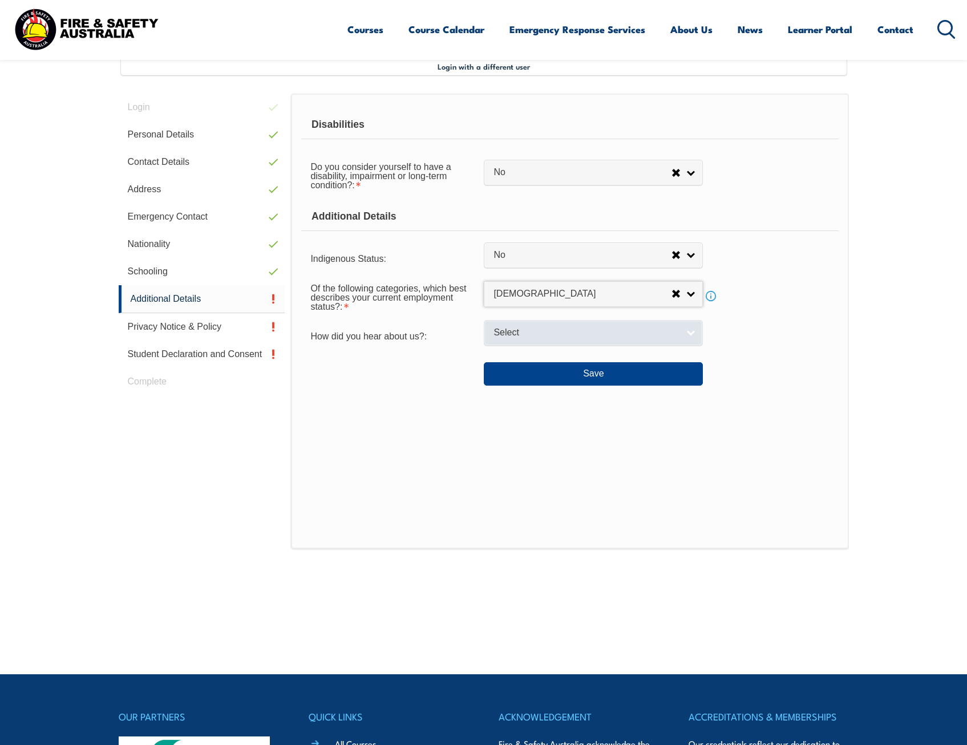
click at [518, 328] on span "Select" at bounding box center [586, 333] width 185 height 12
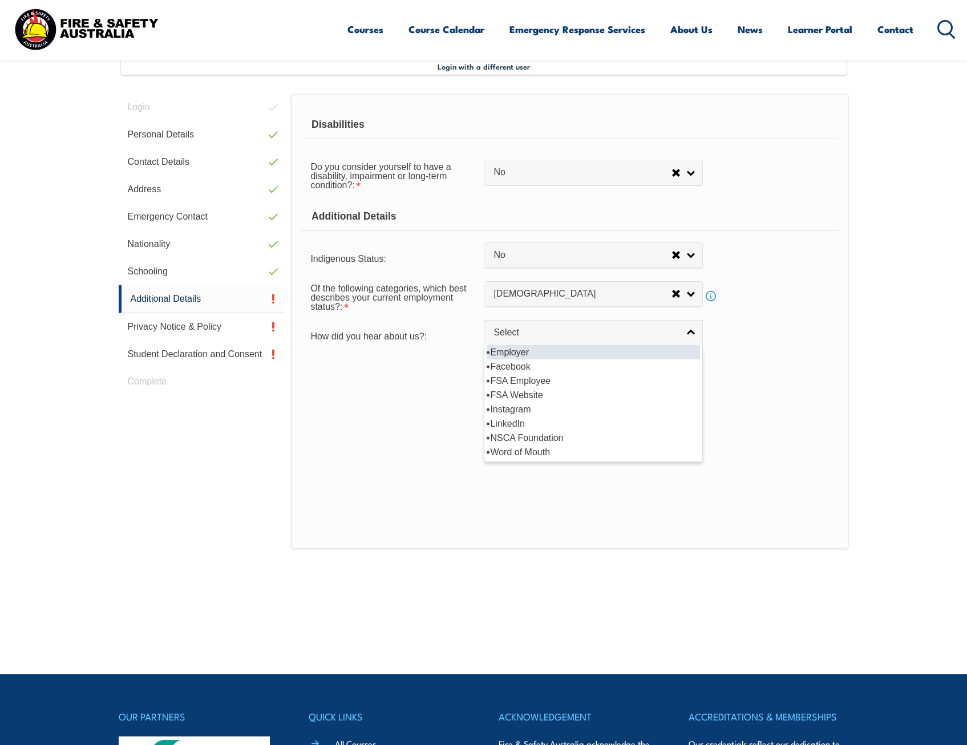
click at [511, 354] on li "Employer" at bounding box center [593, 352] width 213 height 14
select select "8019"
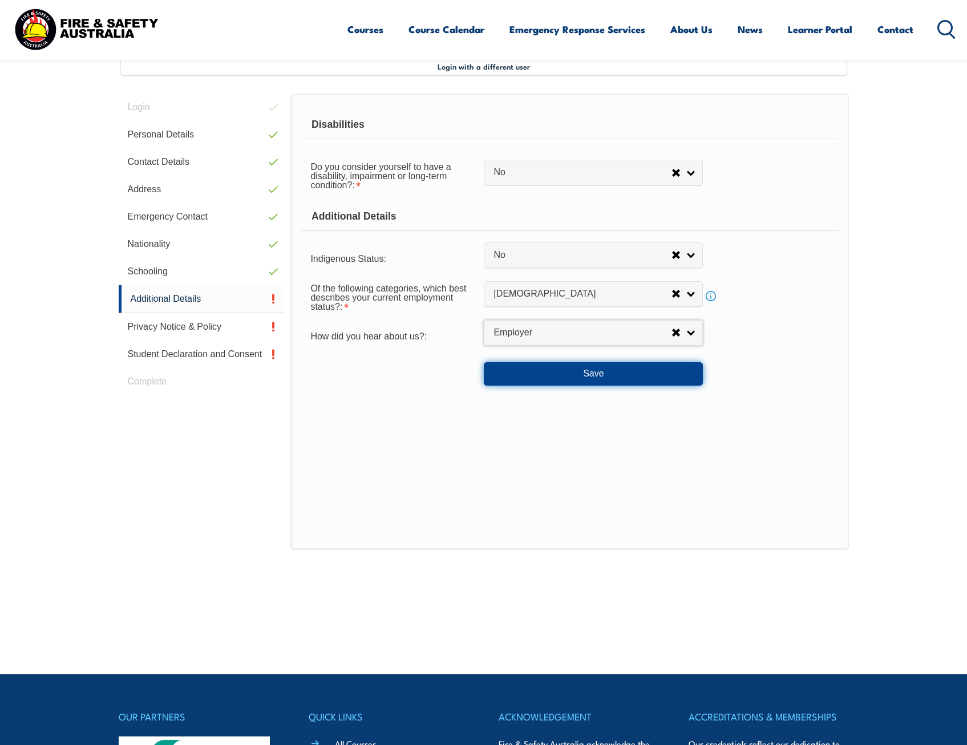
click at [517, 375] on button "Save" at bounding box center [593, 373] width 219 height 23
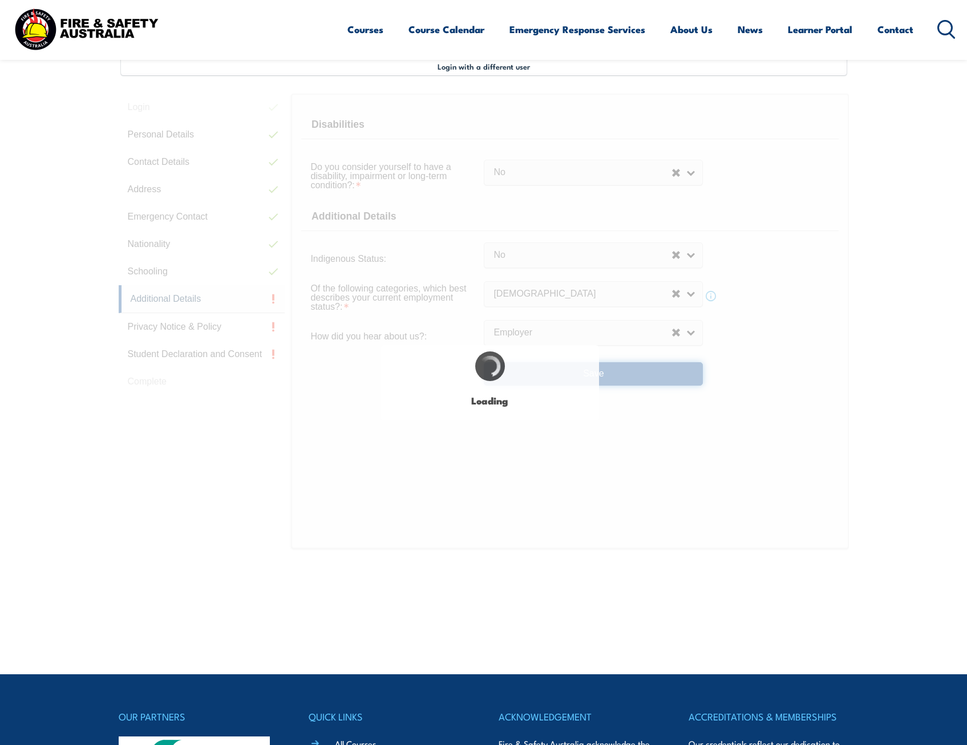
select select "false"
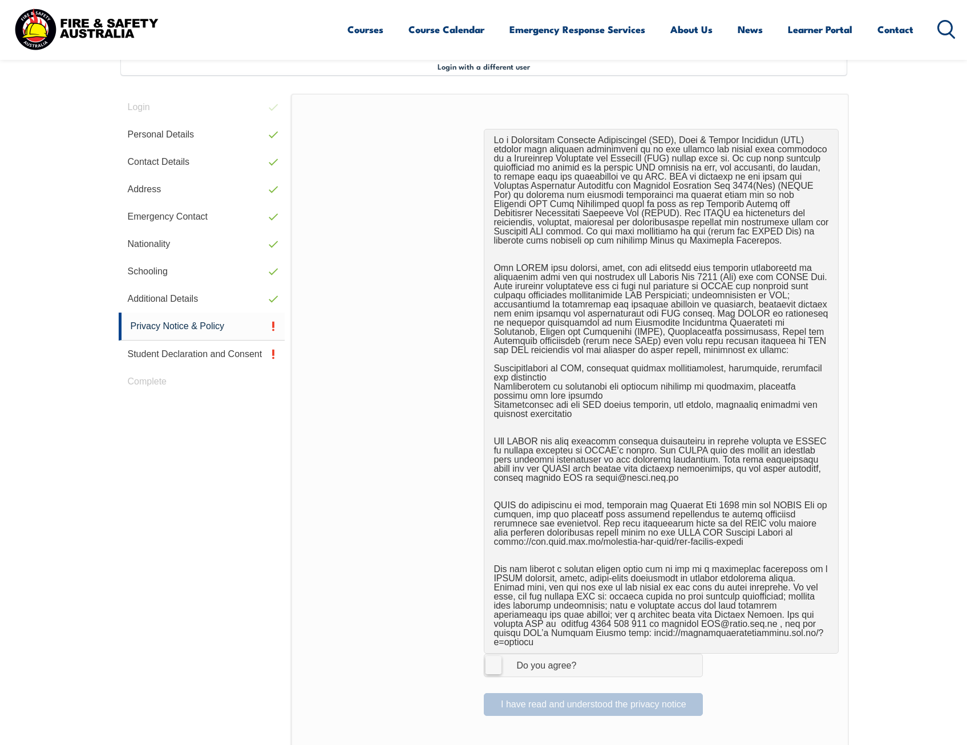
click at [495, 658] on label "I Agree Do you agree?" at bounding box center [593, 665] width 219 height 23
click at [586, 658] on input "I Agree Do you agree?" at bounding box center [595, 666] width 19 height 22
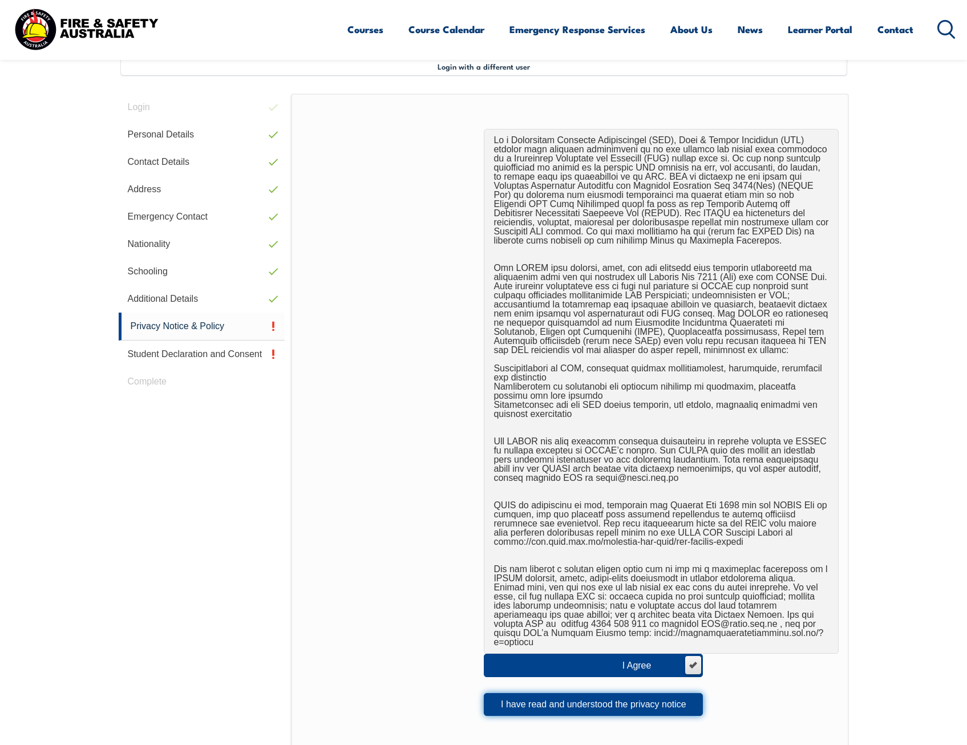
click at [538, 694] on button "I have read and understood the privacy notice" at bounding box center [593, 705] width 219 height 23
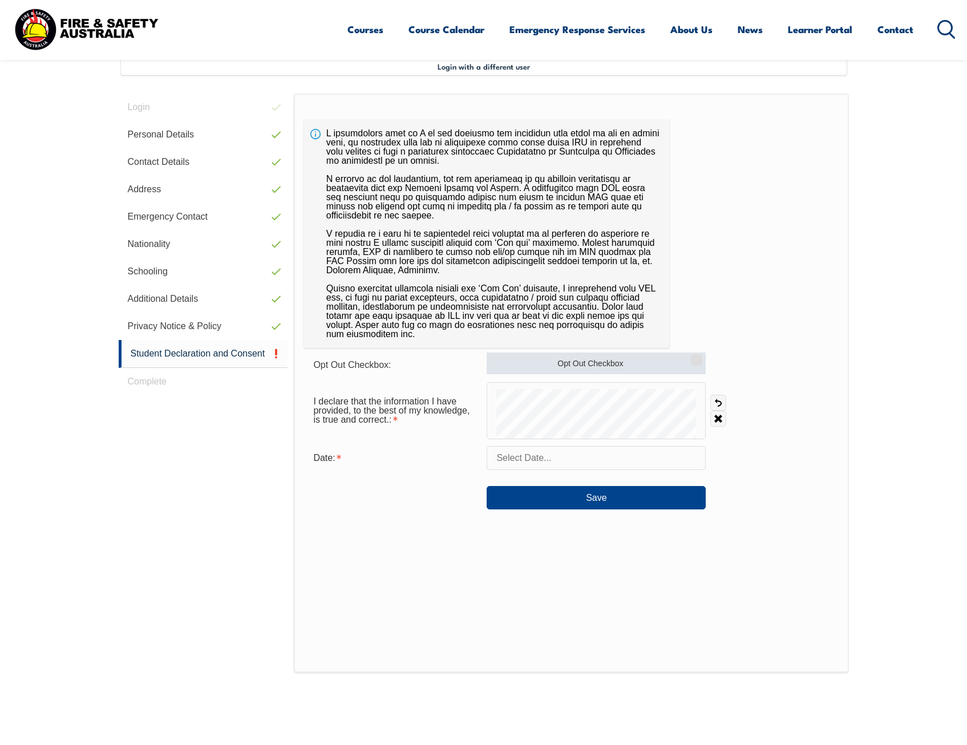
click at [556, 363] on label "Opt Out Checkbox" at bounding box center [596, 364] width 219 height 22
click at [692, 357] on input "Opt Out Checkbox" at bounding box center [695, 356] width 7 height 1
checkbox input "true"
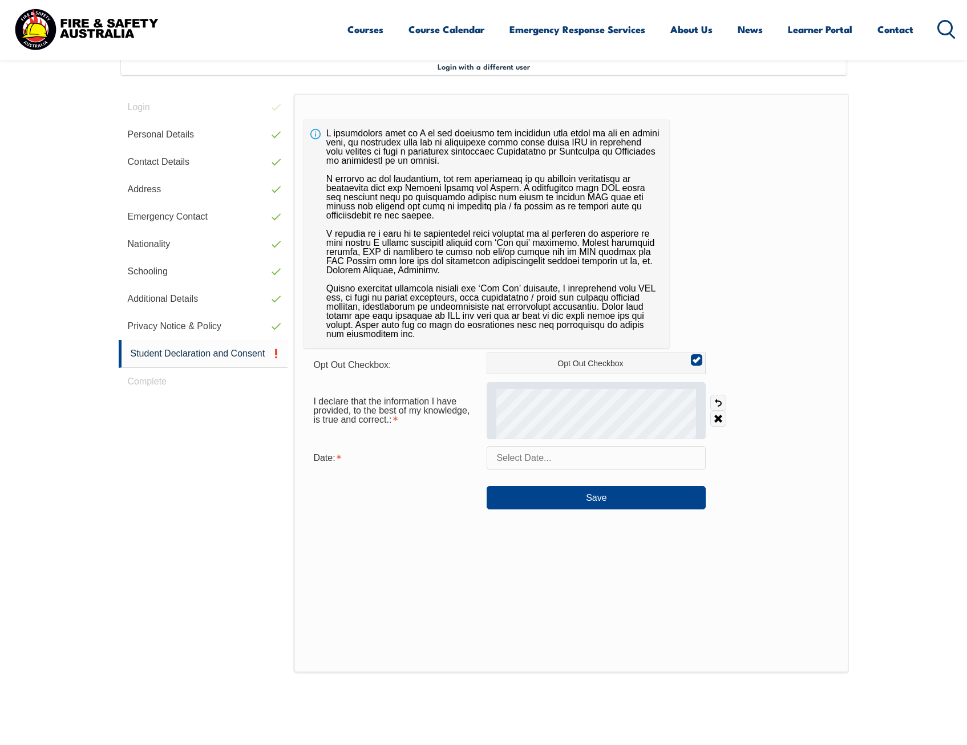
click at [571, 388] on div at bounding box center [596, 410] width 219 height 57
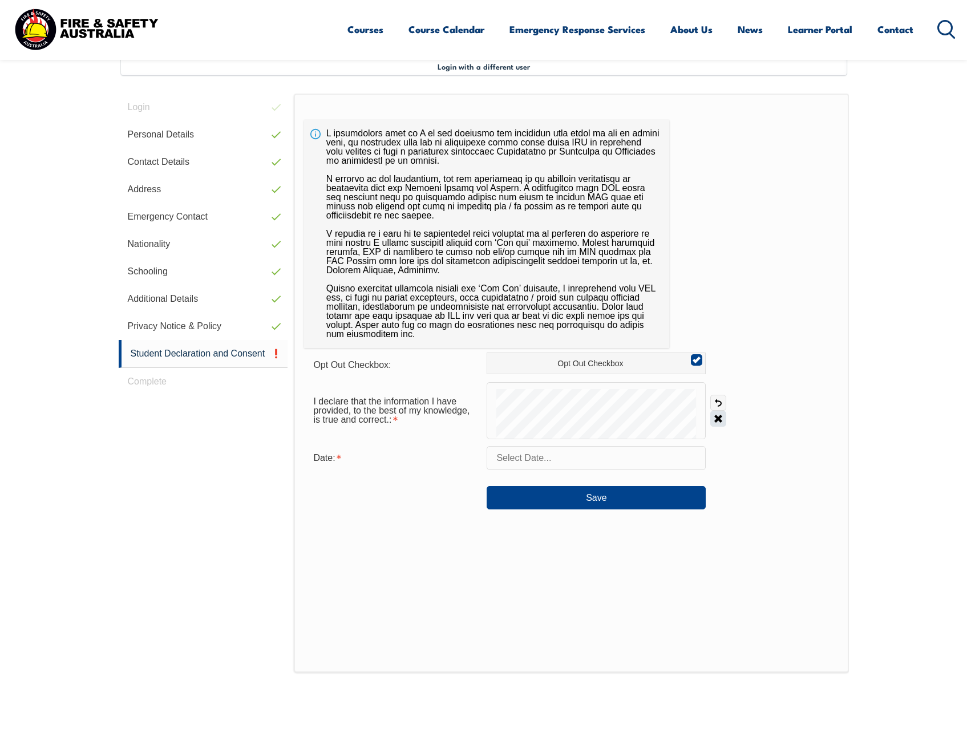
click at [711, 412] on div "I declare that the information I have provided, to the best of my knowledge, is…" at bounding box center [571, 410] width 534 height 57
click at [584, 461] on input "text" at bounding box center [596, 458] width 219 height 24
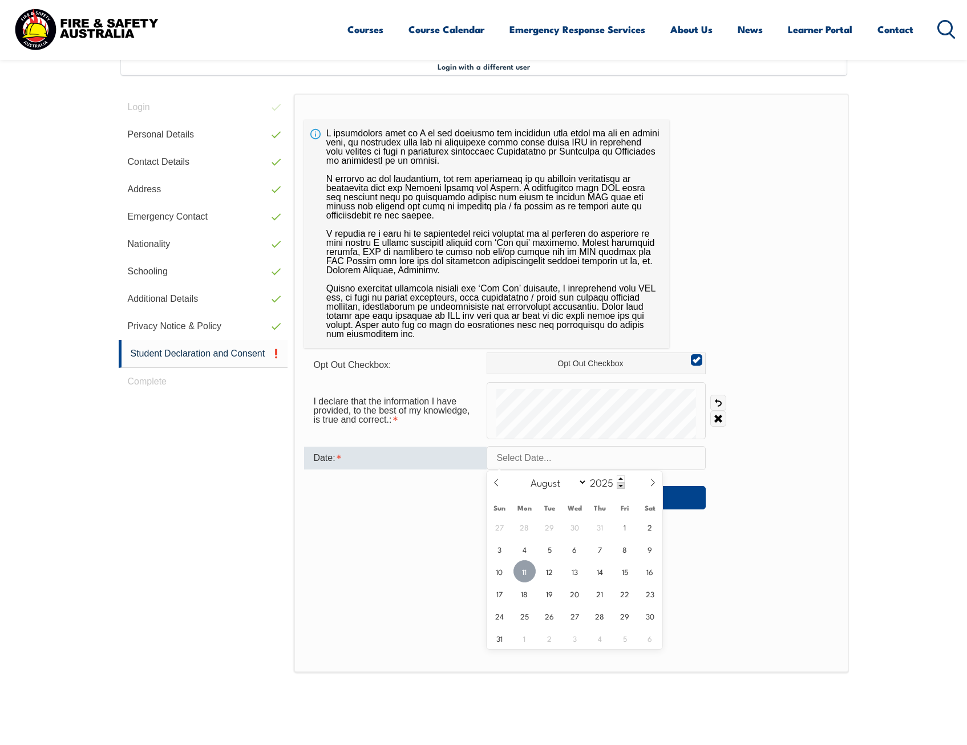
click at [525, 578] on span "11" at bounding box center [525, 572] width 22 height 22
type input "August 11, 2025"
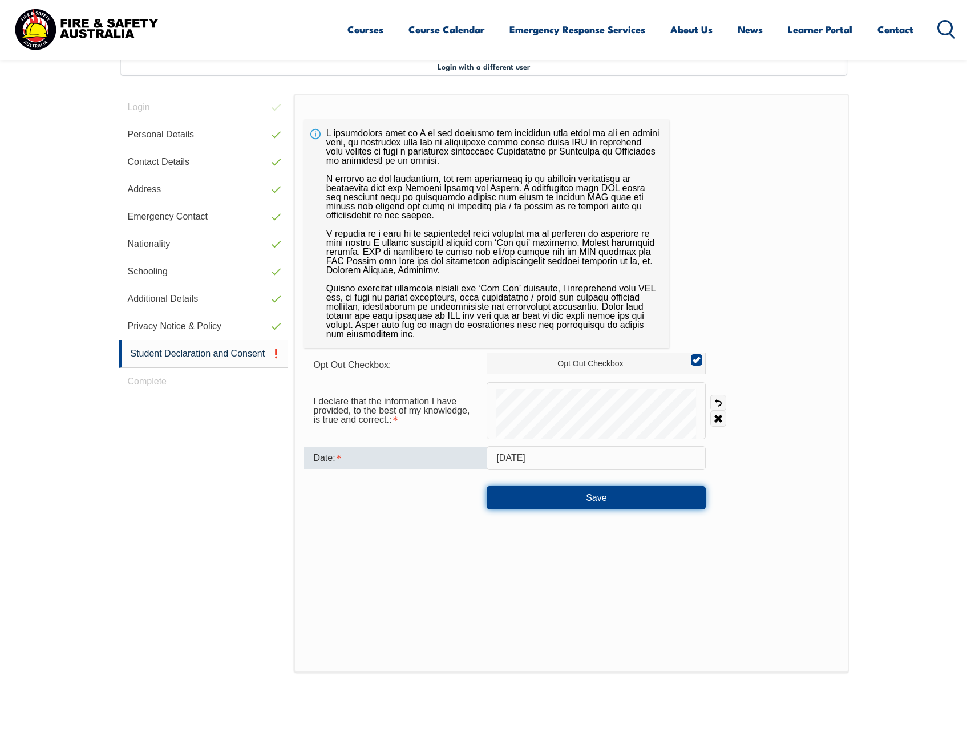
click at [619, 493] on button "Save" at bounding box center [596, 497] width 219 height 23
